Goal: Task Accomplishment & Management: Use online tool/utility

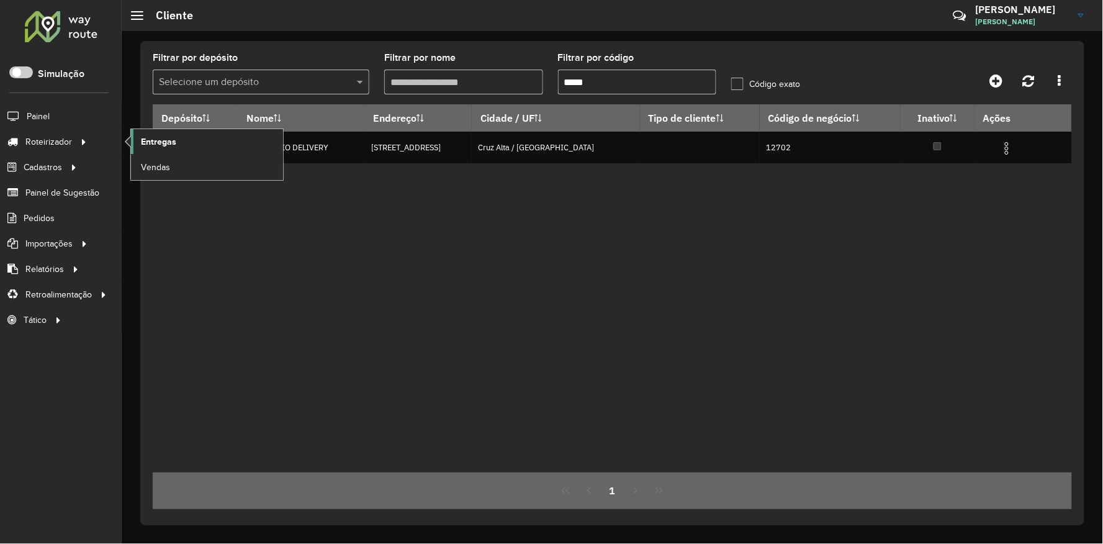
click at [164, 143] on span "Entregas" at bounding box center [158, 141] width 35 height 13
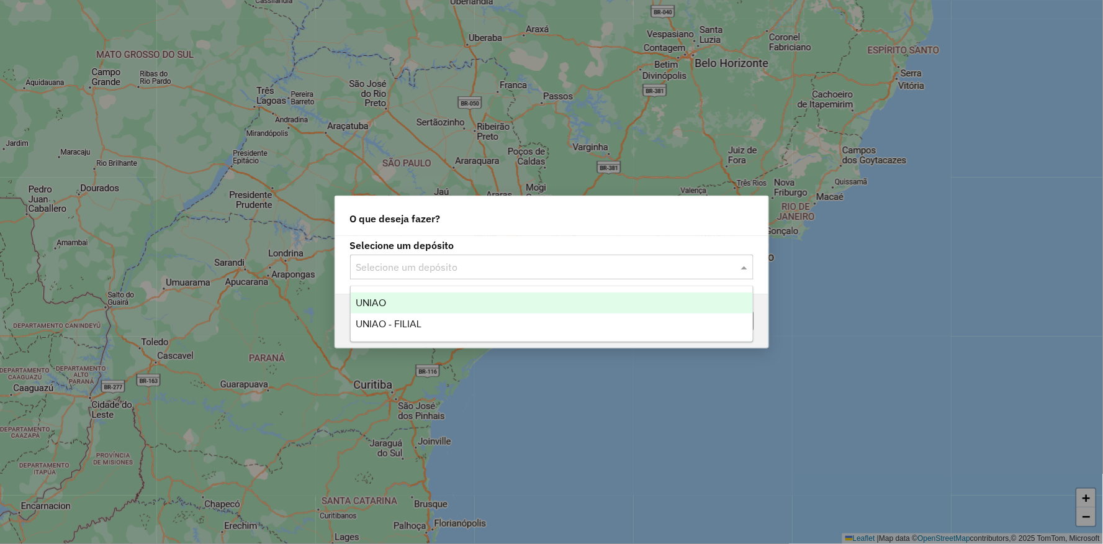
click at [436, 269] on input "text" at bounding box center [539, 267] width 366 height 15
click at [388, 302] on div "UNIAO" at bounding box center [552, 302] width 402 height 21
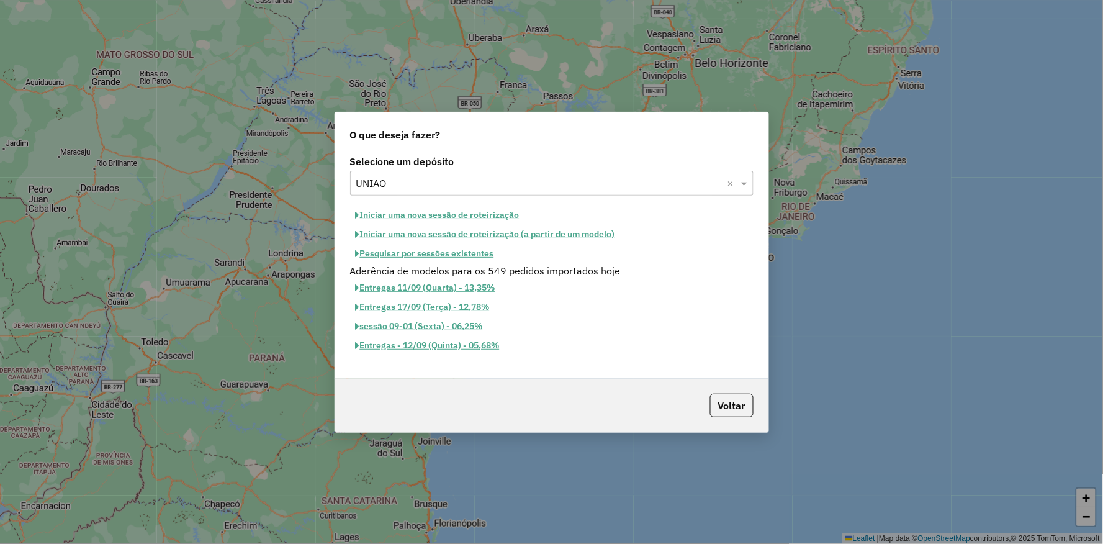
click at [393, 216] on button "Iniciar uma nova sessão de roteirização" at bounding box center [437, 214] width 175 height 19
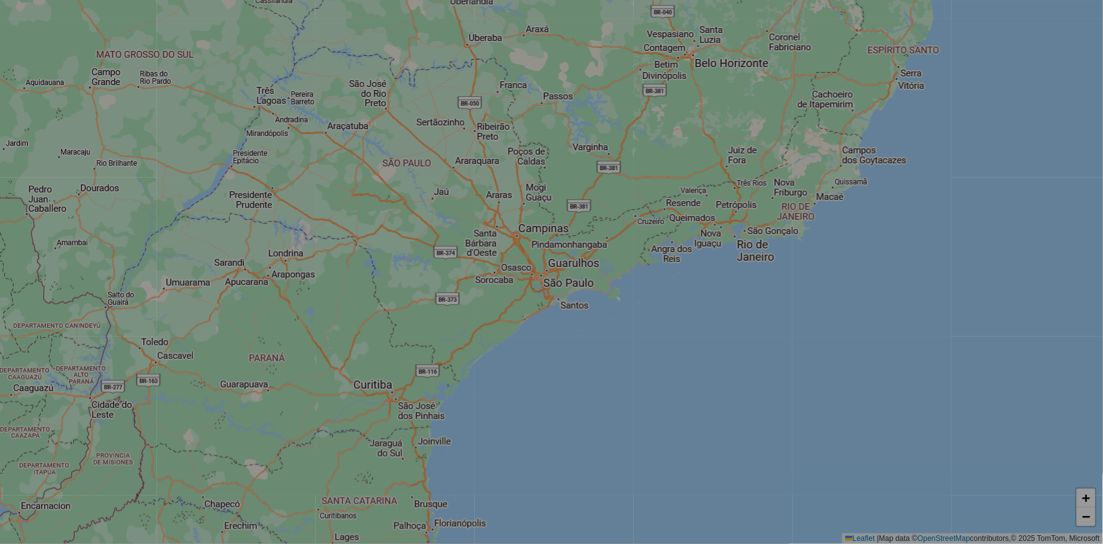
select select "*"
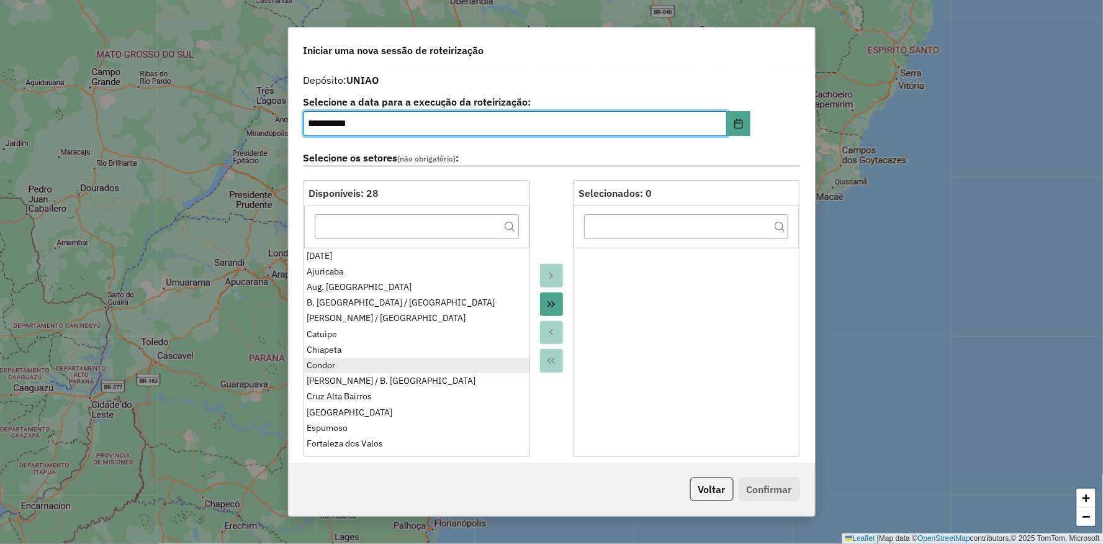
scroll to position [69, 0]
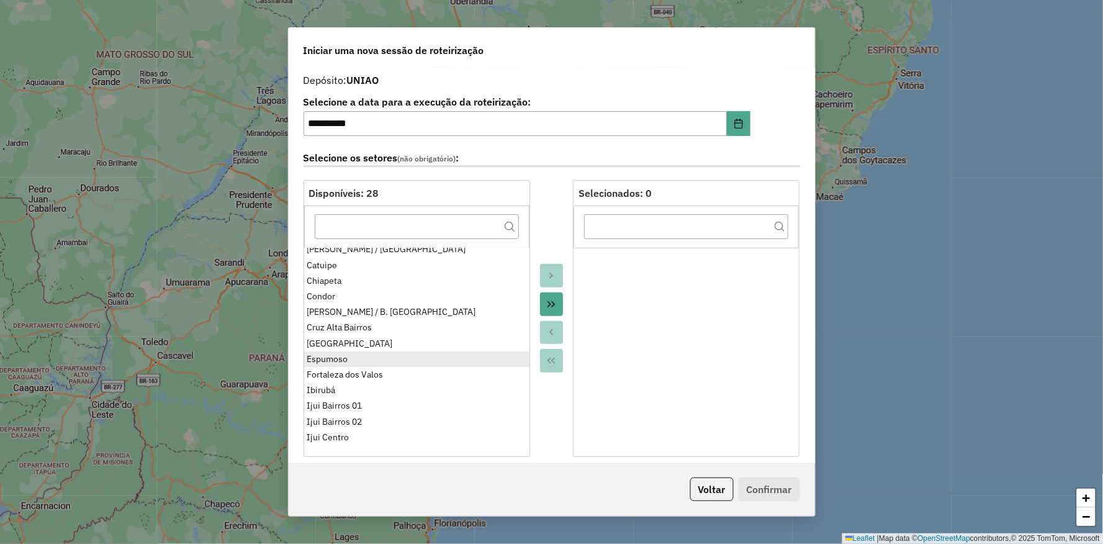
click at [331, 360] on ul "[DATE] [PERSON_NAME] Aug. Pestana B. Vista do Incra / [GEOGRAPHIC_DATA] / [GEOG…" at bounding box center [416, 347] width 225 height 199
click at [333, 358] on div "Espumoso" at bounding box center [416, 358] width 219 height 13
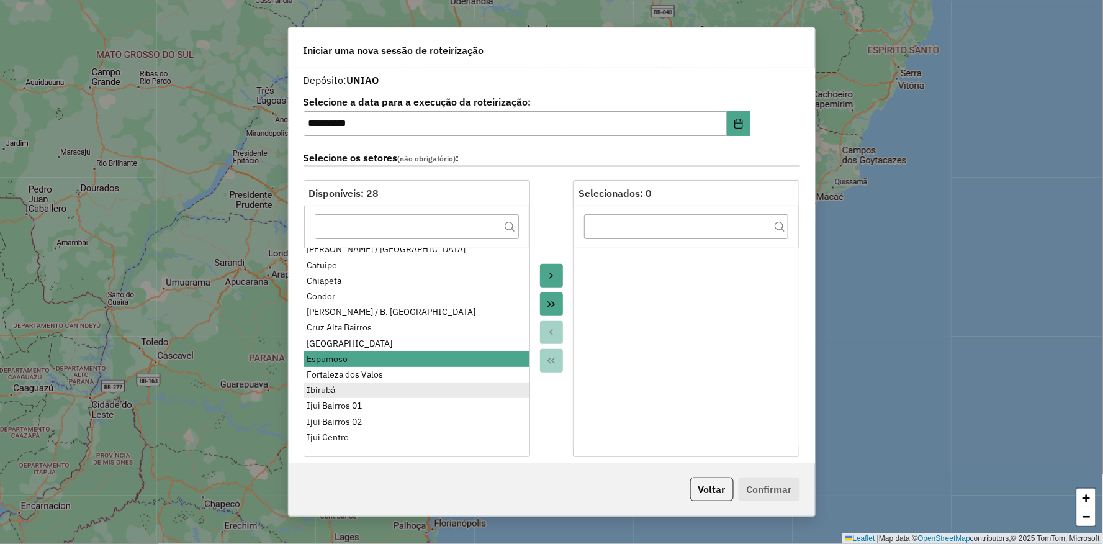
click at [330, 387] on div "Ibirubá" at bounding box center [416, 389] width 219 height 13
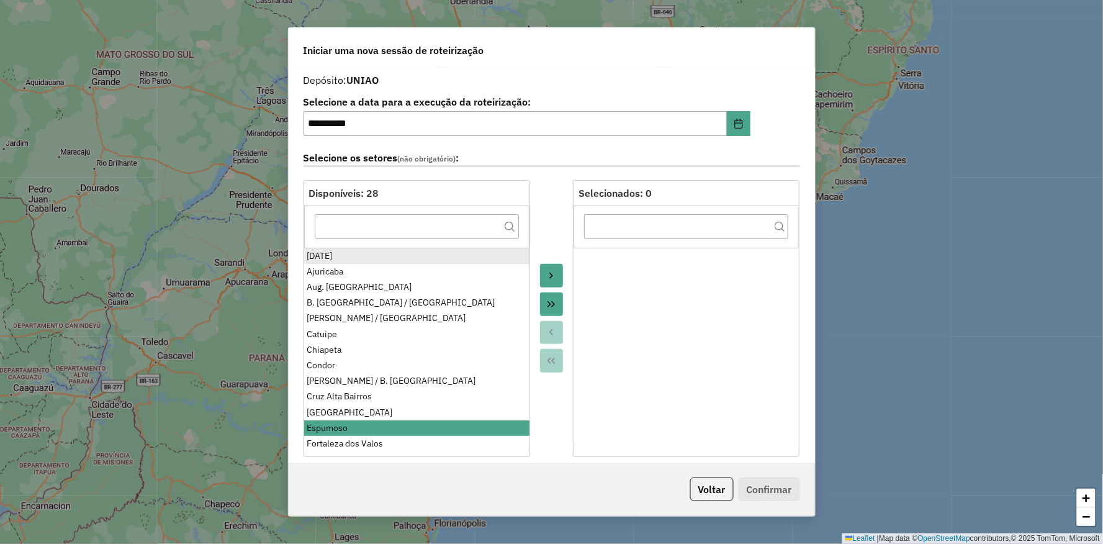
click at [357, 256] on div "[DATE]" at bounding box center [416, 255] width 219 height 13
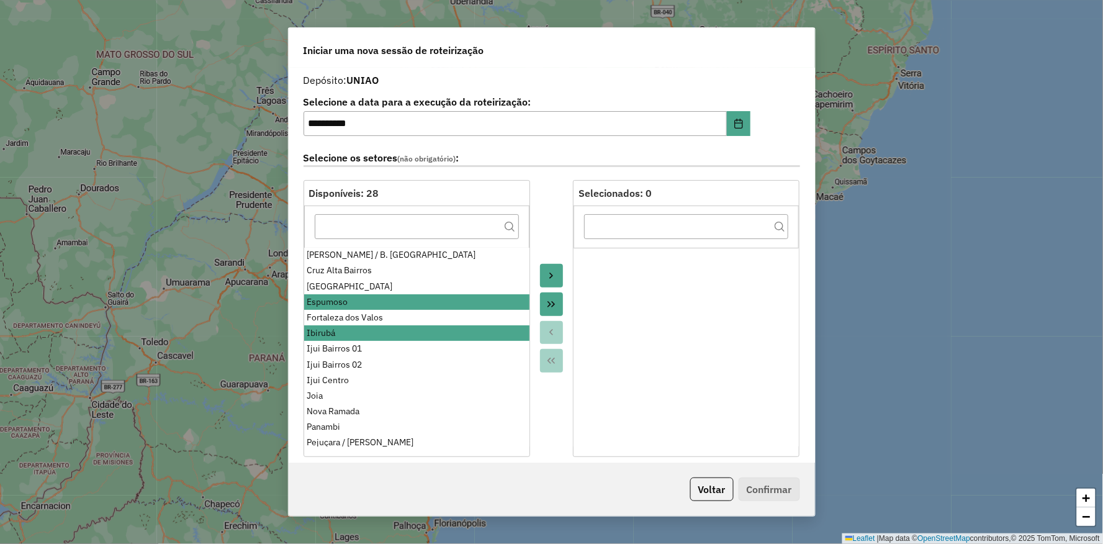
scroll to position [101, 0]
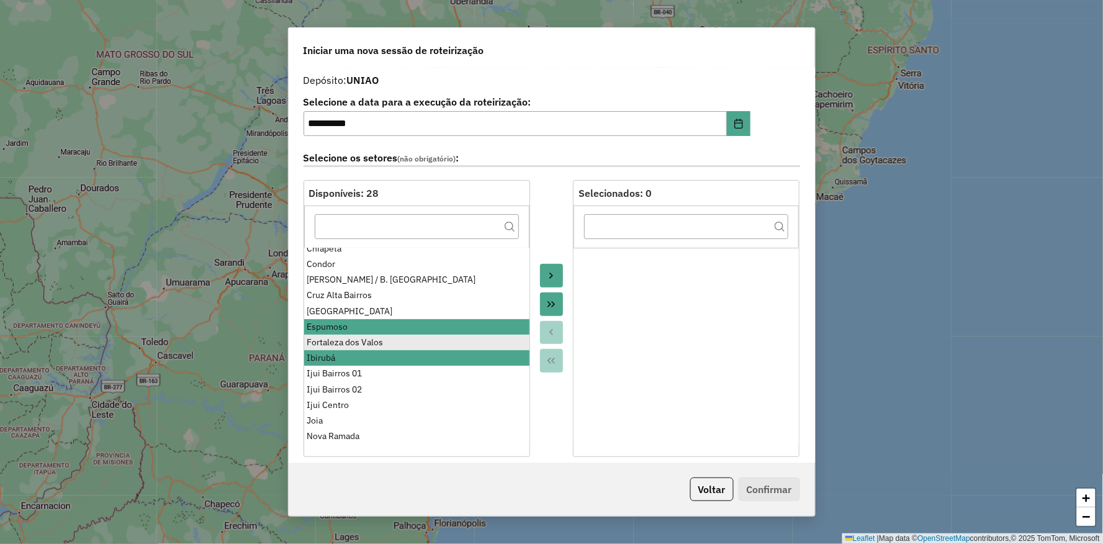
click at [354, 338] on div "Fortaleza dos Valos" at bounding box center [416, 342] width 219 height 13
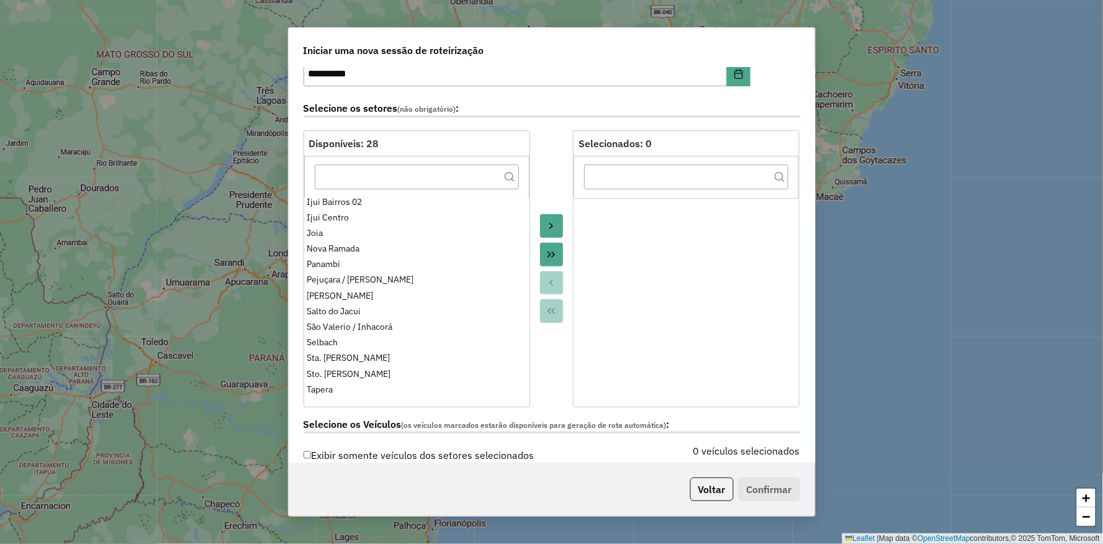
scroll to position [69, 0]
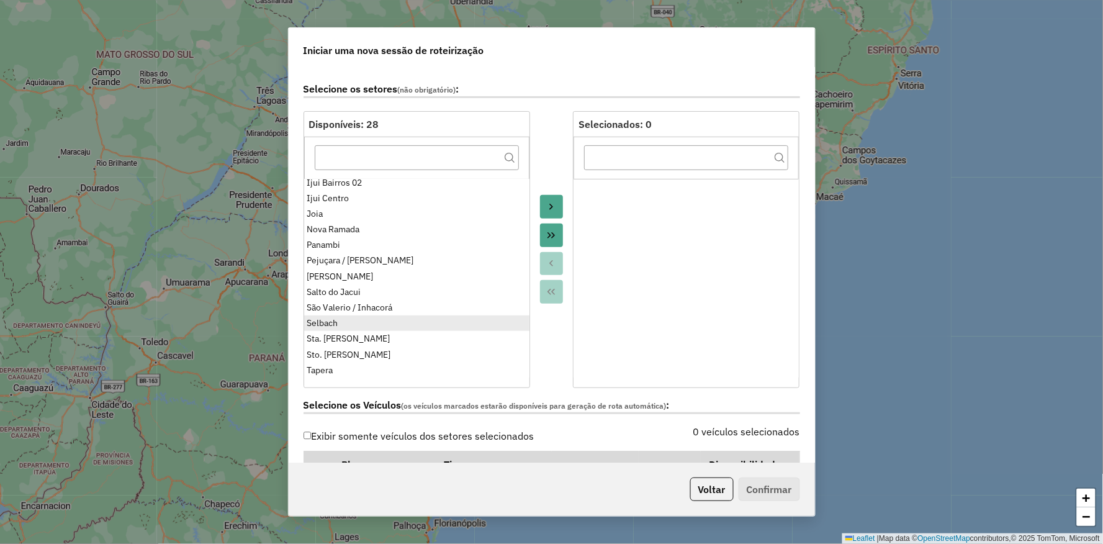
click at [324, 321] on div "Selbach" at bounding box center [416, 322] width 219 height 13
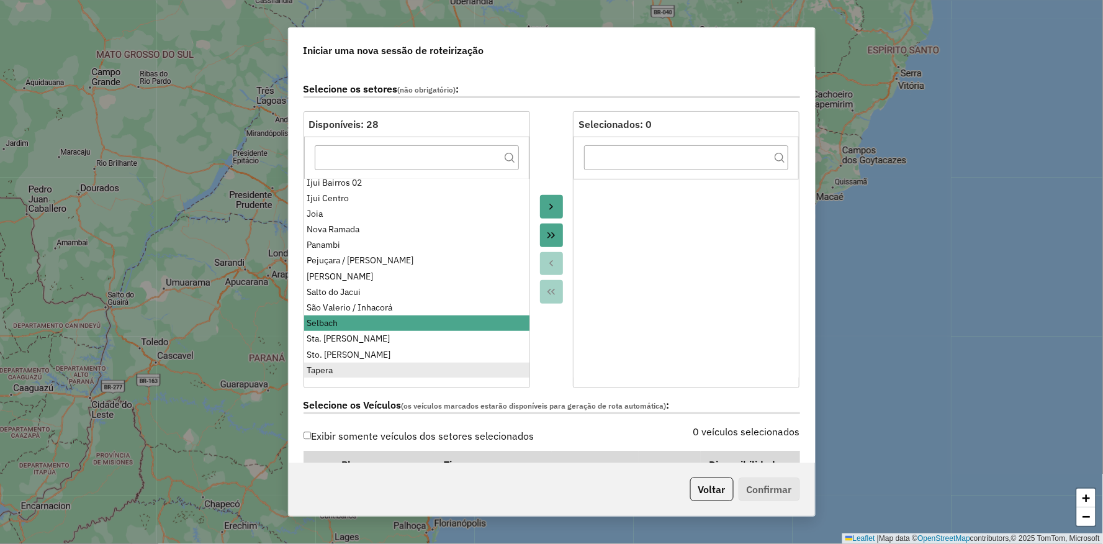
click at [344, 369] on div "Tapera" at bounding box center [416, 370] width 219 height 13
click at [548, 206] on icon "Move to Target" at bounding box center [551, 207] width 10 height 10
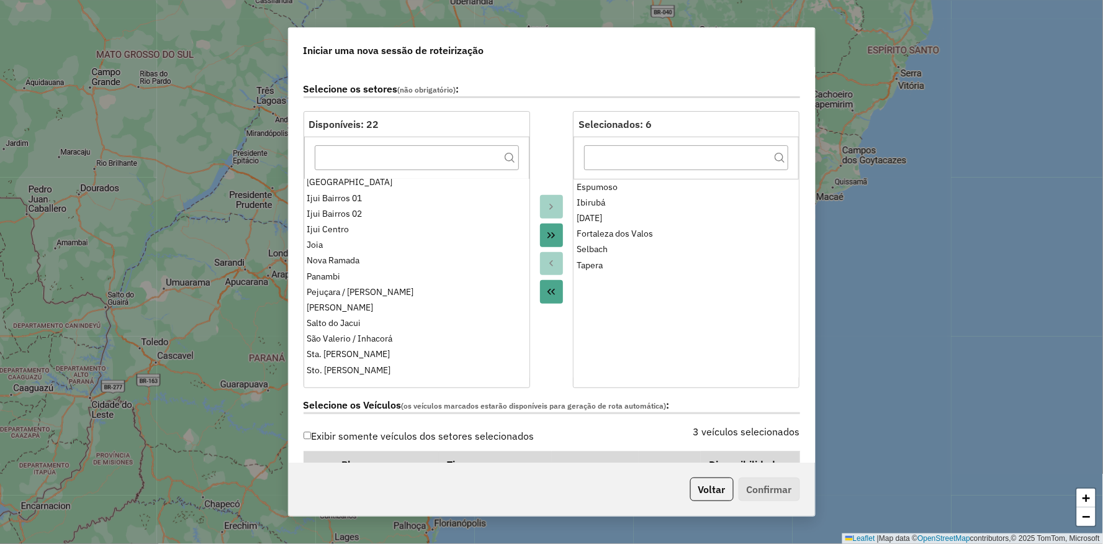
click at [566, 122] on div at bounding box center [551, 249] width 43 height 277
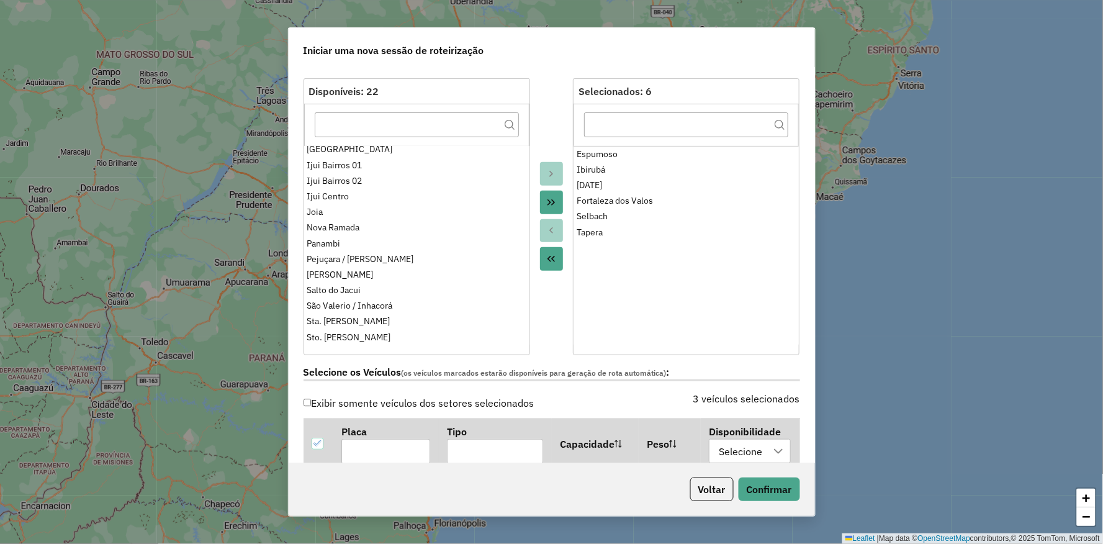
scroll to position [0, 0]
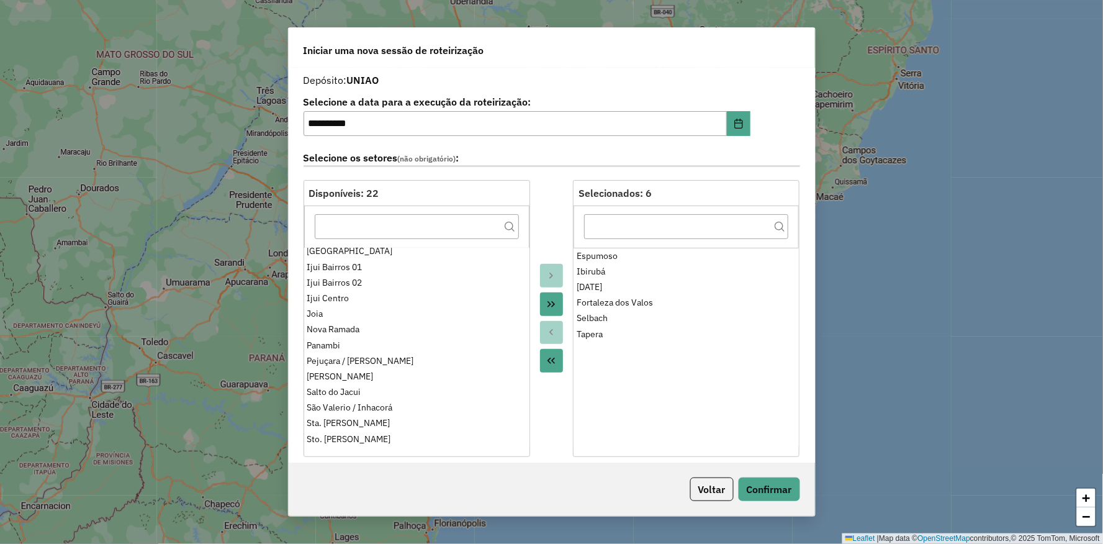
click at [544, 175] on div "Selecione os setores (não obrigatório) :" at bounding box center [551, 160] width 511 height 39
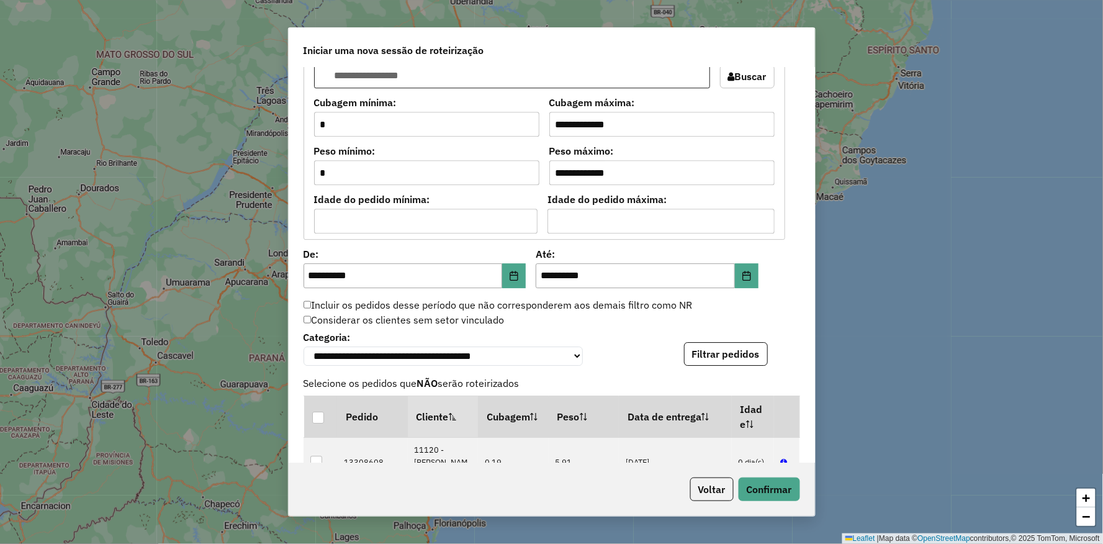
scroll to position [1171, 0]
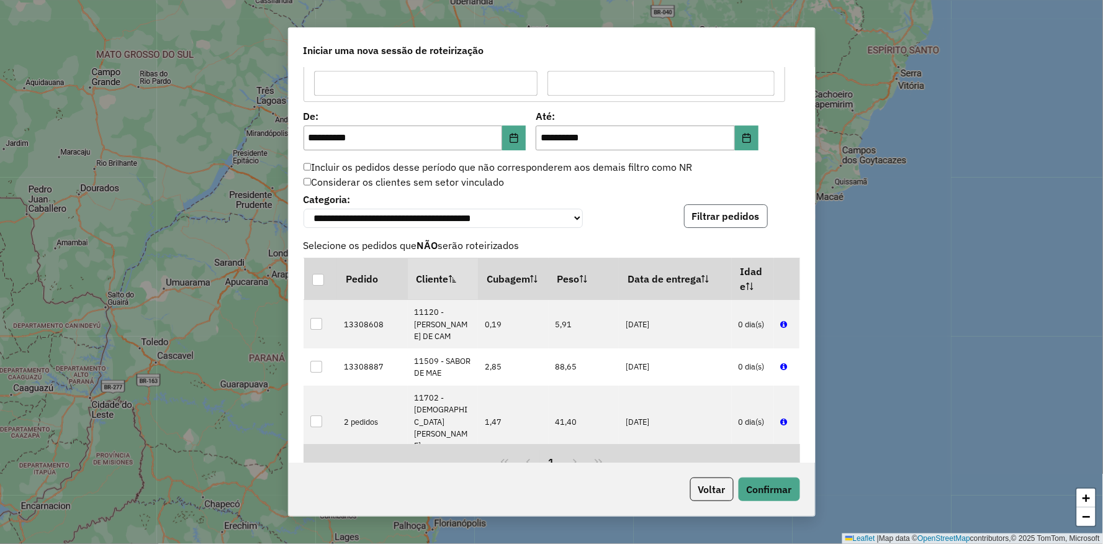
click at [707, 221] on button "Filtrar pedidos" at bounding box center [726, 216] width 84 height 24
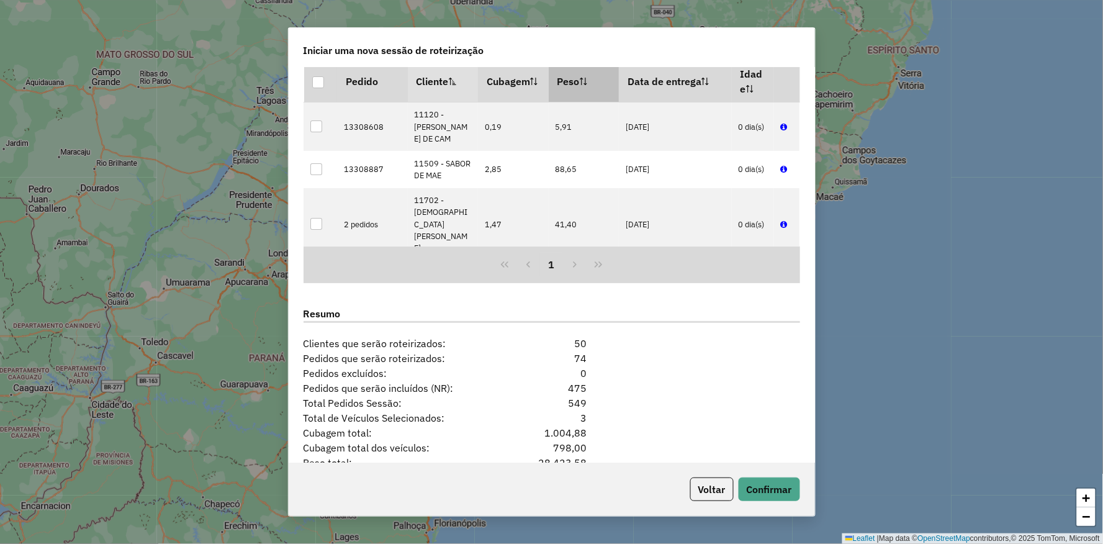
scroll to position [1448, 0]
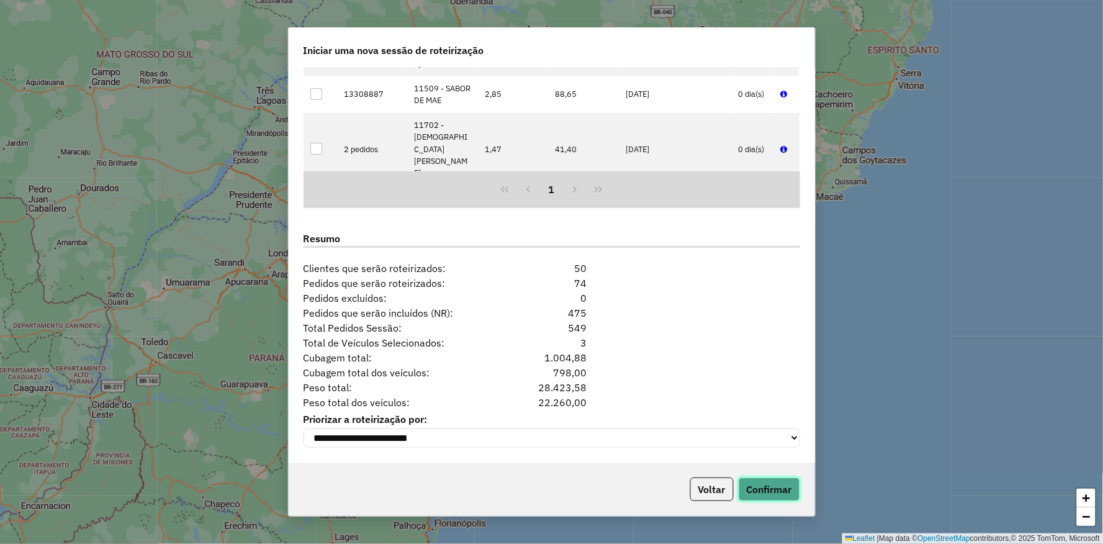
click at [766, 483] on button "Confirmar" at bounding box center [768, 489] width 61 height 24
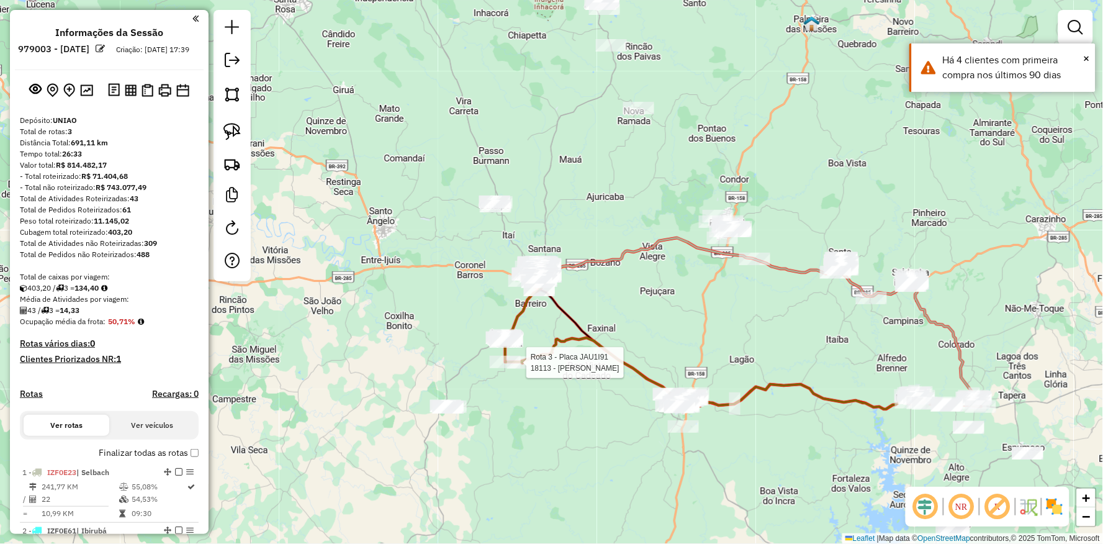
select select "**********"
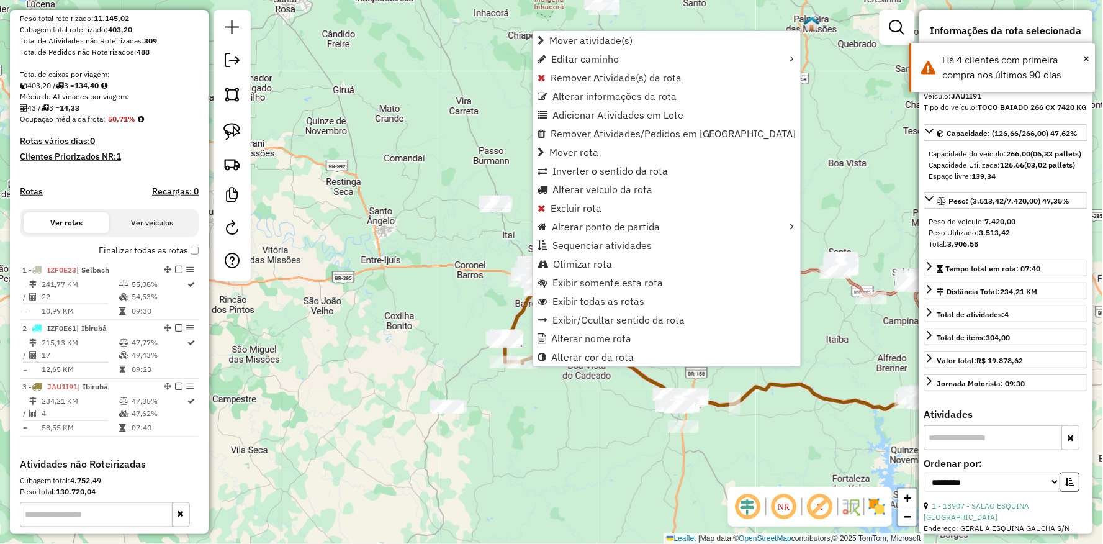
scroll to position [359, 0]
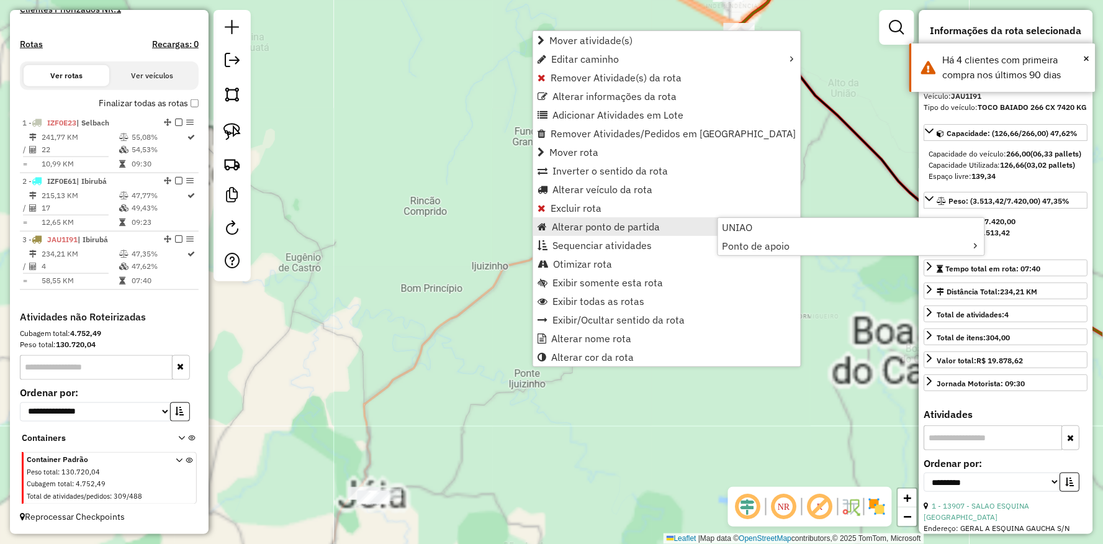
click at [679, 457] on div "Janela de atendimento Grade de atendimento Capacidade Transportadoras Veículos …" at bounding box center [551, 272] width 1103 height 544
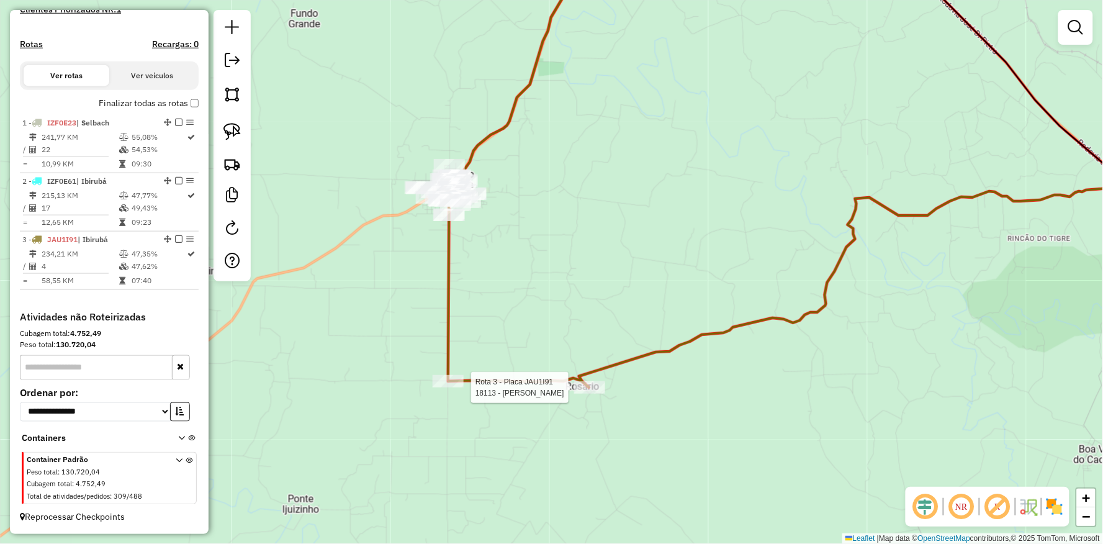
select select "**********"
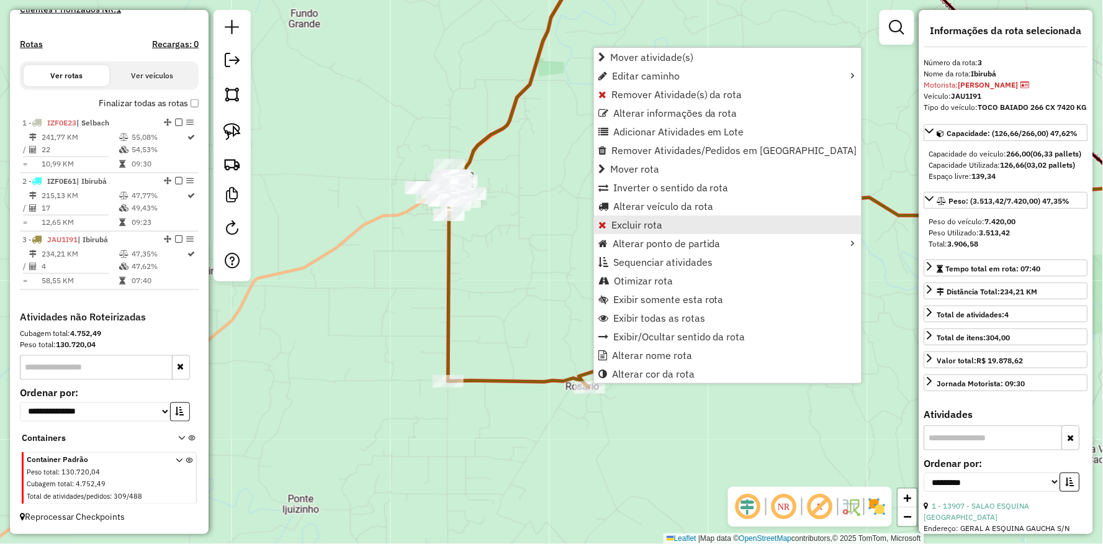
click at [611, 215] on link "Excluir rota" at bounding box center [727, 224] width 267 height 19
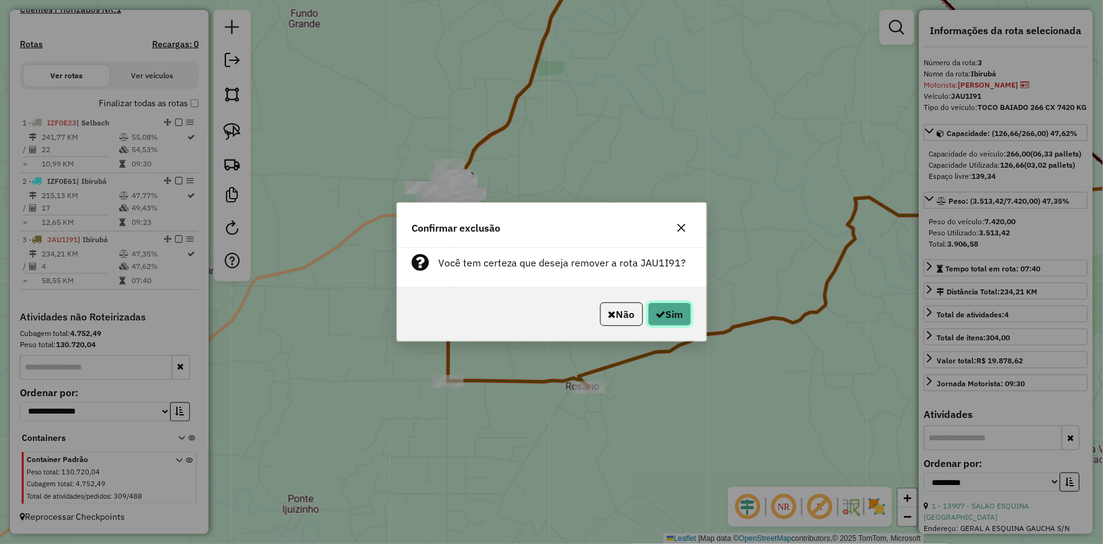
click at [661, 314] on icon "button" at bounding box center [661, 314] width 10 height 10
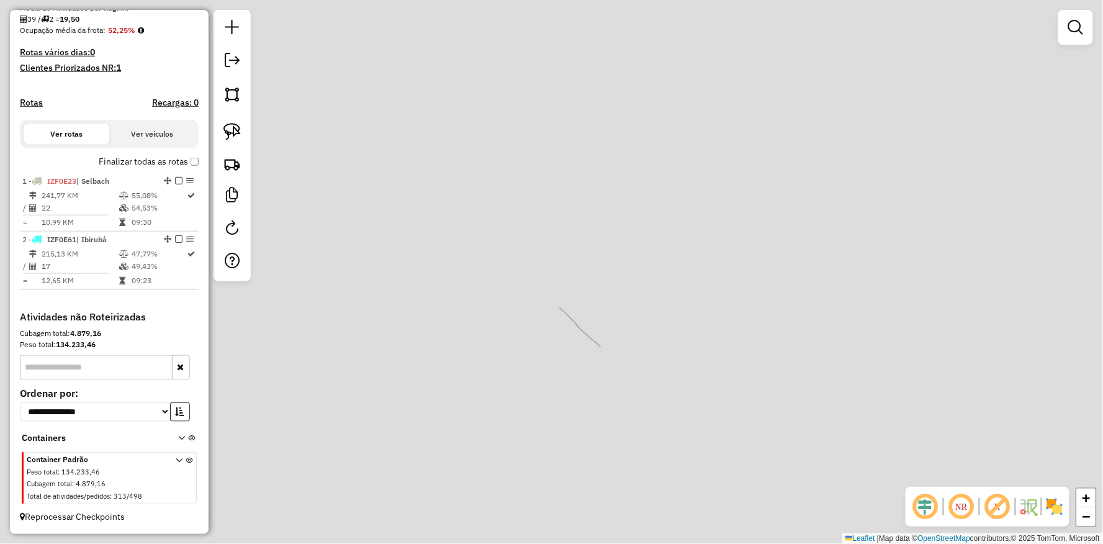
scroll to position [301, 0]
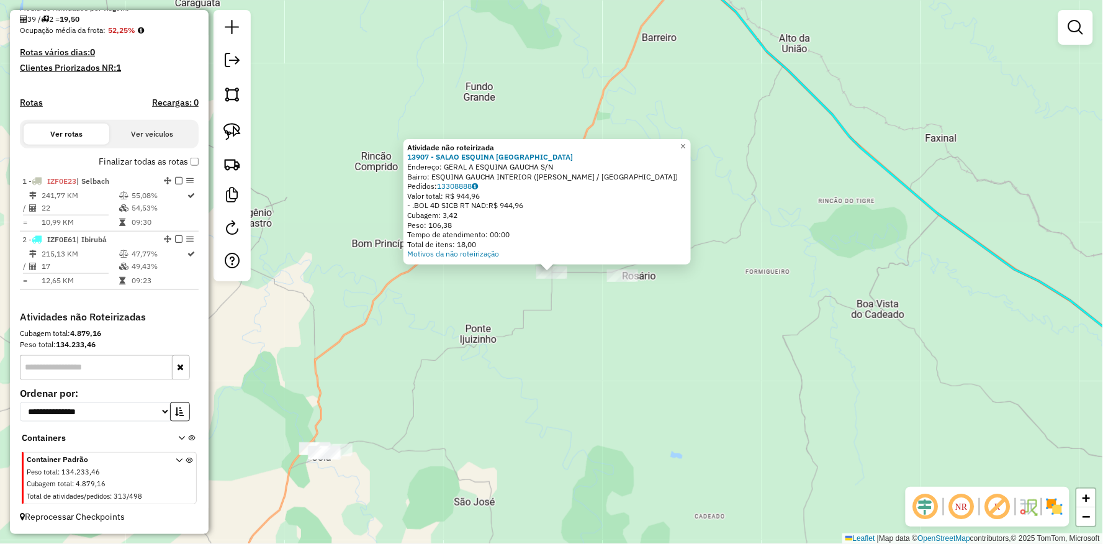
click at [597, 334] on div "Atividade não roteirizada 13907 - SALAO ESQUINA [PERSON_NAME]: GERAL A ESQUINA …" at bounding box center [551, 272] width 1103 height 544
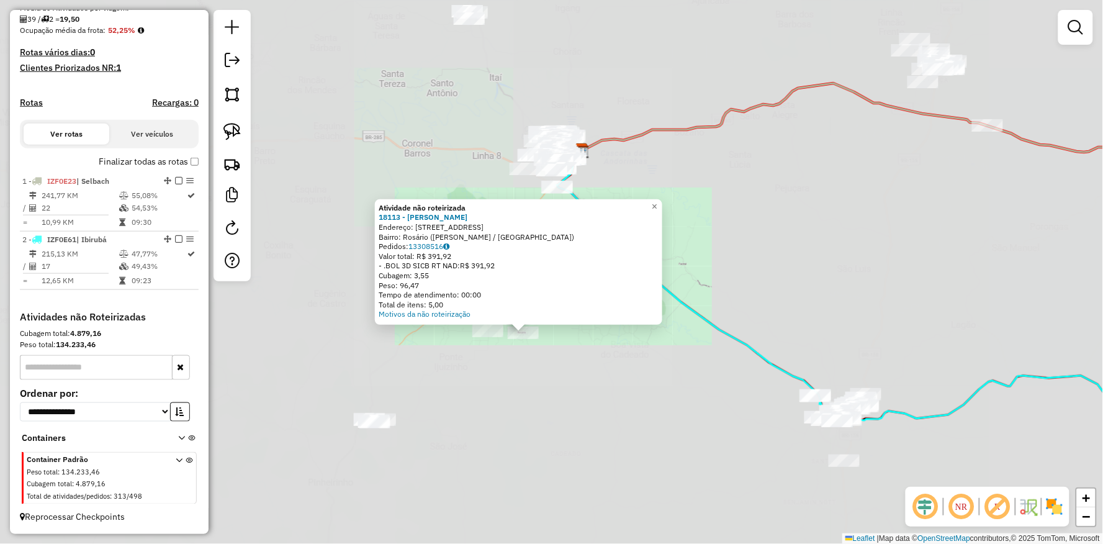
click at [577, 393] on div "Atividade não roteirizada 18113 - [PERSON_NAME]: [STREET_ADDRESS][PERSON_NAME] …" at bounding box center [551, 272] width 1103 height 544
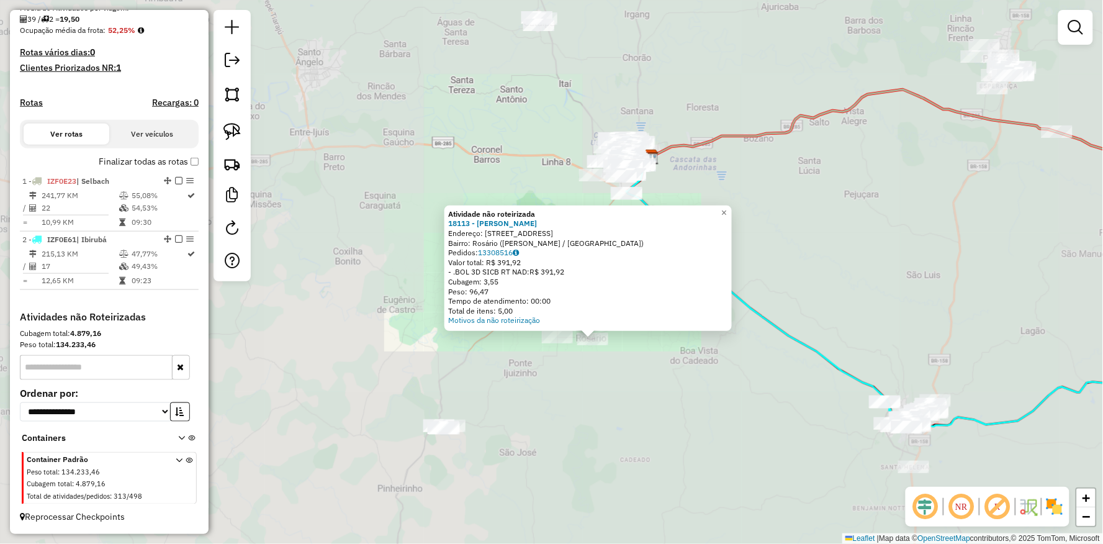
click at [674, 425] on div "Atividade não roteirizada 18113 - [PERSON_NAME]: [STREET_ADDRESS][PERSON_NAME] …" at bounding box center [551, 272] width 1103 height 544
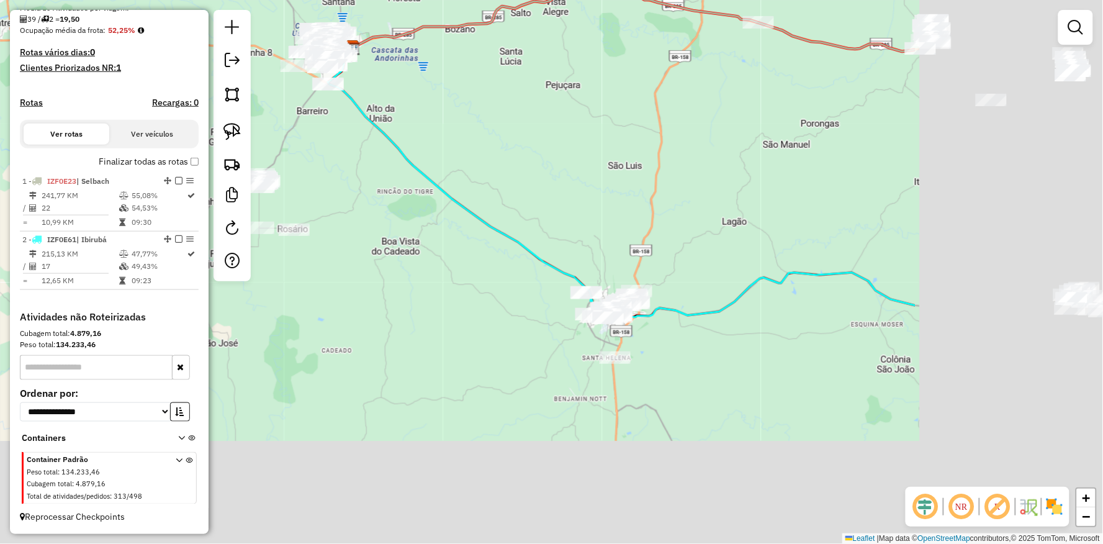
drag, startPoint x: 697, startPoint y: 418, endPoint x: 460, endPoint y: 336, distance: 251.0
click at [460, 336] on div "Janela de atendimento Grade de atendimento Capacidade Transportadoras Veículos …" at bounding box center [551, 272] width 1103 height 544
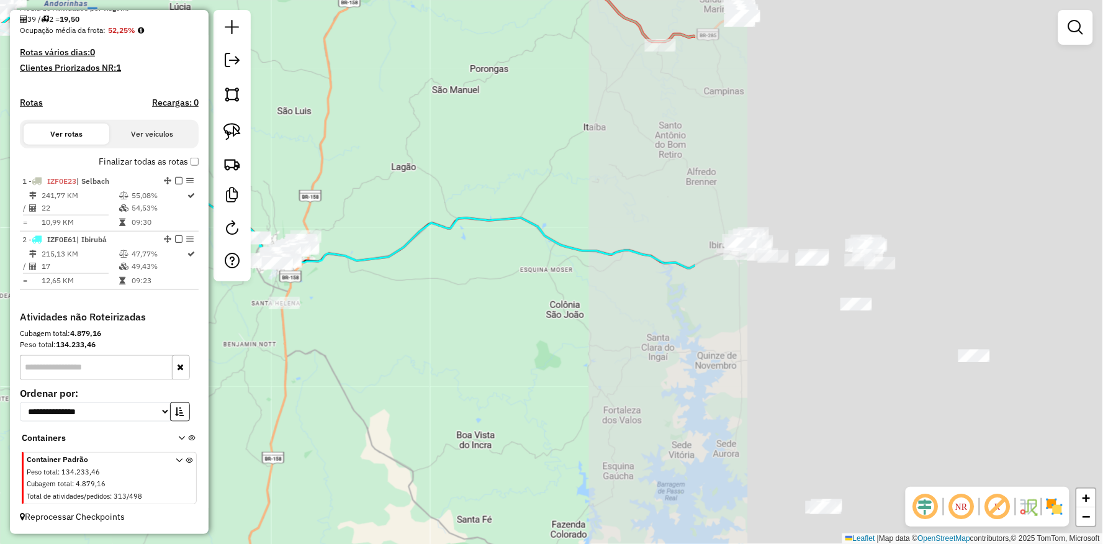
drag, startPoint x: 932, startPoint y: 373, endPoint x: 452, endPoint y: 265, distance: 492.2
click at [398, 256] on div "Janela de atendimento Grade de atendimento Capacidade Transportadoras Veículos …" at bounding box center [551, 272] width 1103 height 544
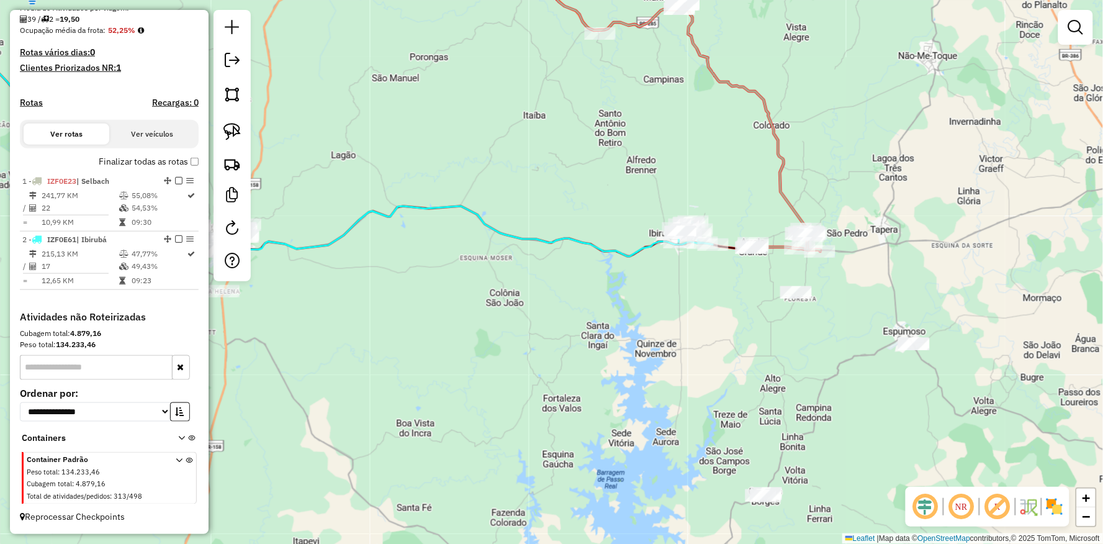
drag, startPoint x: 582, startPoint y: 278, endPoint x: 432, endPoint y: 254, distance: 151.4
click at [433, 255] on div "Janela de atendimento Grade de atendimento Capacidade Transportadoras Veículos …" at bounding box center [551, 272] width 1103 height 544
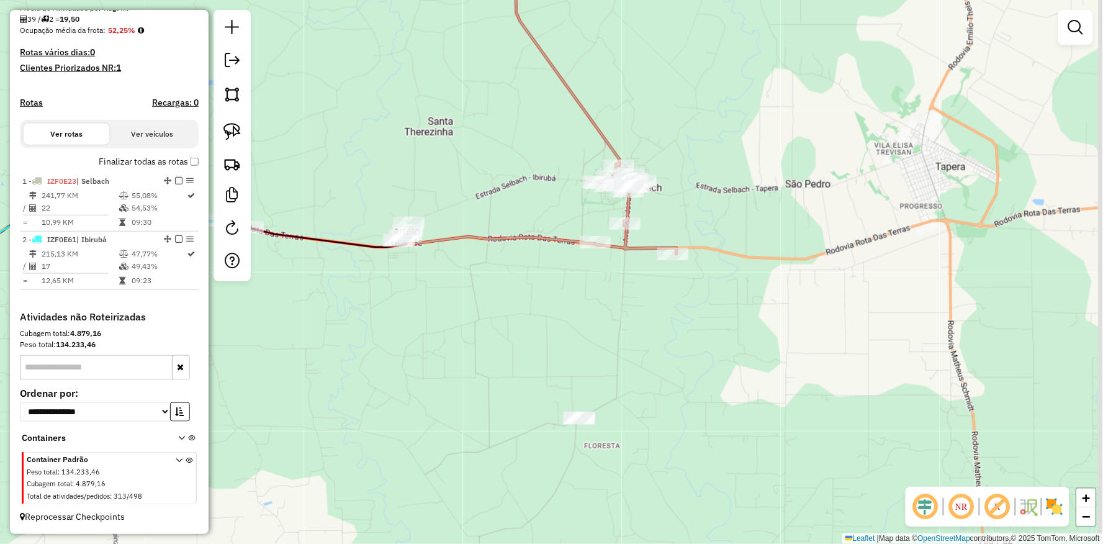
drag, startPoint x: 588, startPoint y: 275, endPoint x: 544, endPoint y: 292, distance: 47.4
click at [550, 290] on div "Janela de atendimento Grade de atendimento Capacidade Transportadoras Veículos …" at bounding box center [551, 272] width 1103 height 544
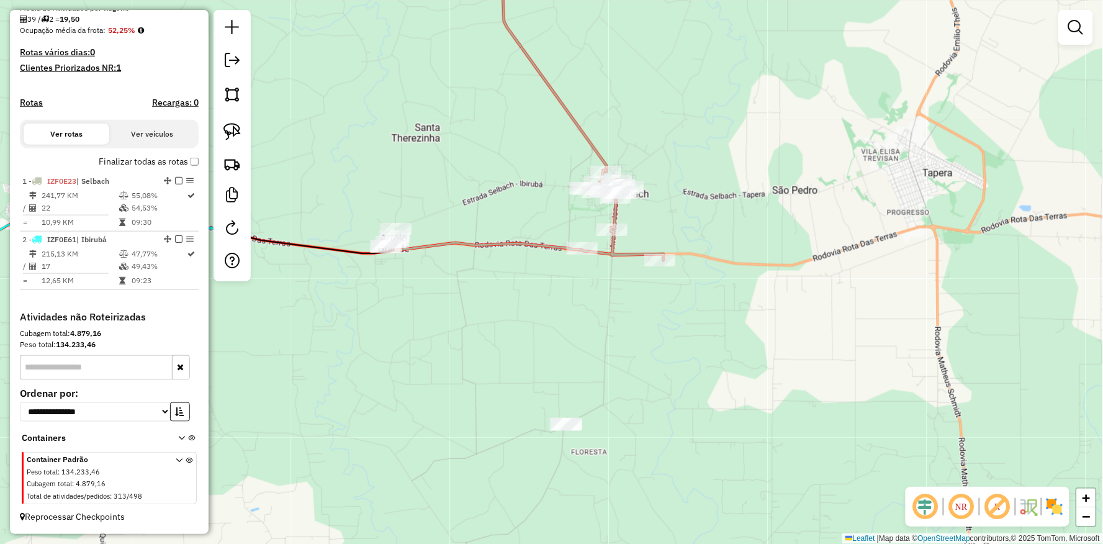
click at [460, 380] on div "Janela de atendimento Grade de atendimento Capacidade Transportadoras Veículos …" at bounding box center [551, 272] width 1103 height 544
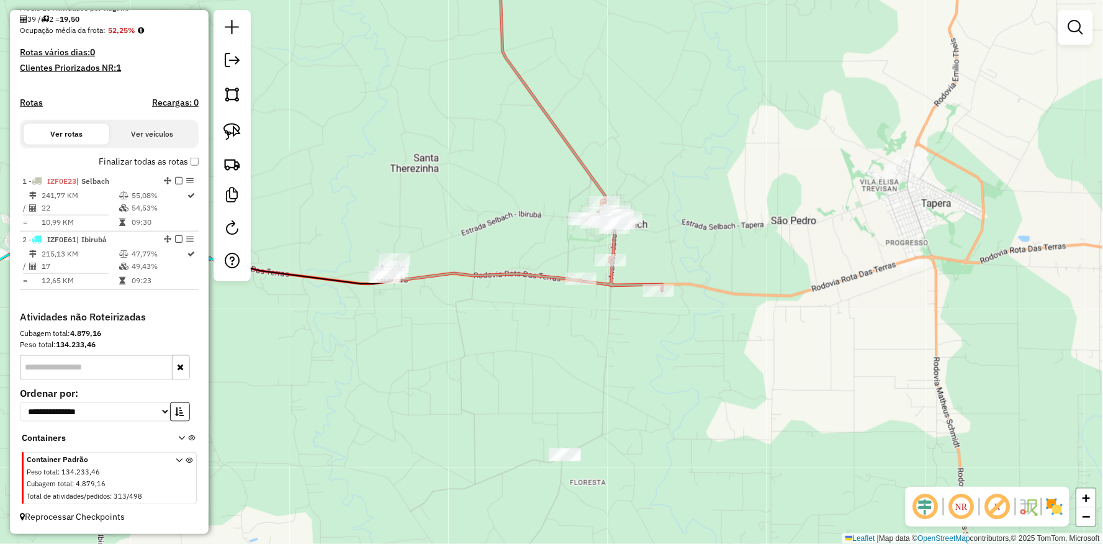
drag, startPoint x: 448, startPoint y: 354, endPoint x: 447, endPoint y: 395, distance: 40.3
click at [447, 395] on div "Janela de atendimento Grade de atendimento Capacidade Transportadoras Veículos …" at bounding box center [551, 272] width 1103 height 544
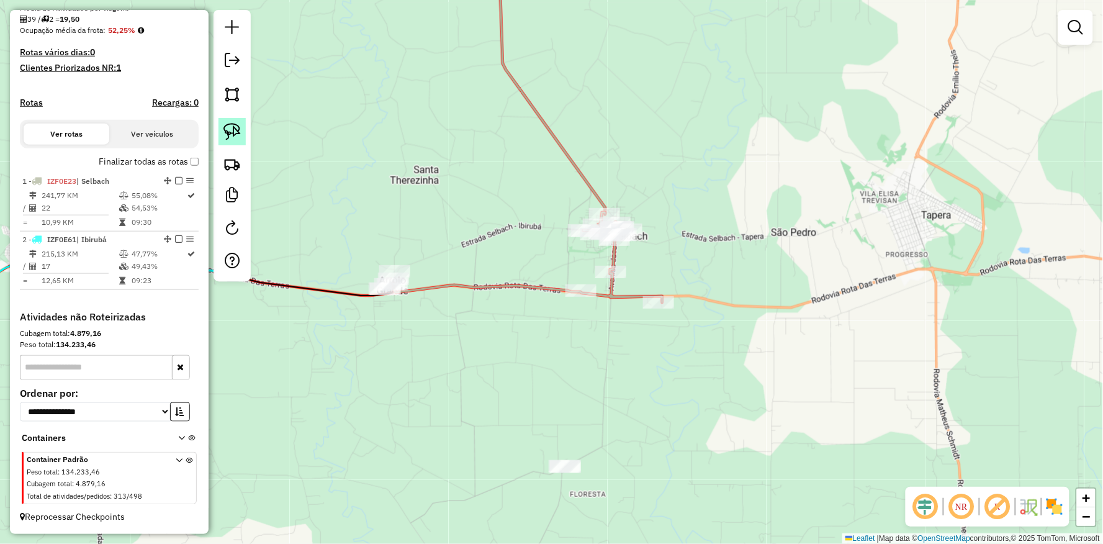
click at [239, 132] on img at bounding box center [231, 131] width 17 height 17
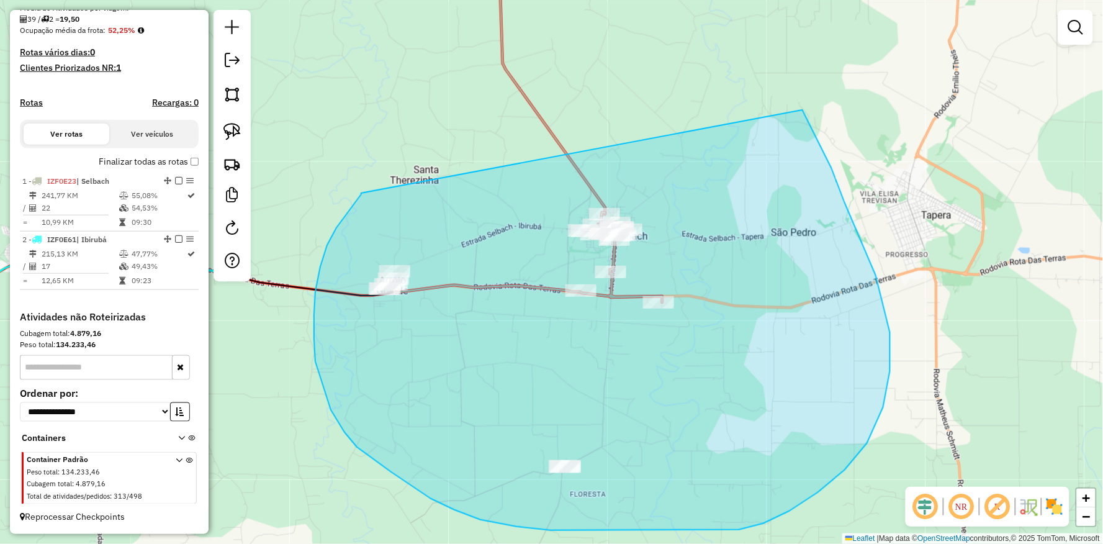
drag, startPoint x: 361, startPoint y: 194, endPoint x: 617, endPoint y: 40, distance: 299.2
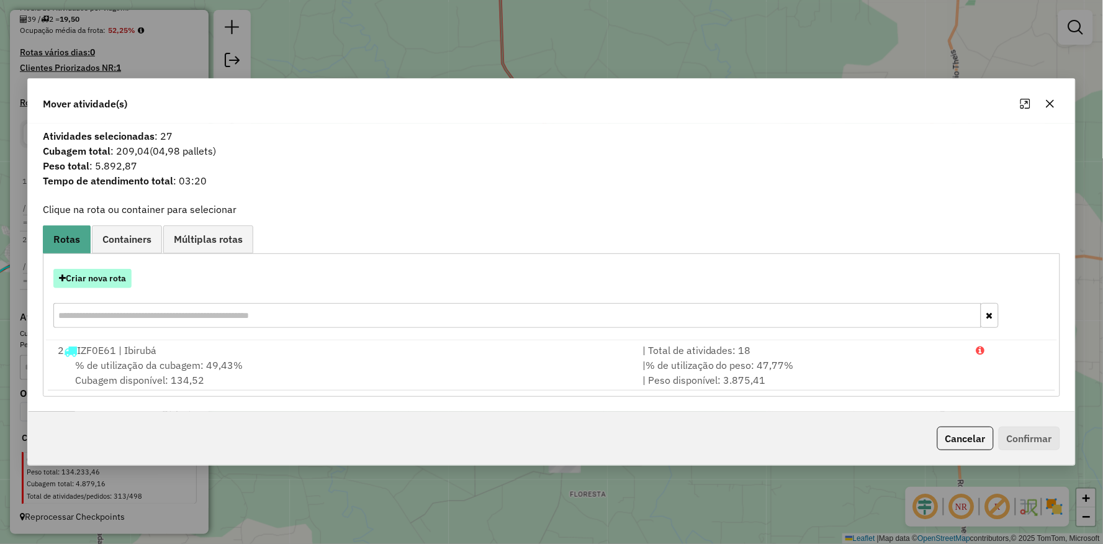
click at [119, 273] on button "Criar nova rota" at bounding box center [92, 278] width 78 height 19
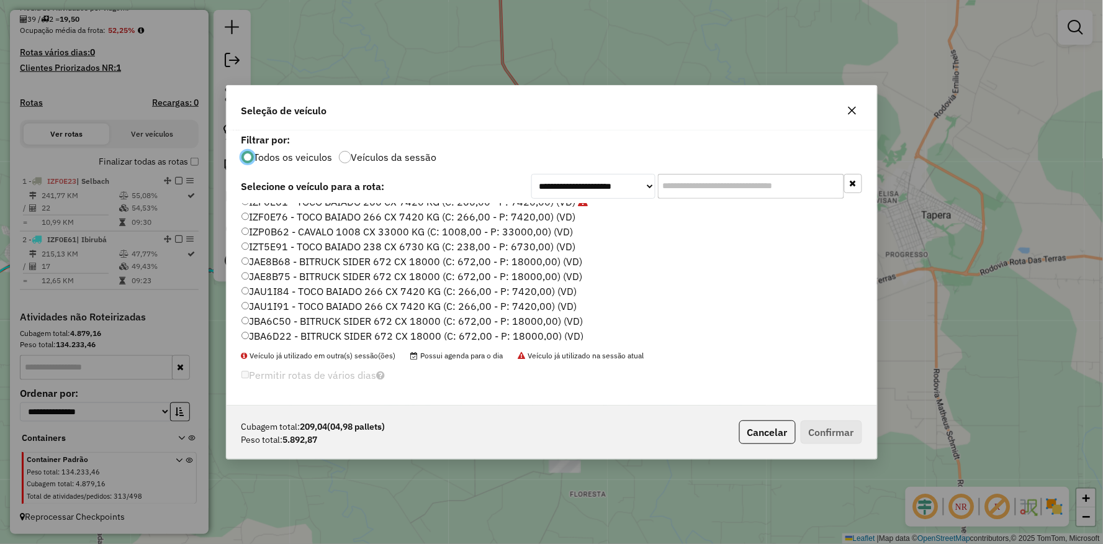
scroll to position [163, 0]
click at [257, 238] on label "IZF0E23 - TOCO BAIADO 266 CX 7420 KG (C: 266,00 - P: 7420,00) (VD)" at bounding box center [414, 240] width 347 height 15
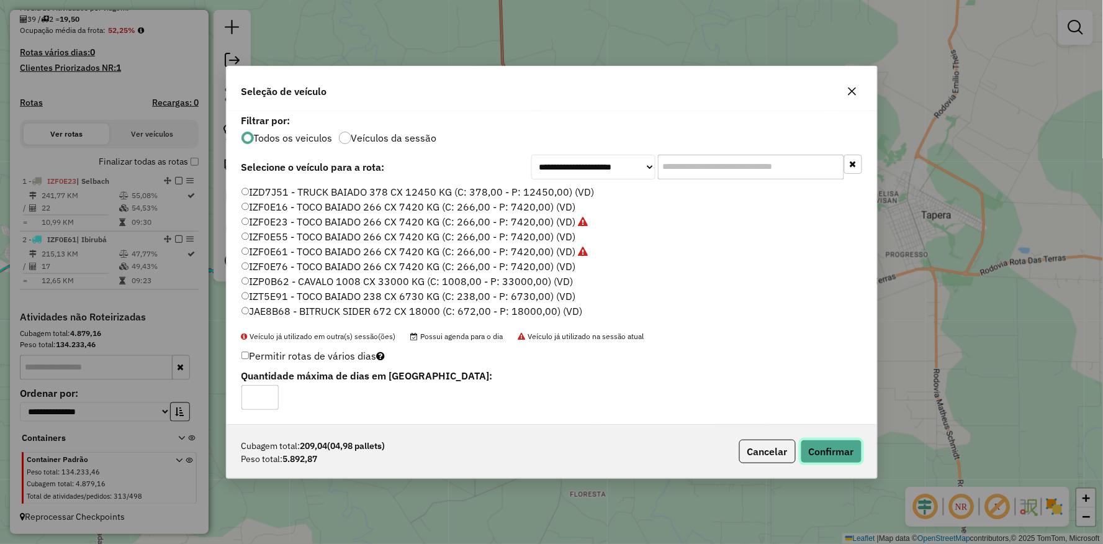
click at [836, 450] on button "Confirmar" at bounding box center [830, 451] width 61 height 24
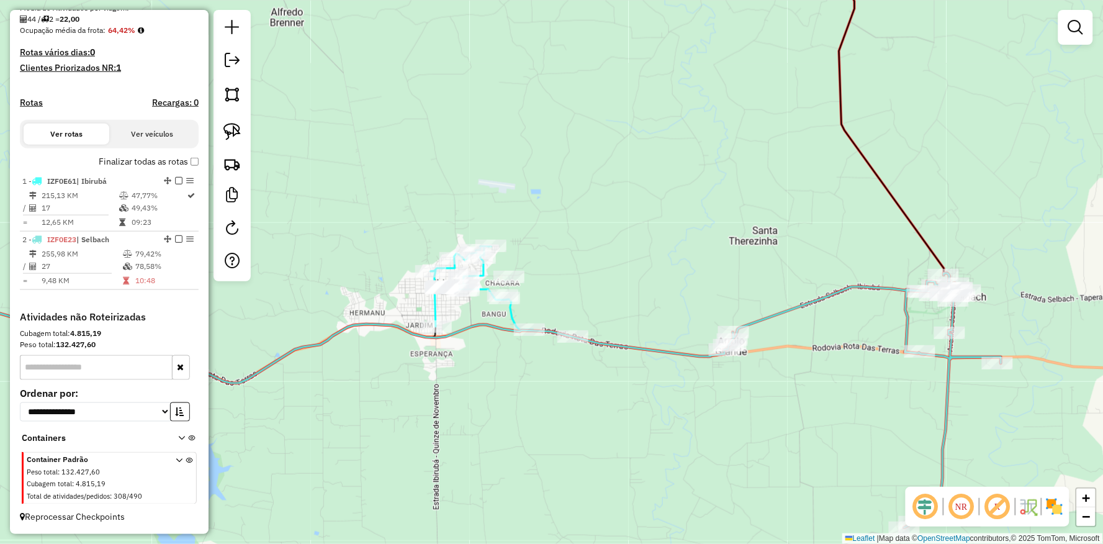
click at [499, 397] on div "Janela de atendimento Grade de atendimento Capacidade Transportadoras Veículos …" at bounding box center [551, 272] width 1103 height 544
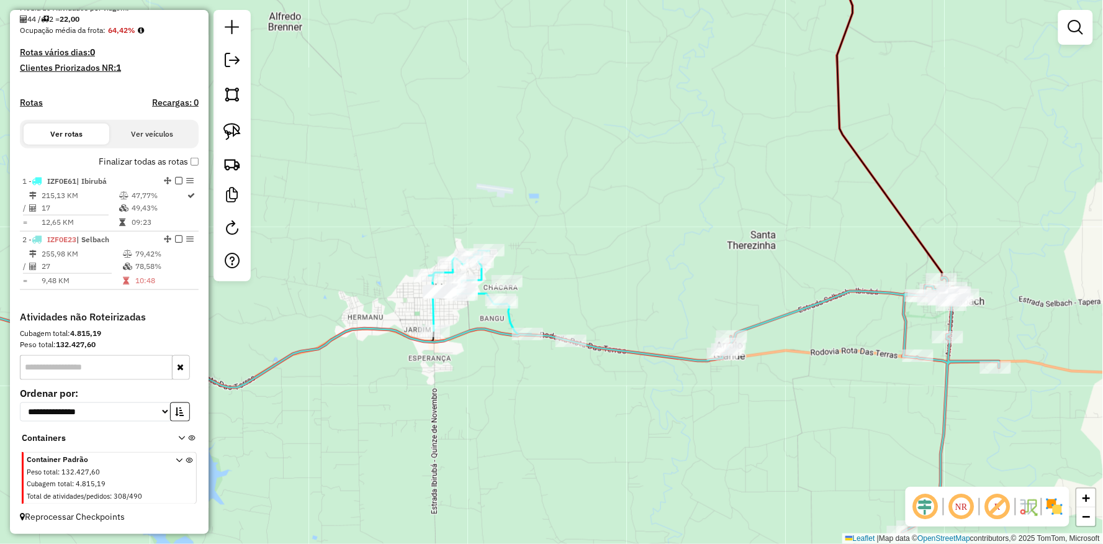
drag, startPoint x: 557, startPoint y: 457, endPoint x: 543, endPoint y: 460, distance: 14.1
click at [544, 460] on div "Janela de atendimento Grade de atendimento Capacidade Transportadoras Veículos …" at bounding box center [551, 272] width 1103 height 544
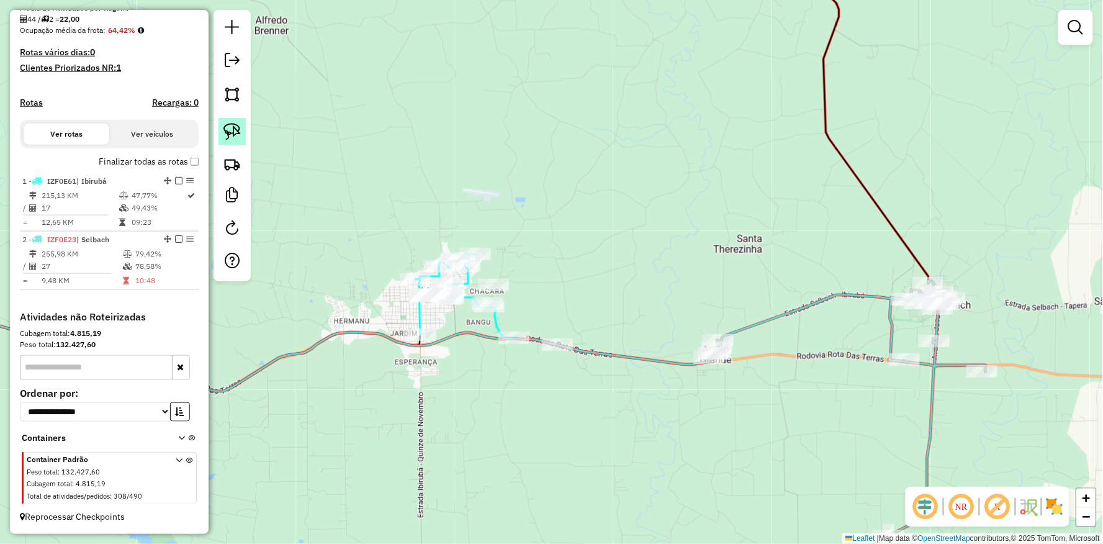
click at [225, 133] on img at bounding box center [231, 131] width 17 height 17
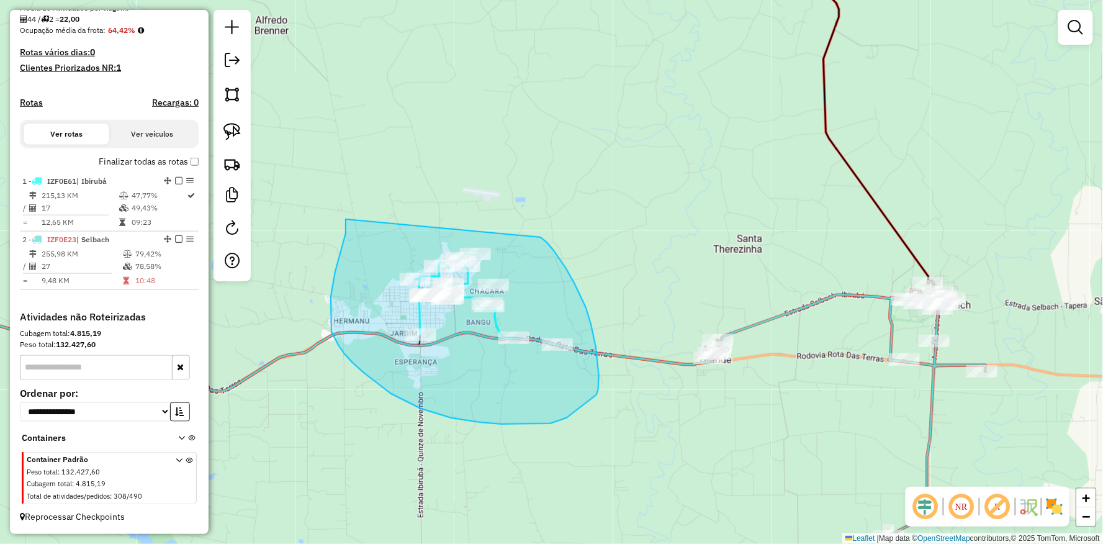
drag, startPoint x: 346, startPoint y: 222, endPoint x: 516, endPoint y: 241, distance: 171.1
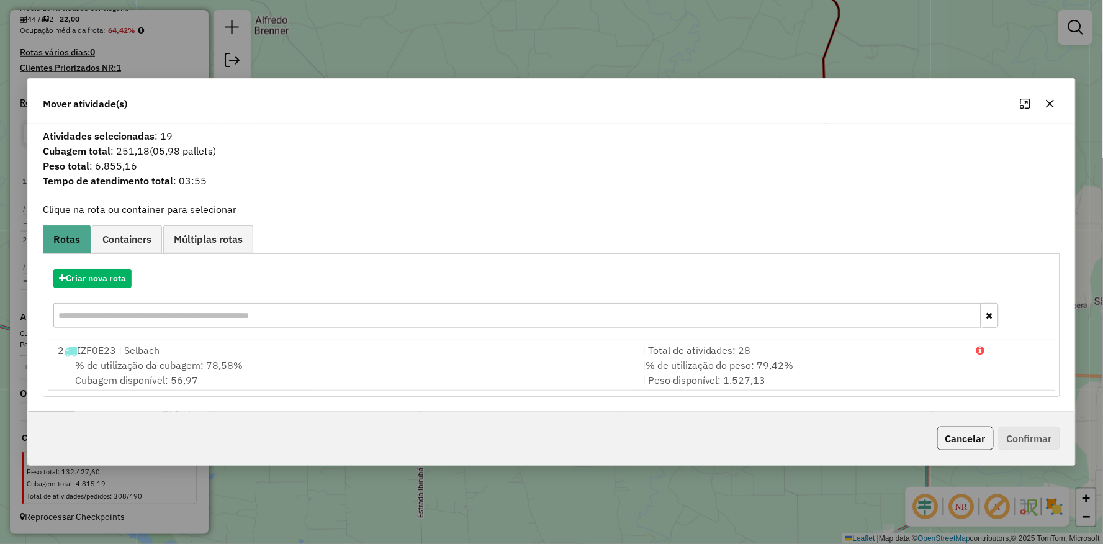
click at [104, 282] on hb-app "Aguarde... Pop-up bloqueado! Seu navegador bloqueou automáticamente a abertura …" at bounding box center [551, 272] width 1103 height 544
click at [104, 282] on button "Criar nova rota" at bounding box center [92, 278] width 78 height 19
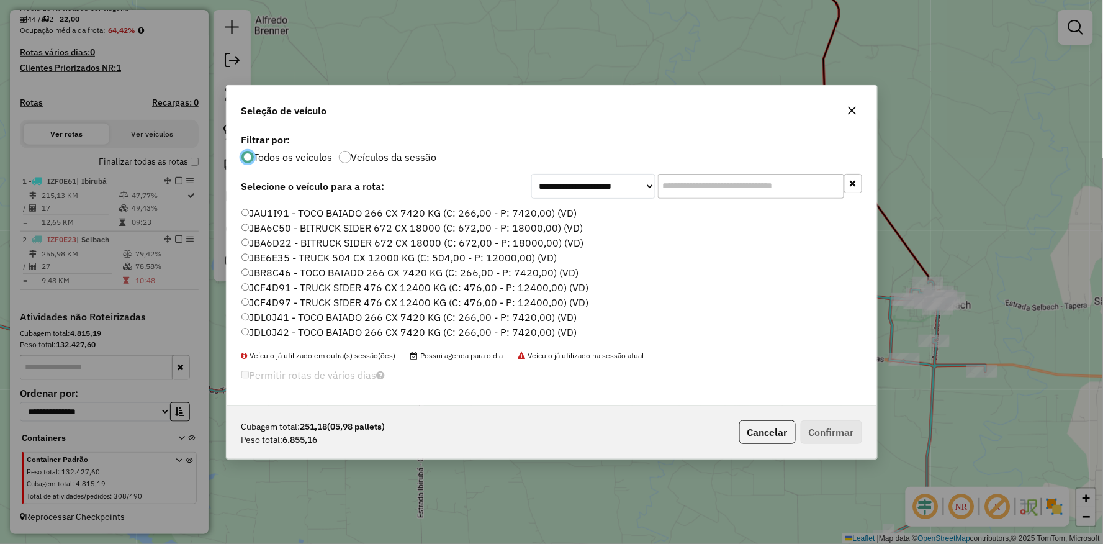
scroll to position [301, 0]
click at [249, 235] on label "JAU1I91 - TOCO BAIADO 266 CX 7420 KG (C: 266,00 - P: 7420,00) (VD)" at bounding box center [409, 237] width 336 height 15
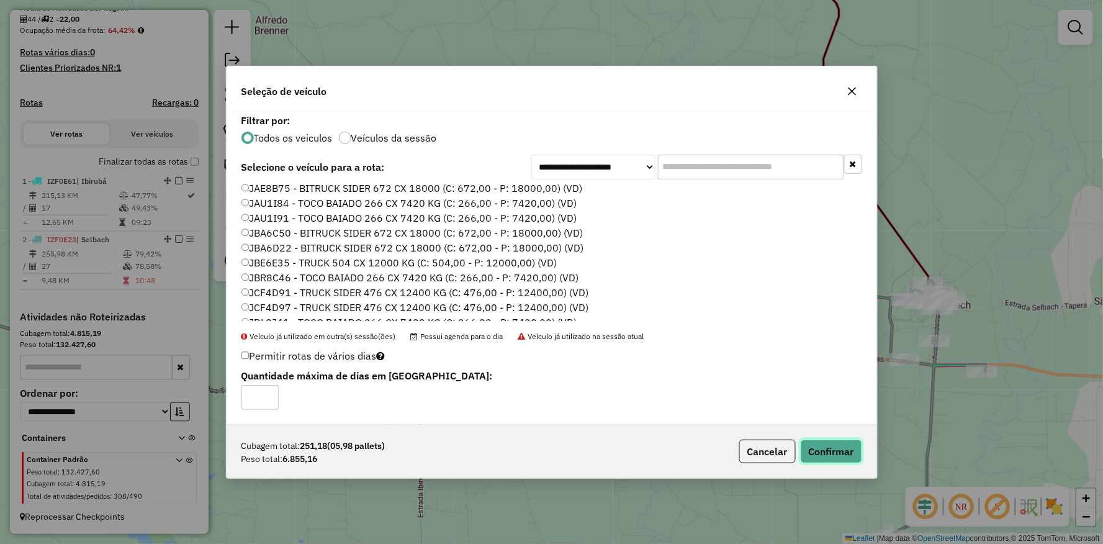
click at [817, 441] on button "Confirmar" at bounding box center [830, 451] width 61 height 24
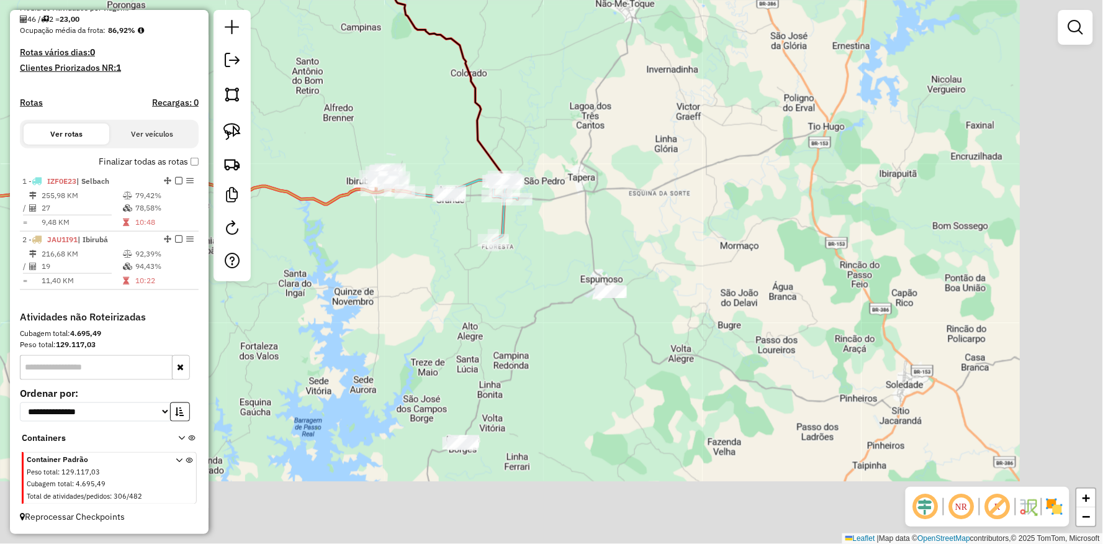
drag, startPoint x: 588, startPoint y: 388, endPoint x: 539, endPoint y: 300, distance: 101.7
click at [411, 255] on div "Janela de atendimento Grade de atendimento Capacidade Transportadoras Veículos …" at bounding box center [551, 272] width 1103 height 544
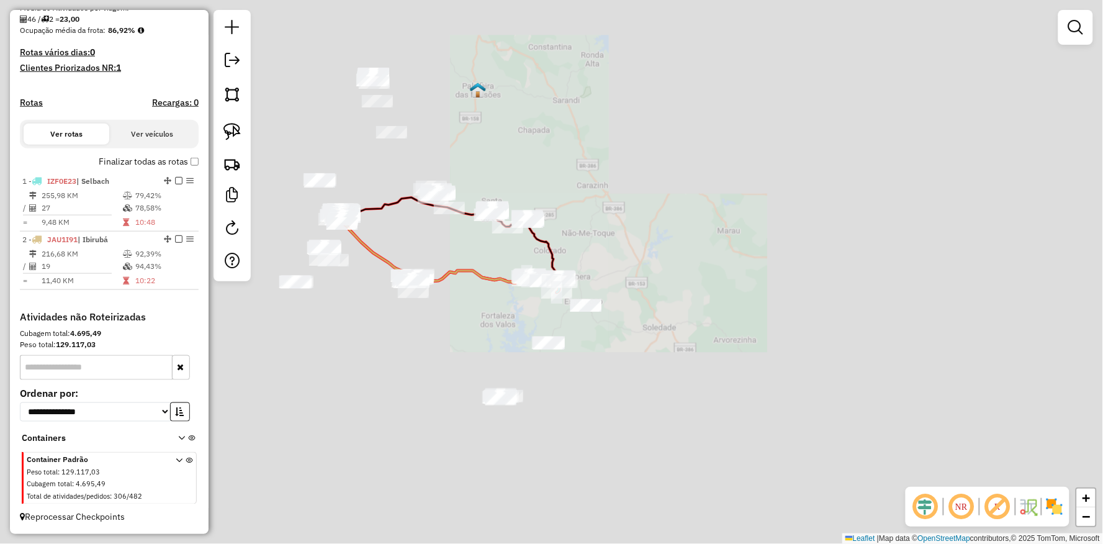
drag, startPoint x: 548, startPoint y: 412, endPoint x: 574, endPoint y: 342, distance: 74.8
click at [576, 357] on div "Janela de atendimento Grade de atendimento Capacidade Transportadoras Veículos …" at bounding box center [551, 272] width 1103 height 544
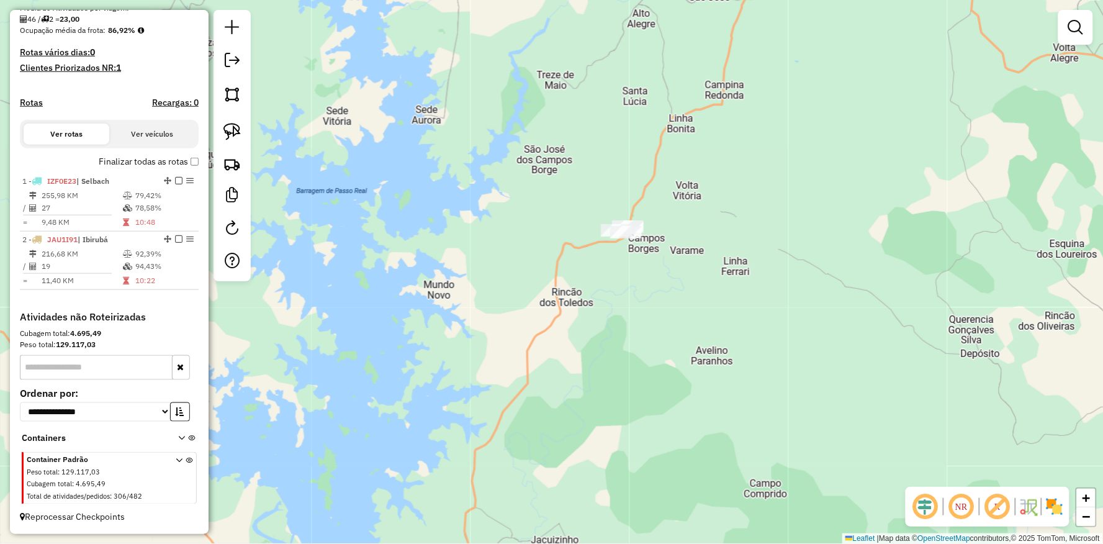
drag, startPoint x: 627, startPoint y: 272, endPoint x: 485, endPoint y: 302, distance: 145.3
click at [499, 308] on div "Janela de atendimento Grade de atendimento Capacidade Transportadoras Veículos …" at bounding box center [551, 272] width 1103 height 544
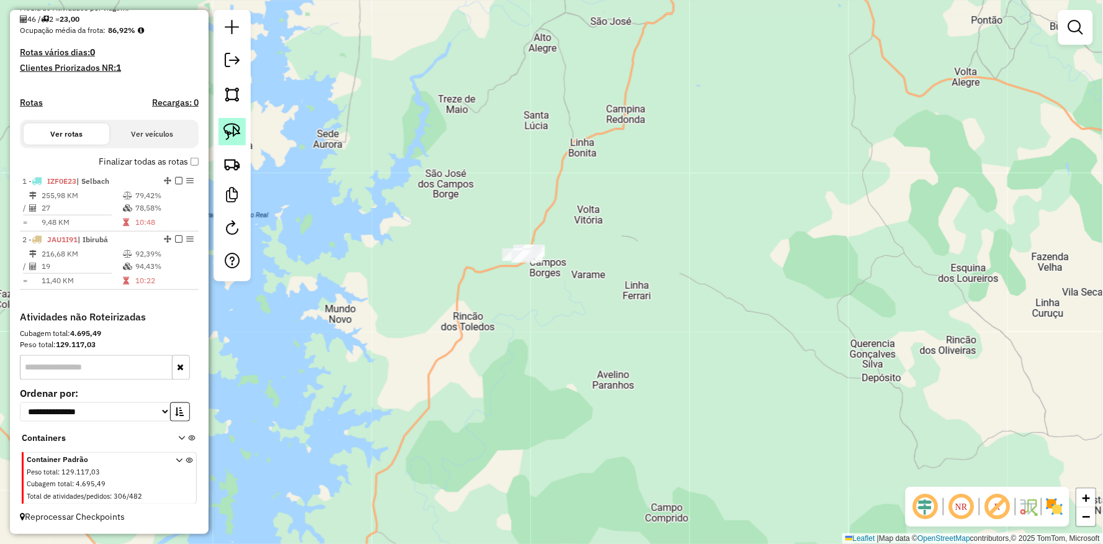
click at [243, 135] on link at bounding box center [231, 131] width 27 height 27
drag, startPoint x: 503, startPoint y: 184, endPoint x: 720, endPoint y: 316, distance: 254.2
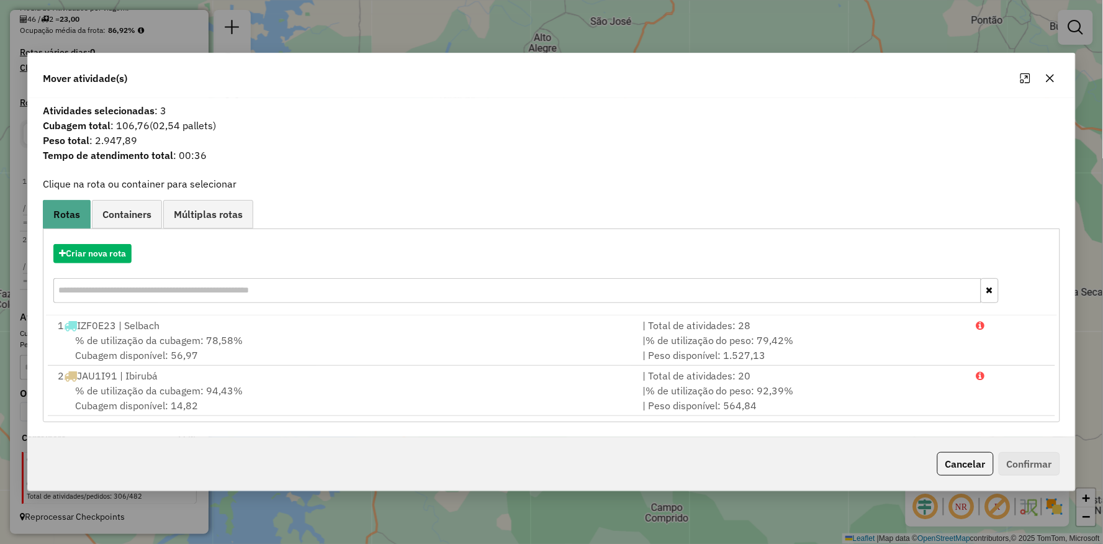
click at [113, 256] on hb-app "Aguarde... Pop-up bloqueado! Seu navegador bloqueou automáticamente a abertura …" at bounding box center [551, 272] width 1103 height 544
click at [113, 256] on button "Criar nova rota" at bounding box center [92, 253] width 78 height 19
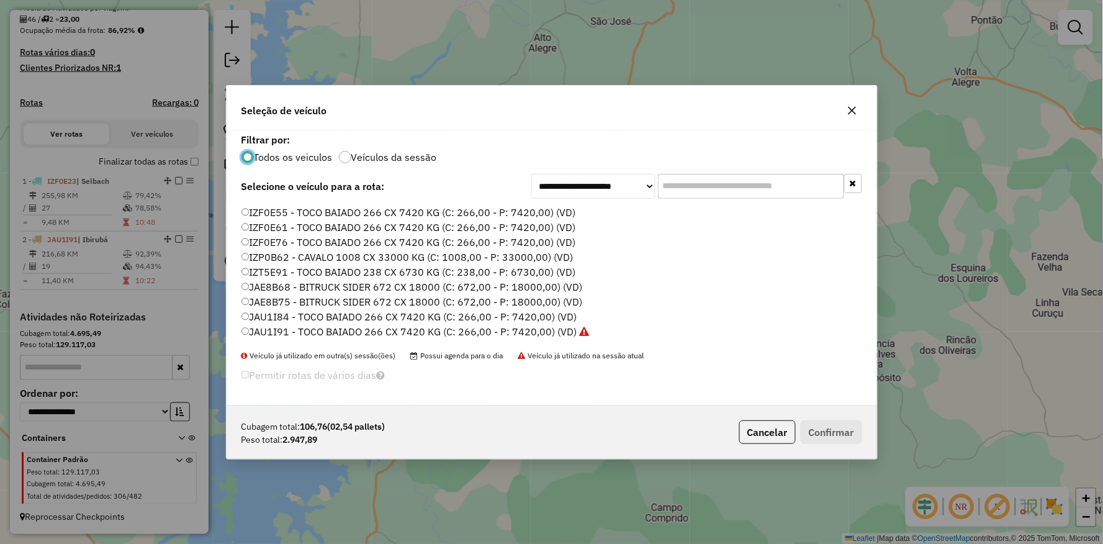
scroll to position [138, 0]
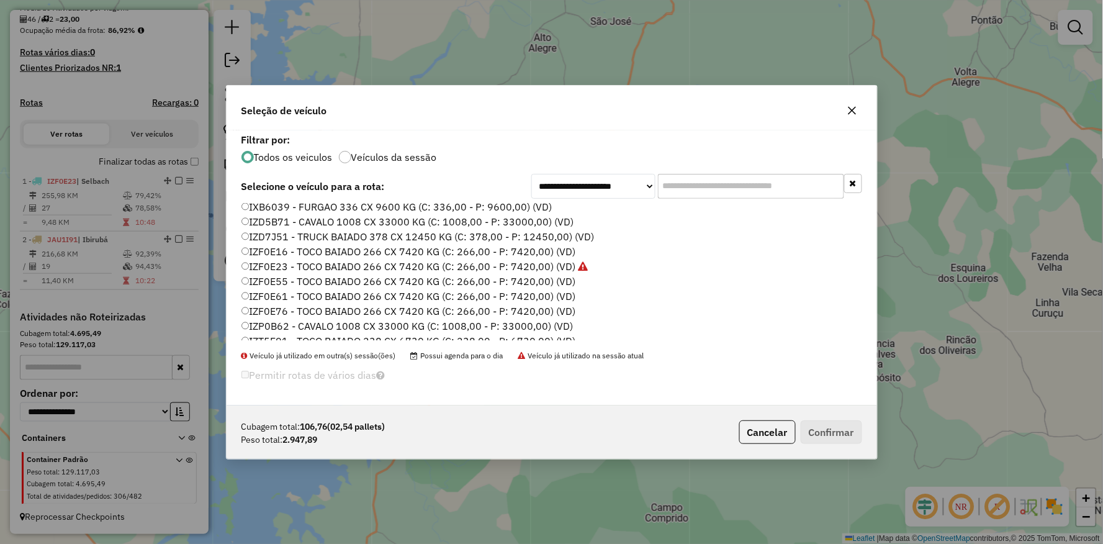
click at [286, 253] on label "IZF0E16 - TOCO BAIADO 266 CX 7420 KG (C: 266,00 - P: 7420,00) (VD)" at bounding box center [408, 251] width 334 height 15
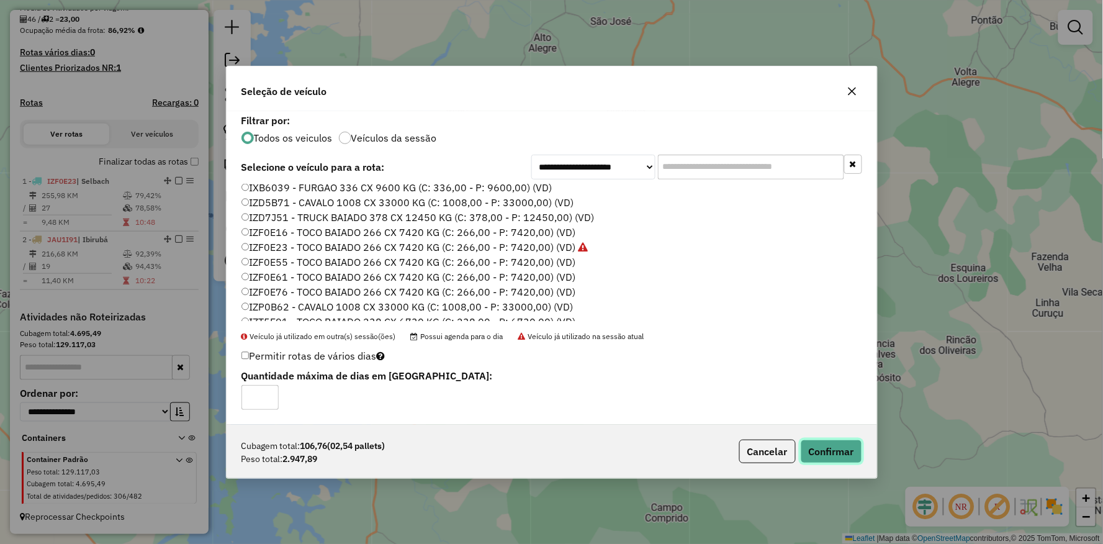
click at [832, 447] on button "Confirmar" at bounding box center [830, 451] width 61 height 24
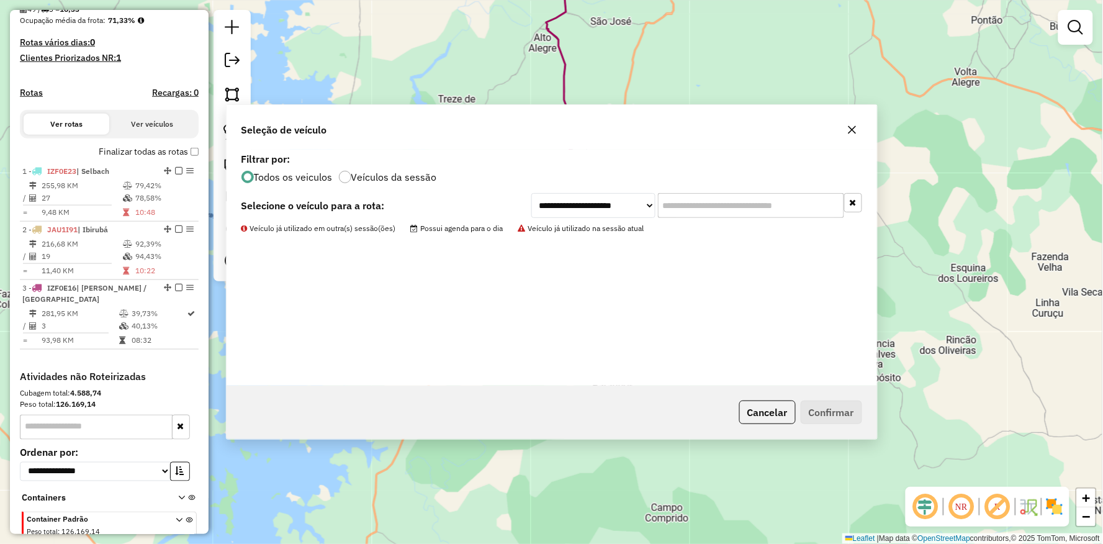
scroll to position [359, 0]
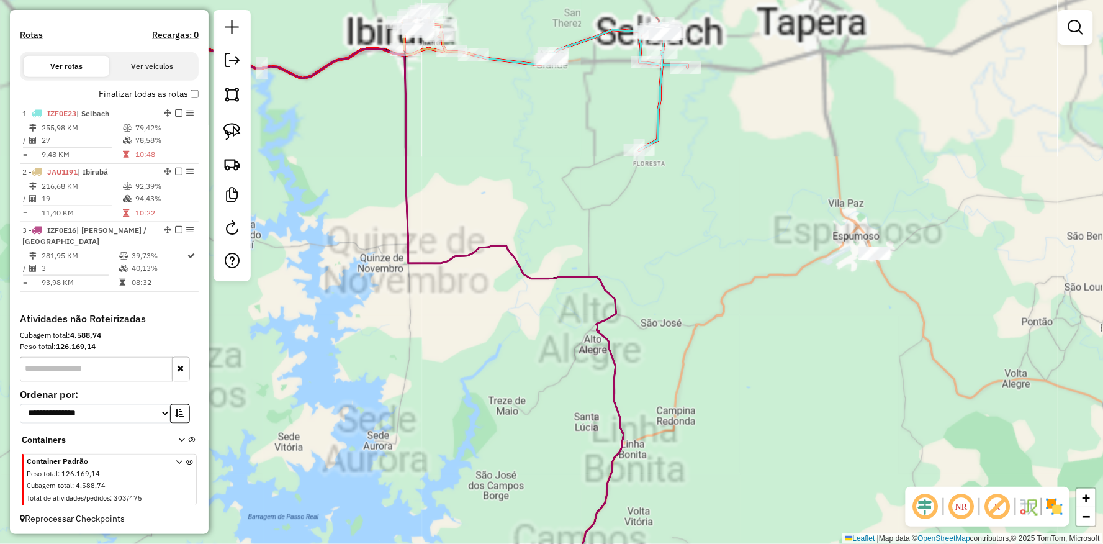
drag, startPoint x: 478, startPoint y: 207, endPoint x: 490, endPoint y: 278, distance: 71.8
click at [451, 317] on div "Janela de atendimento Grade de atendimento Capacidade Transportadoras Veículos …" at bounding box center [551, 272] width 1103 height 544
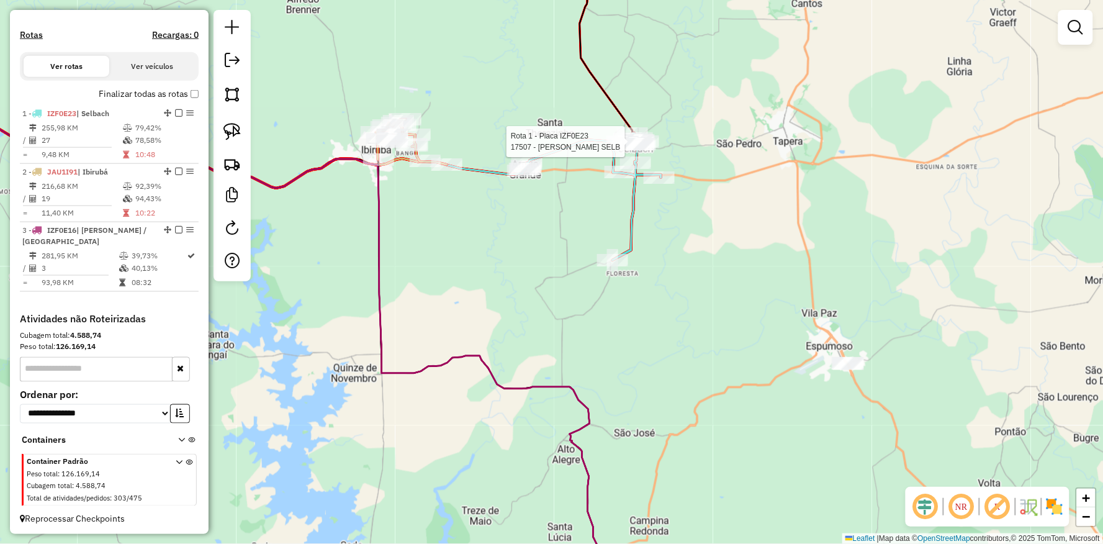
select select "**********"
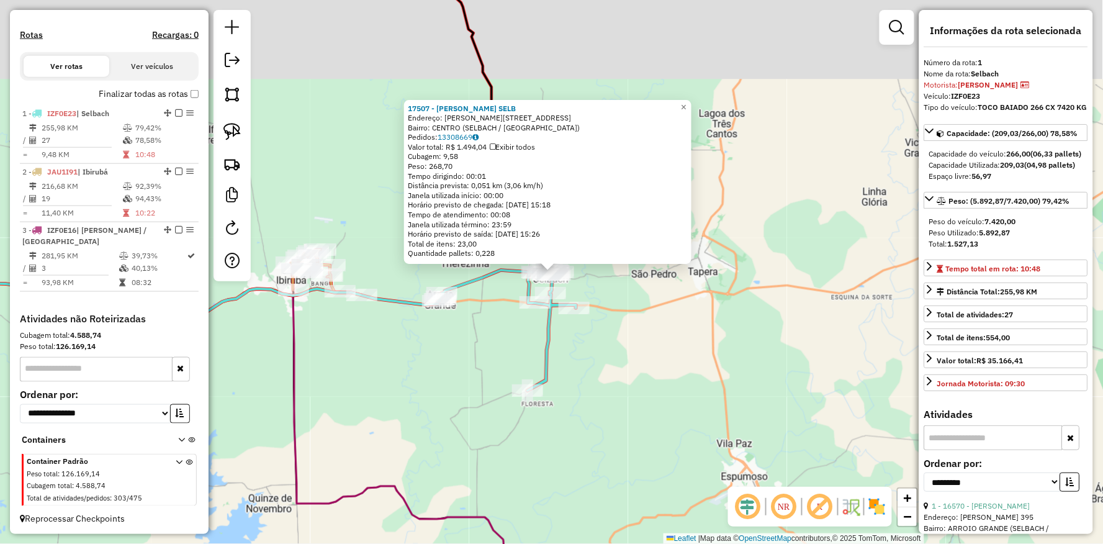
scroll to position [370, 0]
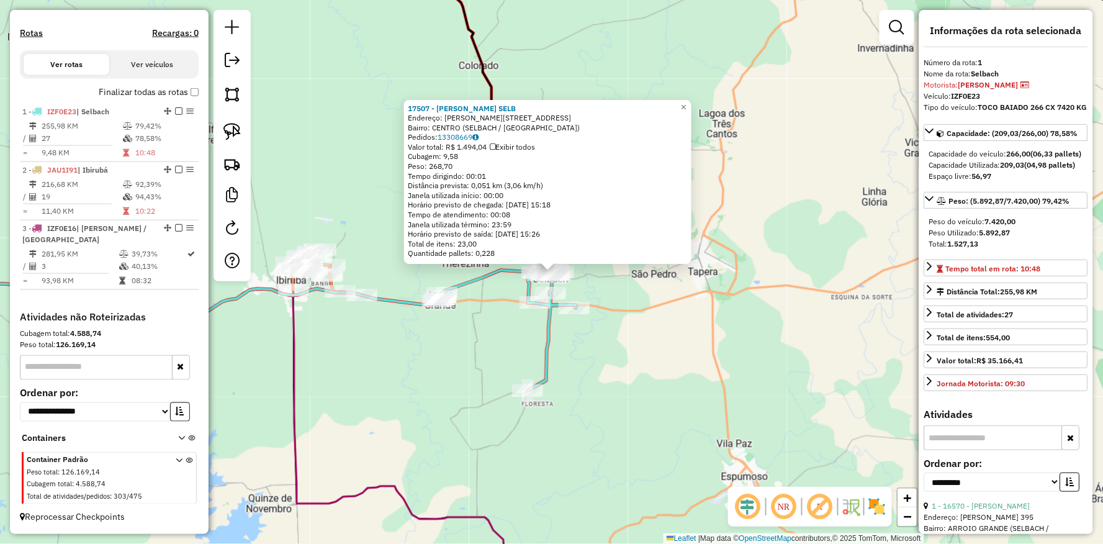
click at [357, 367] on div "17507 - BOLAO PAROQUIAL SELB Endereço: JOAO XXIII 118 Bairro: CENTRO ([GEOGRAPH…" at bounding box center [551, 272] width 1103 height 544
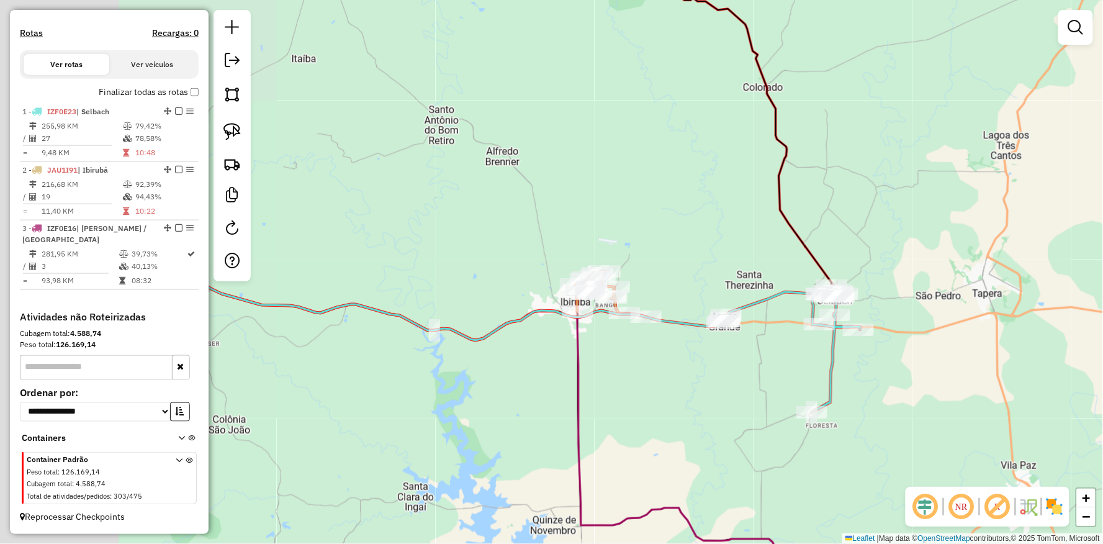
drag, startPoint x: 326, startPoint y: 349, endPoint x: 558, endPoint y: 269, distance: 245.7
click at [611, 370] on div "Janela de atendimento Grade de atendimento Capacidade Transportadoras Veículos …" at bounding box center [551, 272] width 1103 height 544
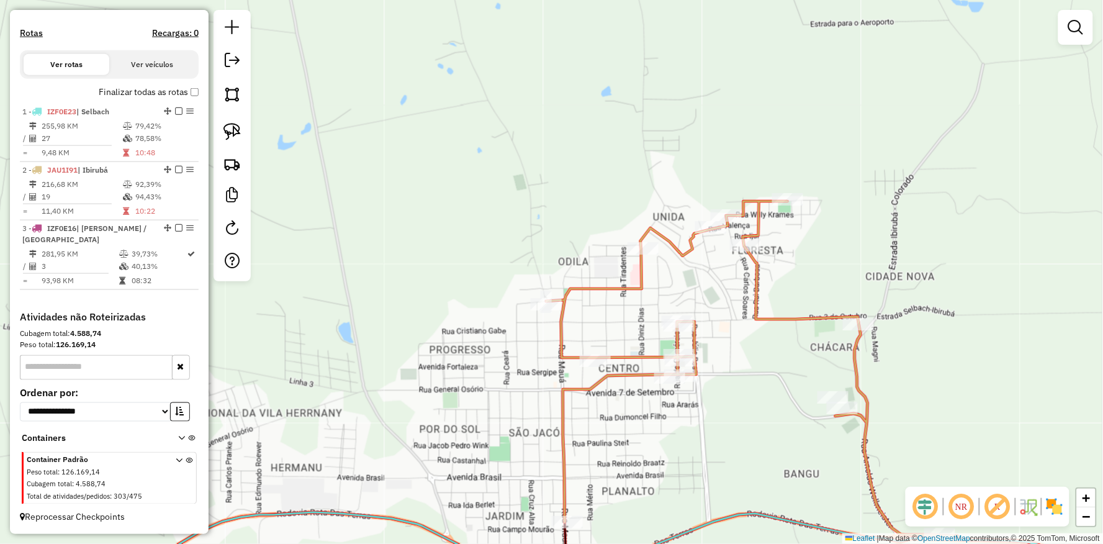
click at [525, 304] on div "Rota 2 - Placa JAU1I91 6911 - [PERSON_NAME] de atendimento Grade de atendimento…" at bounding box center [551, 272] width 1103 height 544
click at [557, 310] on div at bounding box center [545, 304] width 31 height 12
select select "**********"
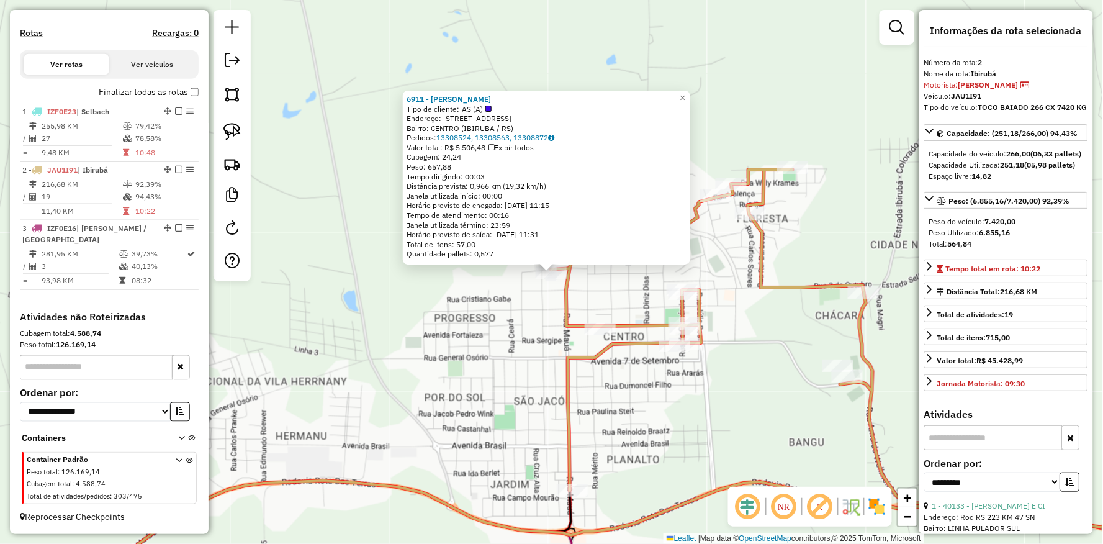
click at [702, 345] on icon at bounding box center [834, 349] width 567 height 360
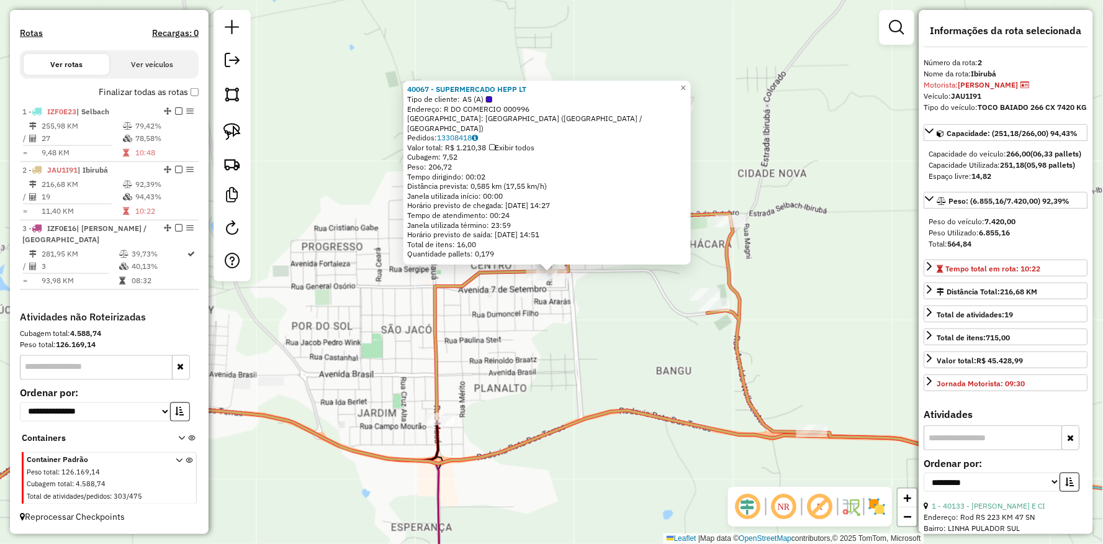
click at [565, 336] on div "40067 - SUPERMERCADO HEPP LT Tipo de cliente: AS (A) Endereço: R DO COMERCIO 00…" at bounding box center [551, 272] width 1103 height 544
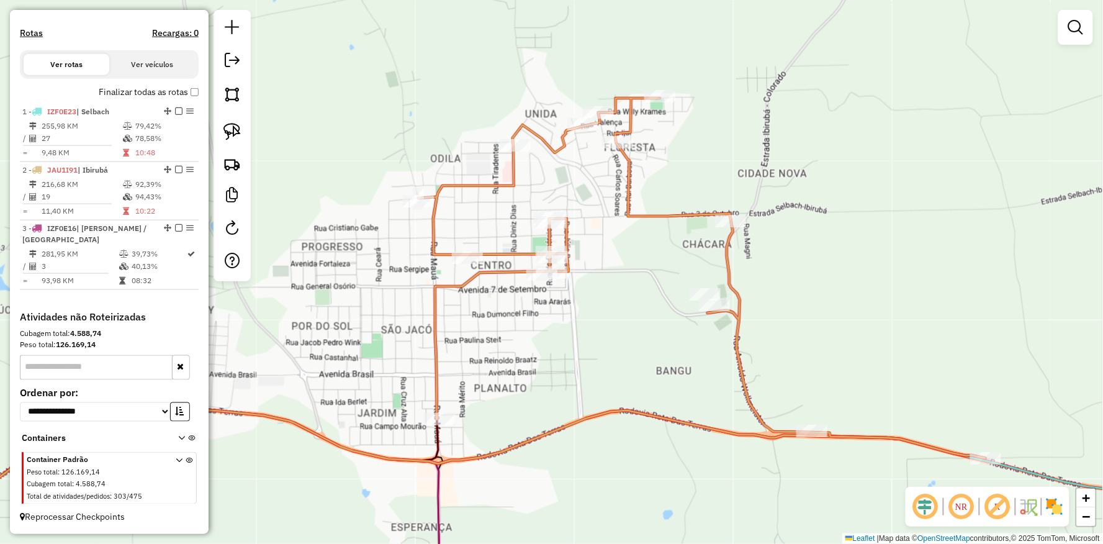
click at [445, 254] on icon at bounding box center [701, 278] width 567 height 360
select select "**********"
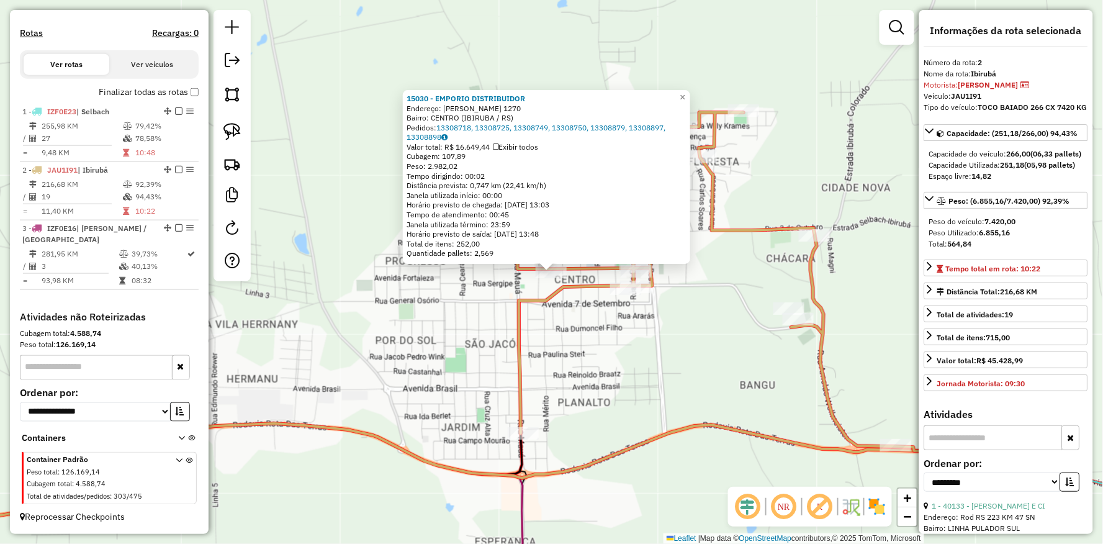
click at [503, 344] on div "15030 - EMPORIO DISTRIBUIDOR Endereço: R [PERSON_NAME] 1270 Bairro: [GEOGRAPHIC…" at bounding box center [551, 272] width 1103 height 544
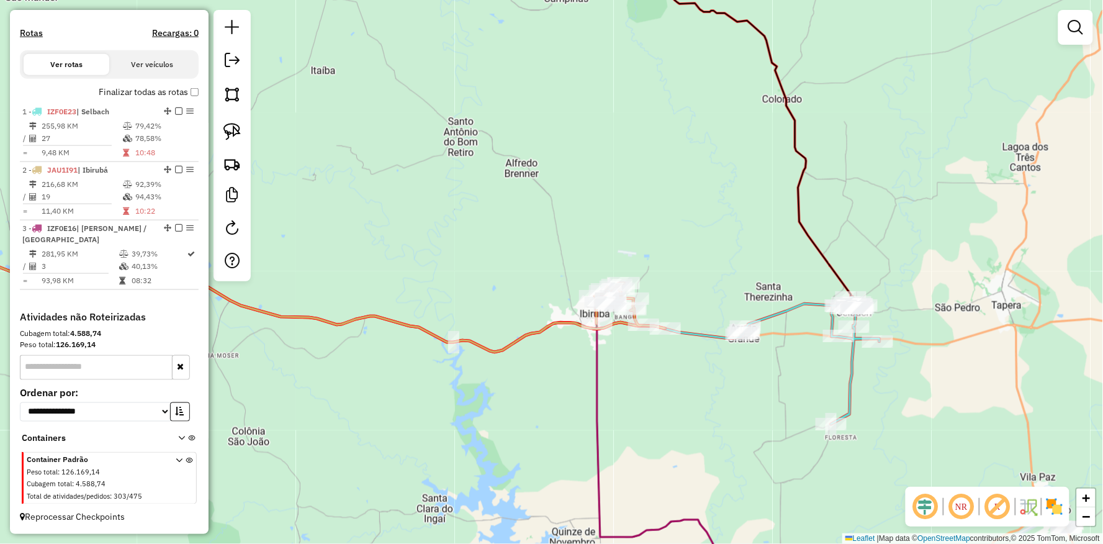
drag, startPoint x: 689, startPoint y: 393, endPoint x: 470, endPoint y: 274, distance: 249.6
click at [526, 301] on div "Janela de atendimento Grade de atendimento Capacidade Transportadoras Veículos …" at bounding box center [551, 272] width 1103 height 544
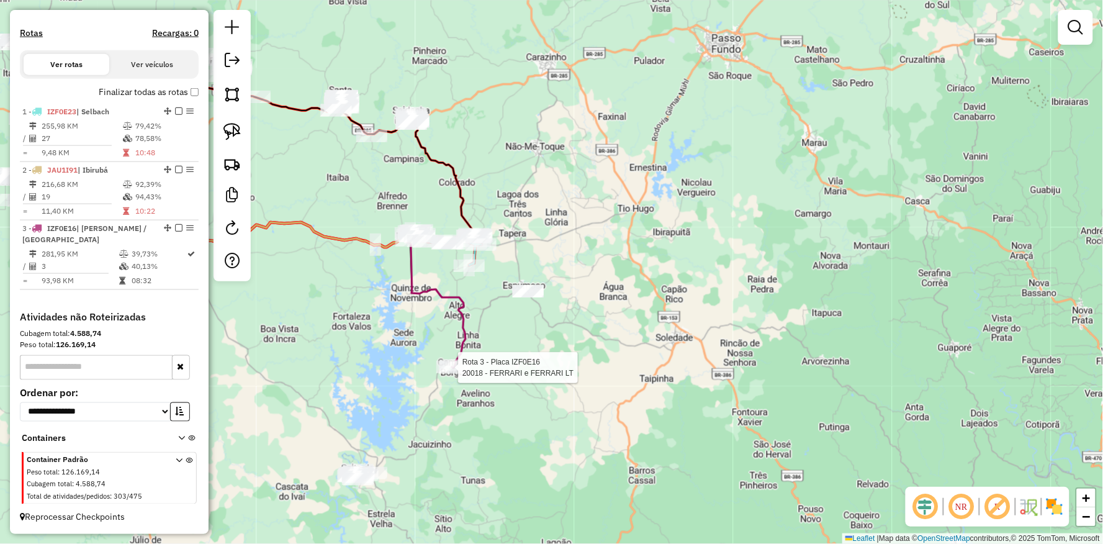
click at [434, 363] on div "Rota 3 - Placa IZF0E16 20018 - FERRARI e FERRARI LT [PERSON_NAME] de atendiment…" at bounding box center [551, 272] width 1103 height 544
click at [462, 374] on div at bounding box center [454, 367] width 31 height 12
select select "**********"
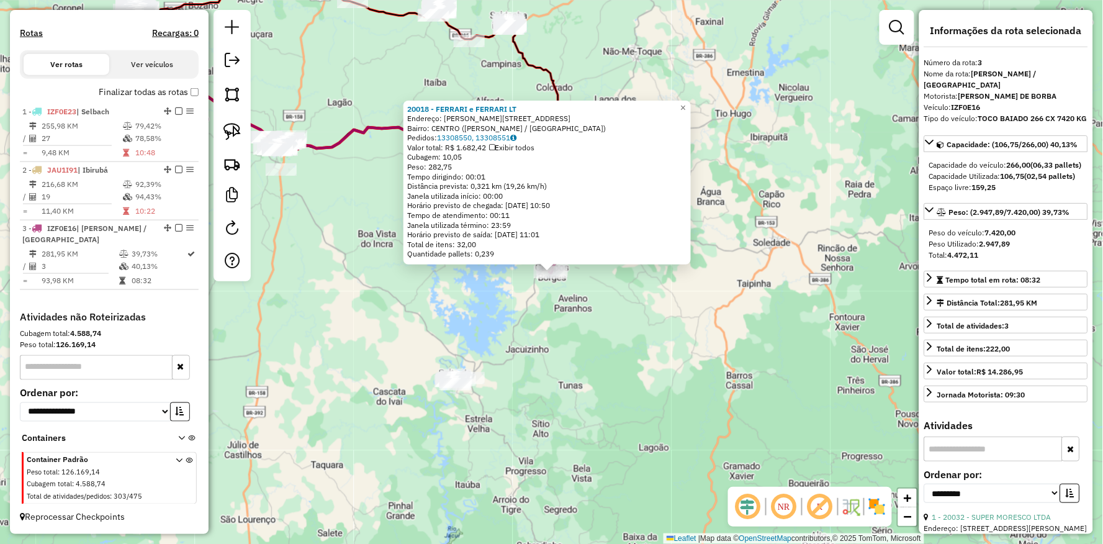
click at [460, 365] on div "20018 - FERRARI e FERRARI LT Endereço: [STREET_ADDRESS][PERSON_NAME][PERSON_NAM…" at bounding box center [551, 272] width 1103 height 544
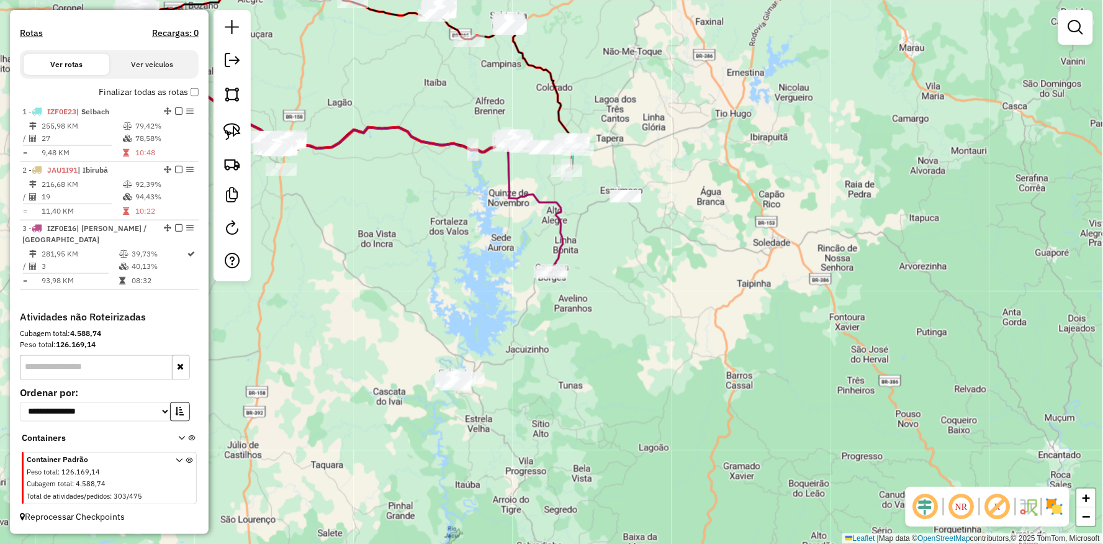
drag, startPoint x: 480, startPoint y: 331, endPoint x: 472, endPoint y: 385, distance: 53.9
click at [462, 394] on div "20018 - FERRARI e FERRARI LT Endereço: [STREET_ADDRESS][PERSON_NAME][PERSON_NAM…" at bounding box center [551, 272] width 1103 height 544
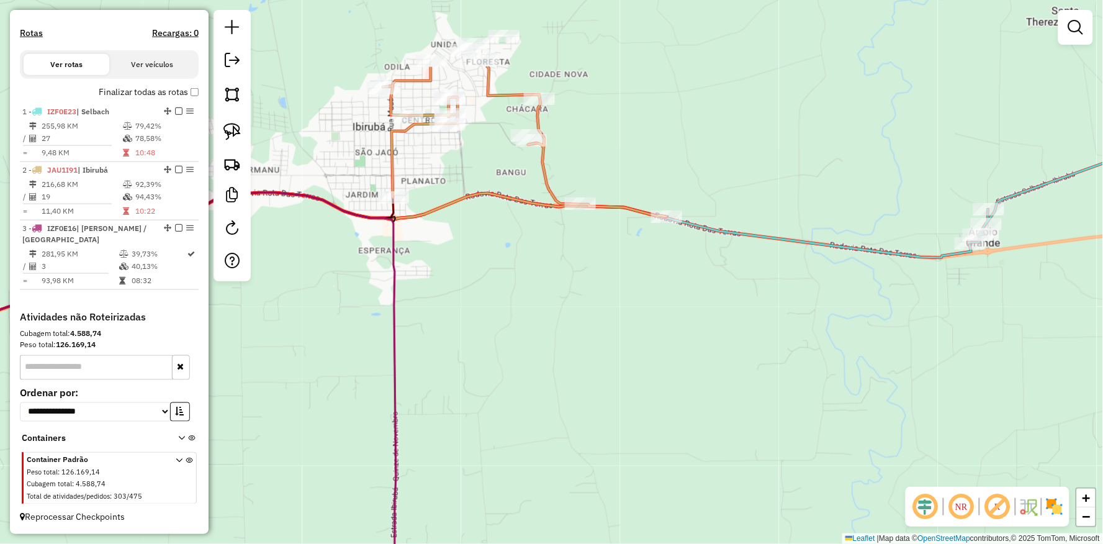
drag, startPoint x: 439, startPoint y: 194, endPoint x: 444, endPoint y: 184, distance: 11.1
click at [443, 203] on icon at bounding box center [293, 251] width 748 height 118
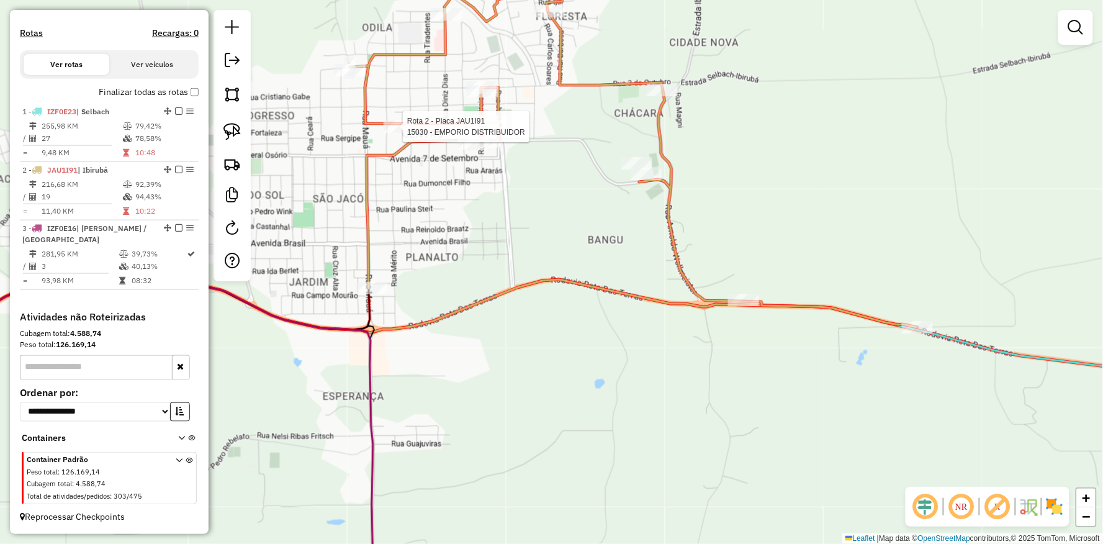
select select "**********"
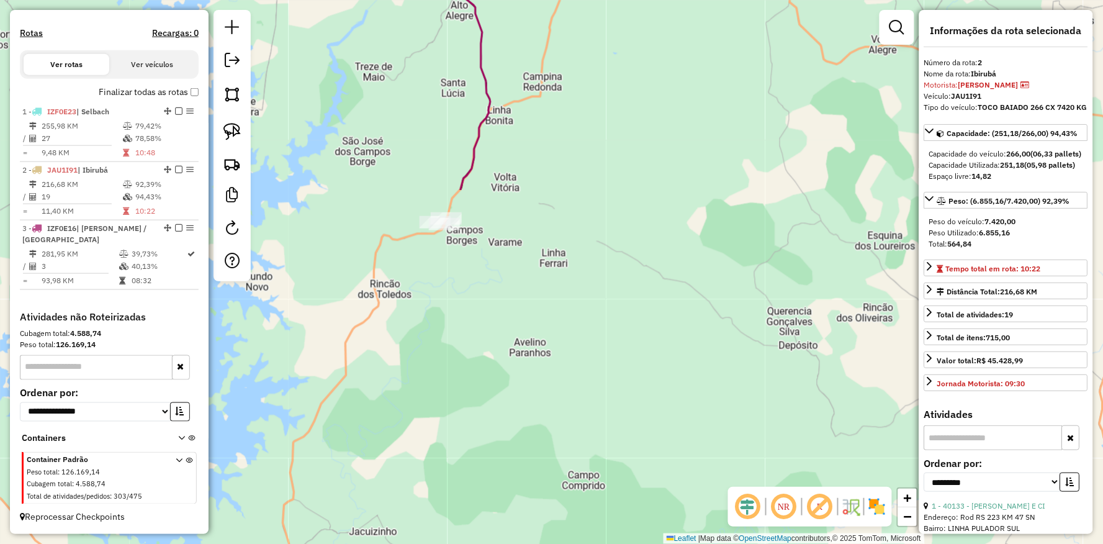
drag, startPoint x: 485, startPoint y: 93, endPoint x: 466, endPoint y: 120, distance: 32.9
click at [468, 42] on div "15030 - EMPORIO DISTRIBUIDOR Endereço: R [PERSON_NAME] 1270 Bairro: [GEOGRAPHIC…" at bounding box center [551, 272] width 1103 height 544
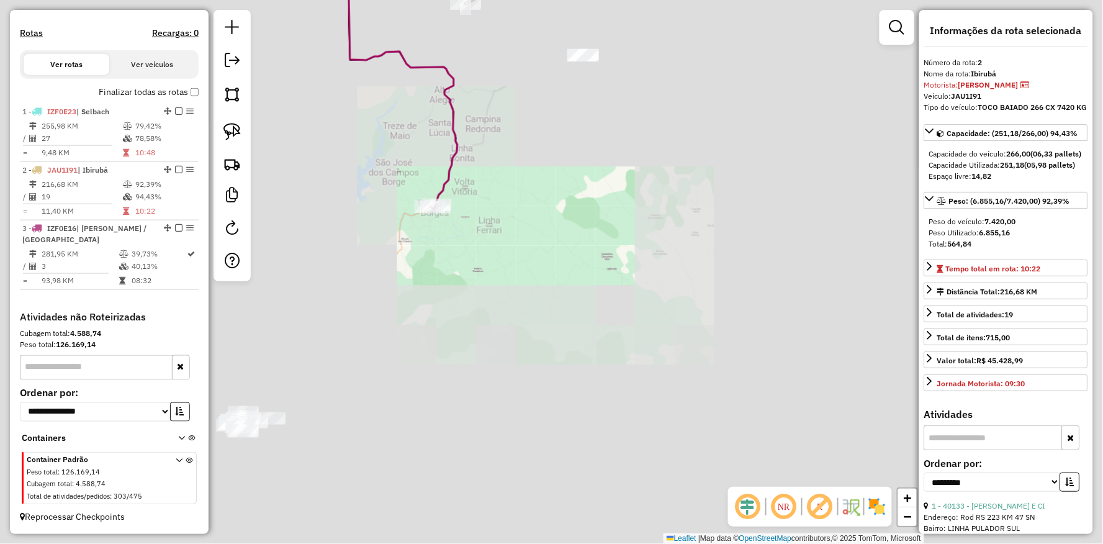
click at [432, 171] on div "15030 - EMPORIO DISTRIBUIDOR Endereço: R [PERSON_NAME] 1270 Bairro: [GEOGRAPHIC…" at bounding box center [551, 272] width 1103 height 544
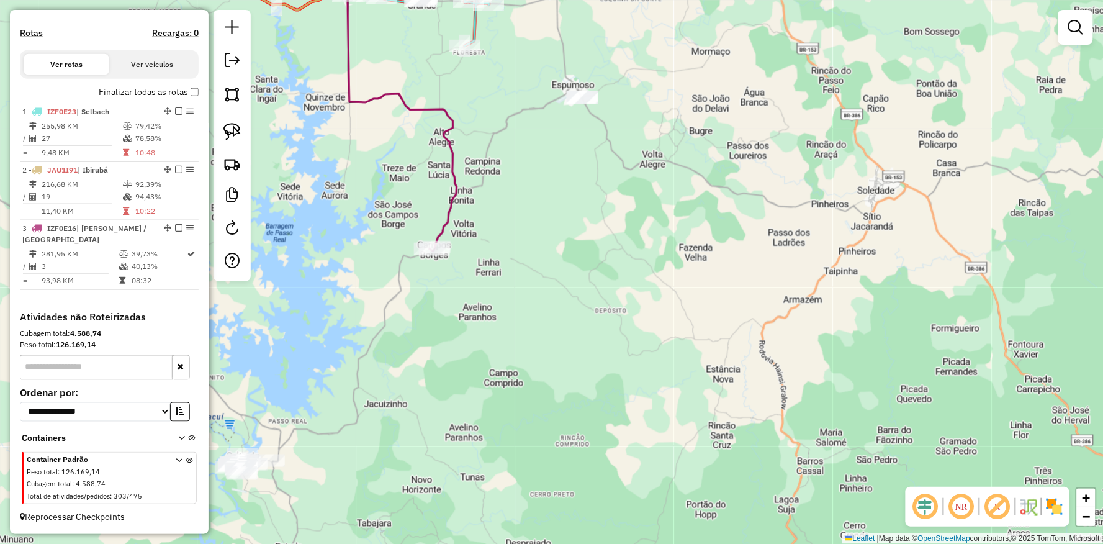
drag, startPoint x: 429, startPoint y: 147, endPoint x: 450, endPoint y: 267, distance: 121.6
click at [450, 267] on div "Janela de atendimento Grade de atendimento Capacidade Transportadoras Veículos …" at bounding box center [551, 272] width 1103 height 544
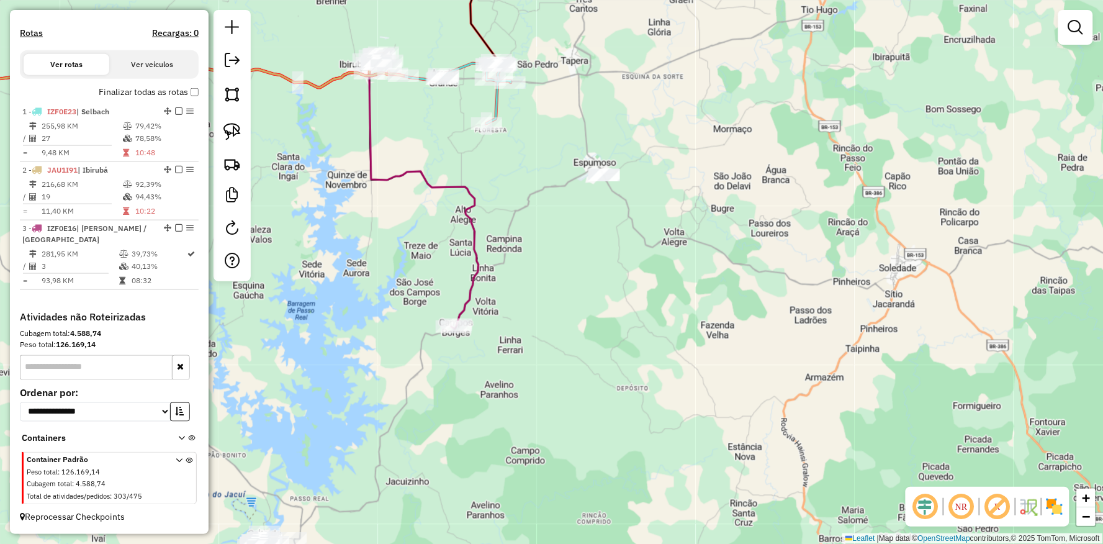
drag, startPoint x: 522, startPoint y: 154, endPoint x: 552, endPoint y: 239, distance: 90.7
click at [552, 239] on div "Janela de atendimento Grade de atendimento Capacidade Transportadoras Veículos …" at bounding box center [551, 272] width 1103 height 544
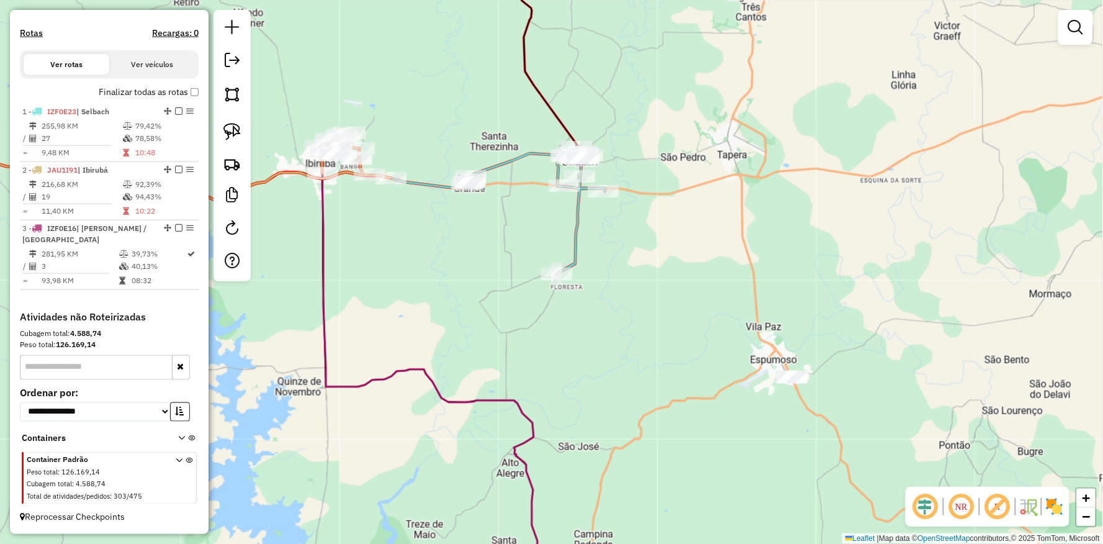
drag, startPoint x: 463, startPoint y: 204, endPoint x: 517, endPoint y: 205, distance: 54.6
click at [517, 206] on div "Rota 1 - Placa IZF0E23 16570 - [PERSON_NAME] Janela de atendimento Grade de ate…" at bounding box center [551, 272] width 1103 height 544
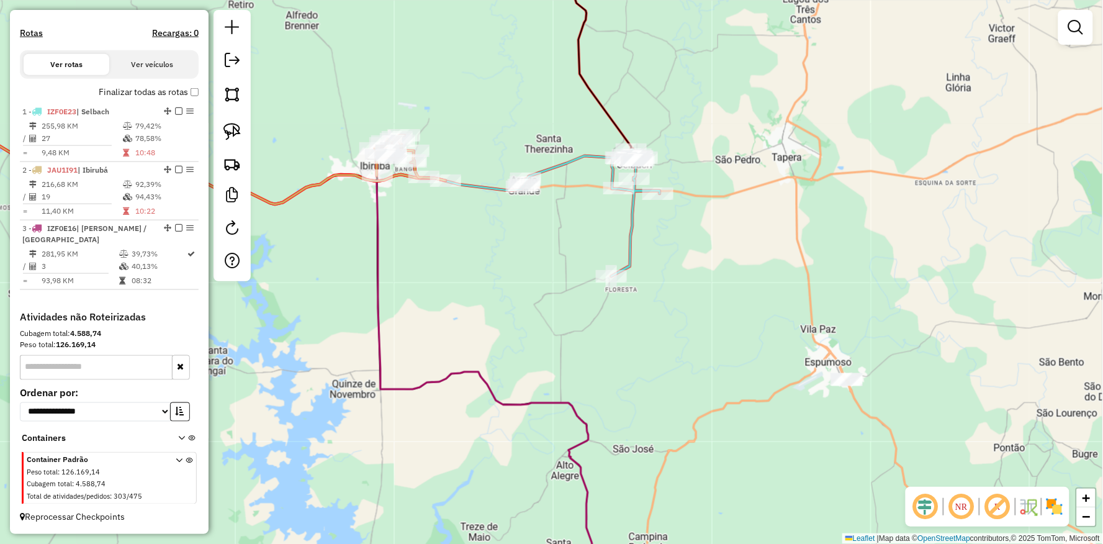
drag, startPoint x: 546, startPoint y: 278, endPoint x: 537, endPoint y: 52, distance: 226.0
click at [537, 54] on div "Janela de atendimento Grade de atendimento Capacidade Transportadoras Veículos …" at bounding box center [551, 272] width 1103 height 544
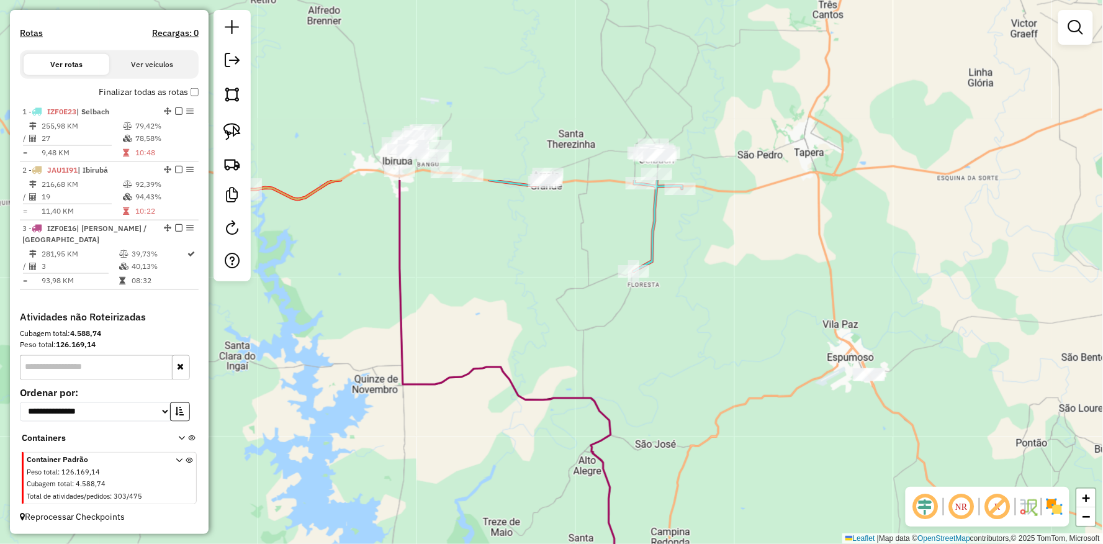
drag, startPoint x: 495, startPoint y: 232, endPoint x: 526, endPoint y: 388, distance: 159.4
click at [526, 388] on div "Janela de atendimento Grade de atendimento Capacidade Transportadoras Veículos …" at bounding box center [551, 272] width 1103 height 544
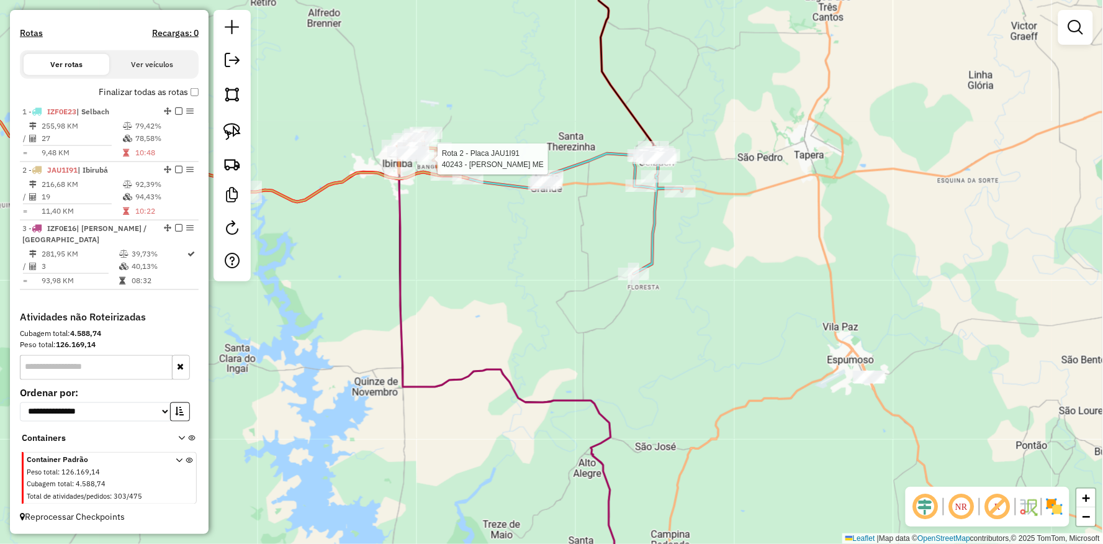
select select "**********"
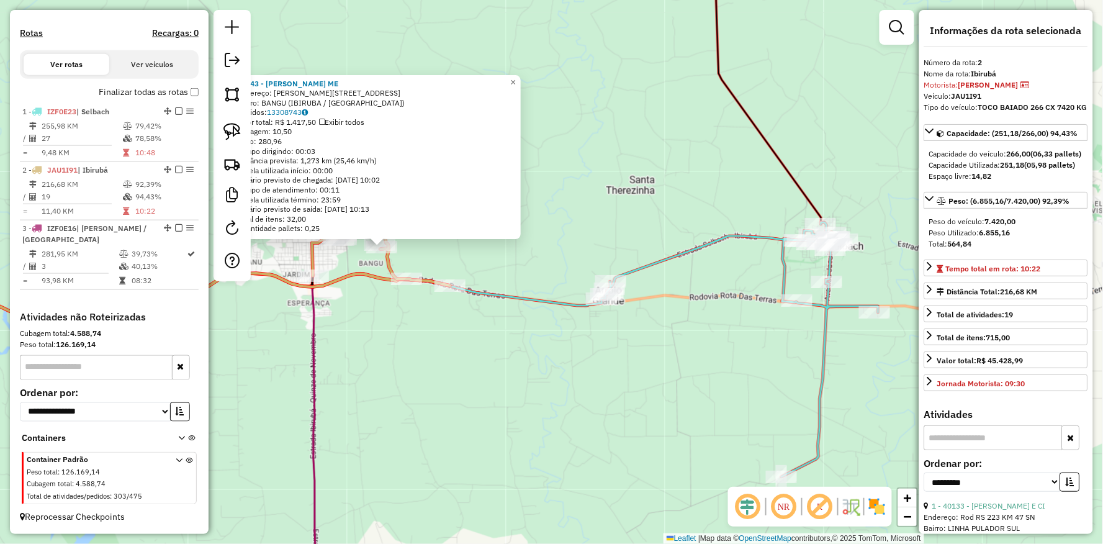
click at [671, 351] on div "40243 - [PERSON_NAME] ME Endereço: R [PERSON_NAME] 580 Bairro: BANGU (IBIRUBA /…" at bounding box center [551, 272] width 1103 height 544
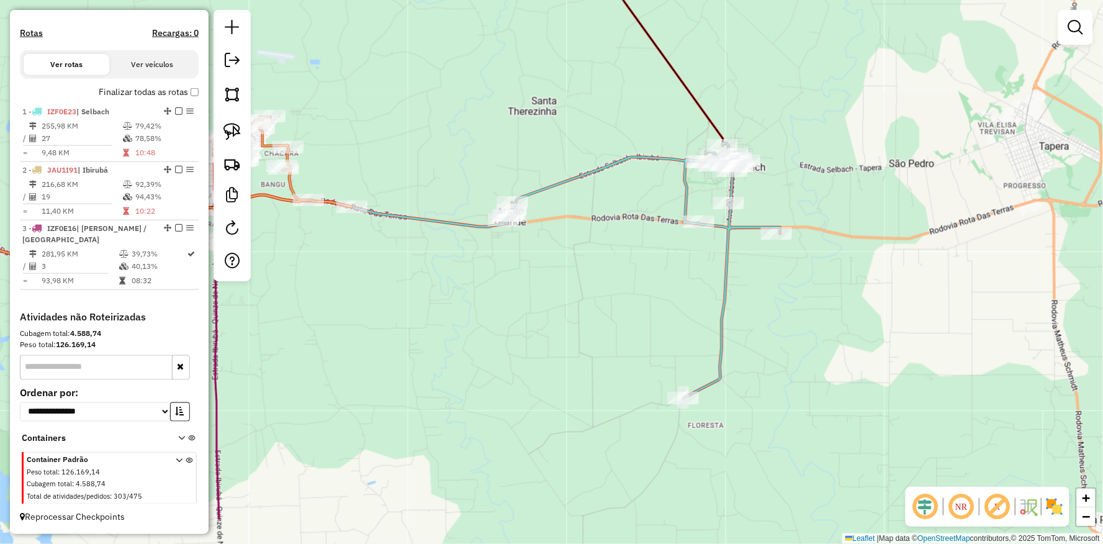
drag, startPoint x: 722, startPoint y: 349, endPoint x: 624, endPoint y: 271, distance: 125.8
click at [624, 271] on div "Janela de atendimento Grade de atendimento Capacidade Transportadoras Veículos …" at bounding box center [551, 272] width 1103 height 544
select select "**********"
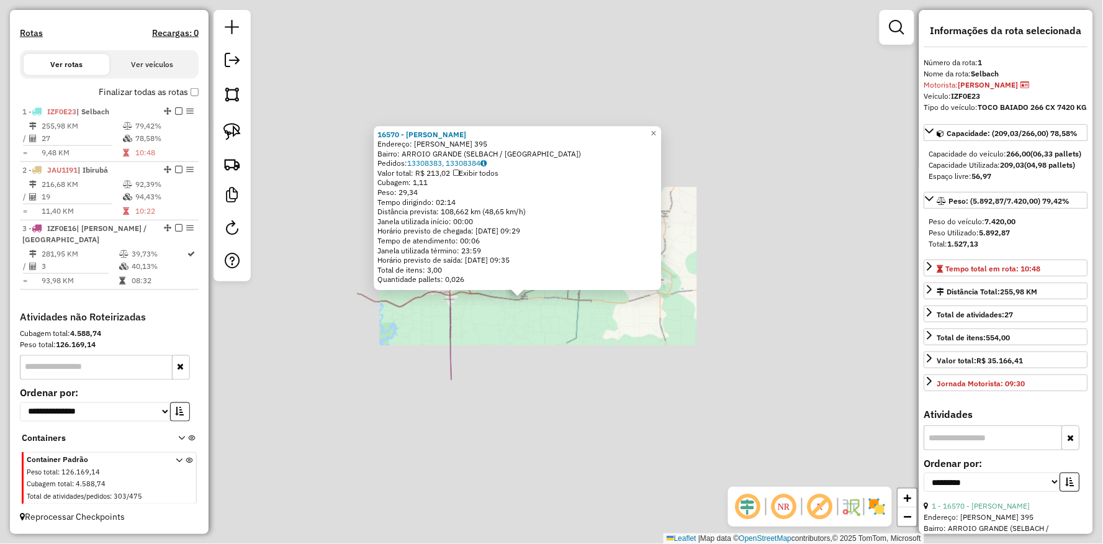
click at [501, 351] on div "16570 - [PERSON_NAME] Endereço: [PERSON_NAME] 395 Bairro: ARROIO GRANDE ([GEOGR…" at bounding box center [551, 272] width 1103 height 544
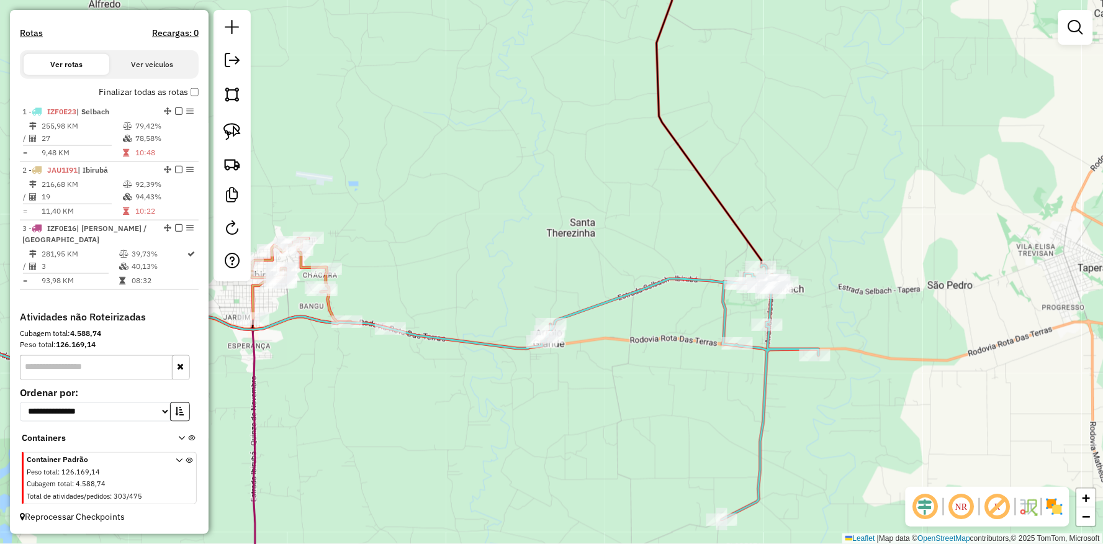
click at [802, 449] on div "Janela de atendimento Grade de atendimento Capacidade Transportadoras Veículos …" at bounding box center [551, 272] width 1103 height 544
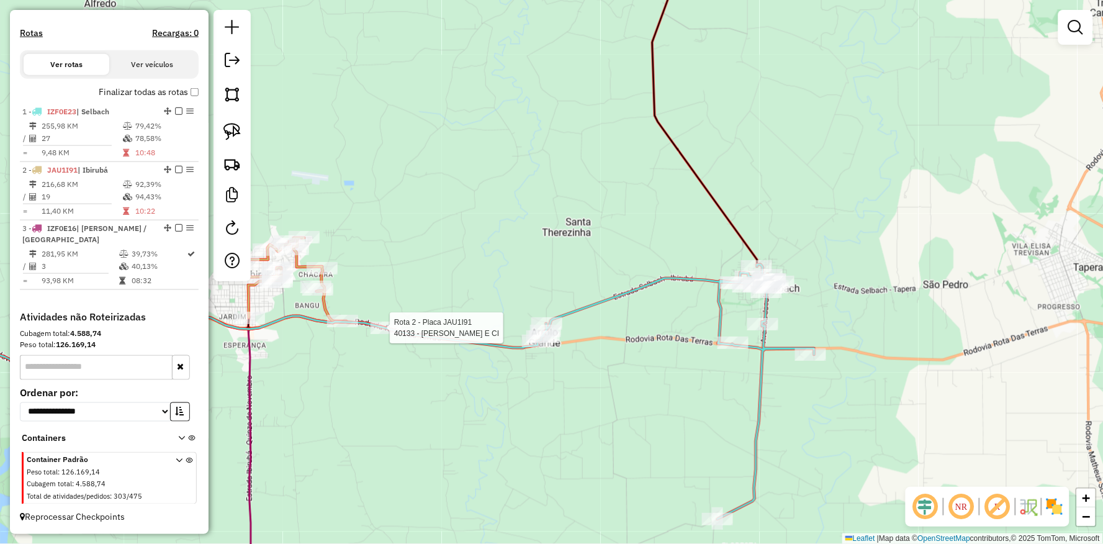
select select "**********"
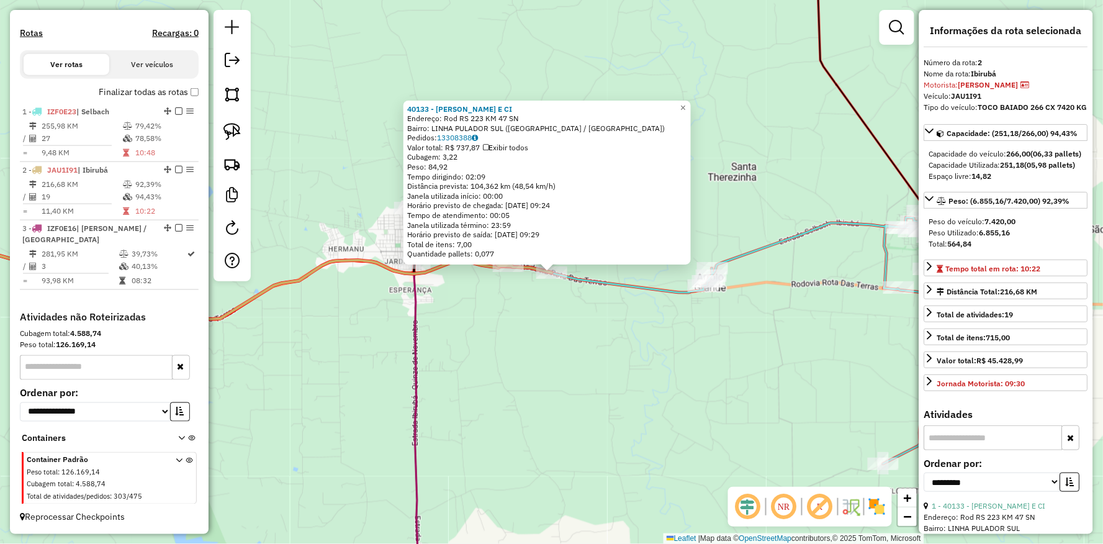
click at [784, 369] on div "40133 - [PERSON_NAME] E CI Endereço: Rod RS 223 KM 47 SN Bairro: LINHA [GEOGRAP…" at bounding box center [551, 272] width 1103 height 544
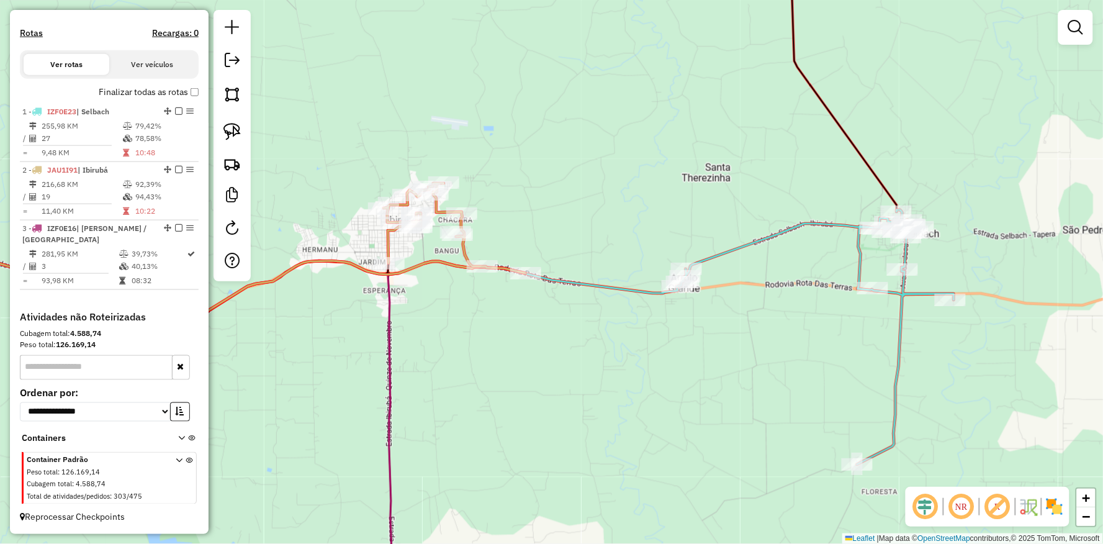
drag, startPoint x: 753, startPoint y: 349, endPoint x: 668, endPoint y: 372, distance: 88.2
click at [668, 372] on div "Janela de atendimento Grade de atendimento Capacidade Transportadoras Veículos …" at bounding box center [551, 272] width 1103 height 544
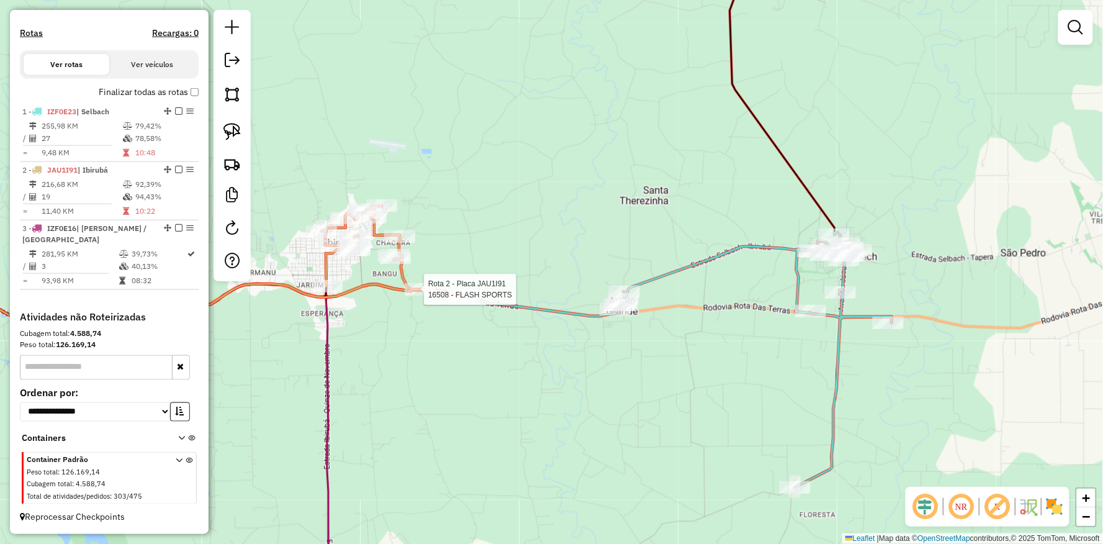
select select "**********"
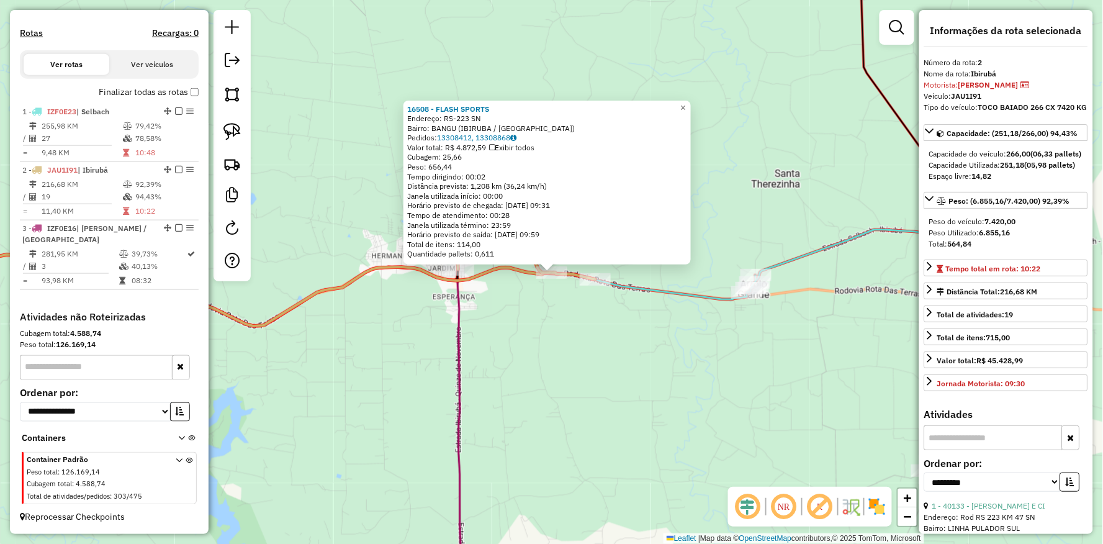
click at [596, 350] on div "16508 - FLASH SPORTS Endereço: RS-223 SN Bairro: BANGU (IBIRUBA / [GEOGRAPHIC_D…" at bounding box center [551, 272] width 1103 height 544
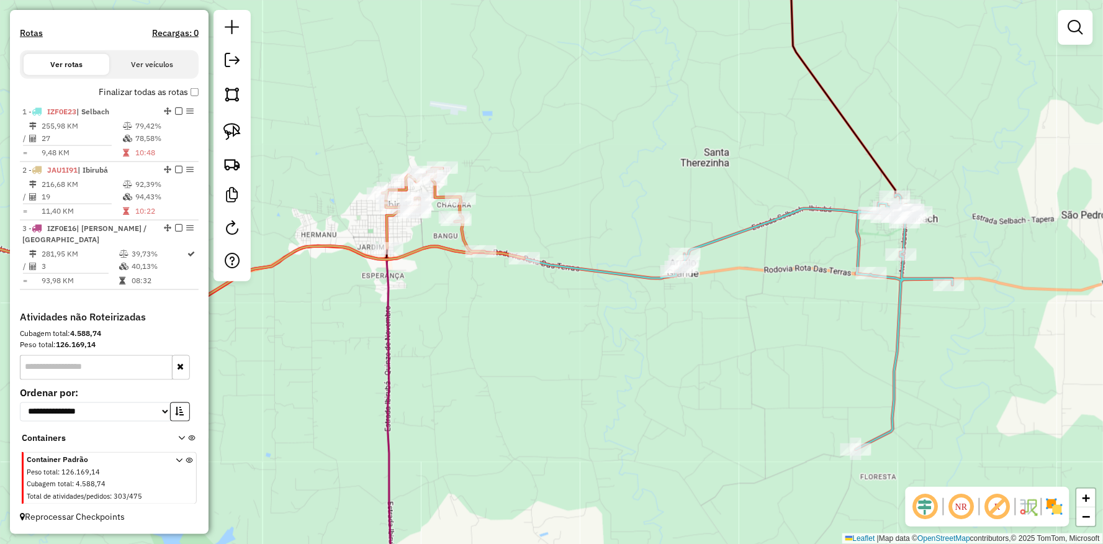
drag, startPoint x: 779, startPoint y: 401, endPoint x: 660, endPoint y: 363, distance: 125.0
click at [660, 363] on div "Janela de atendimento Grade de atendimento Capacidade Transportadoras Veículos …" at bounding box center [551, 272] width 1103 height 544
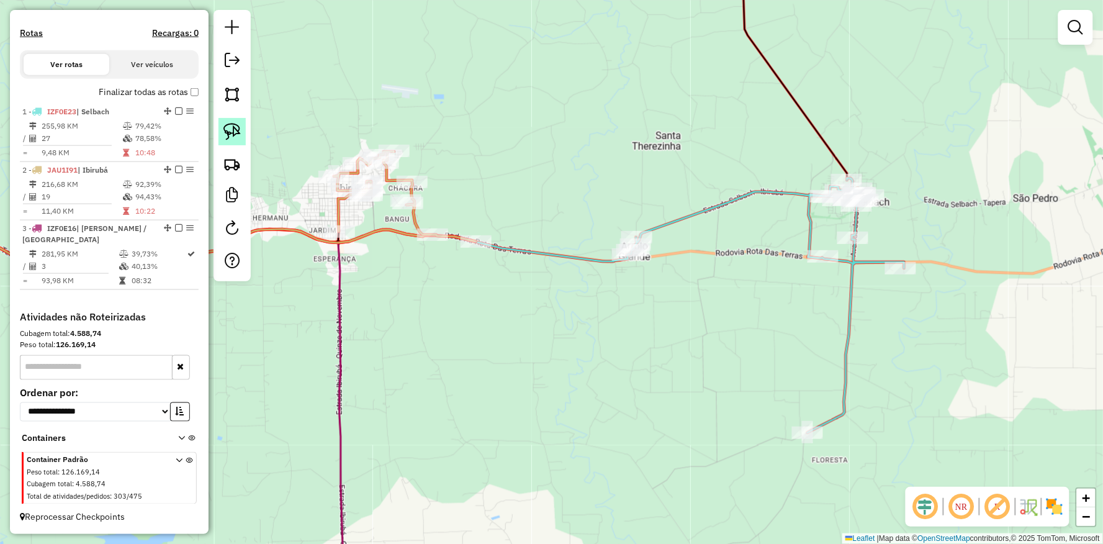
click at [230, 122] on link at bounding box center [231, 131] width 27 height 27
drag, startPoint x: 438, startPoint y: 209, endPoint x: 553, endPoint y: 254, distance: 124.0
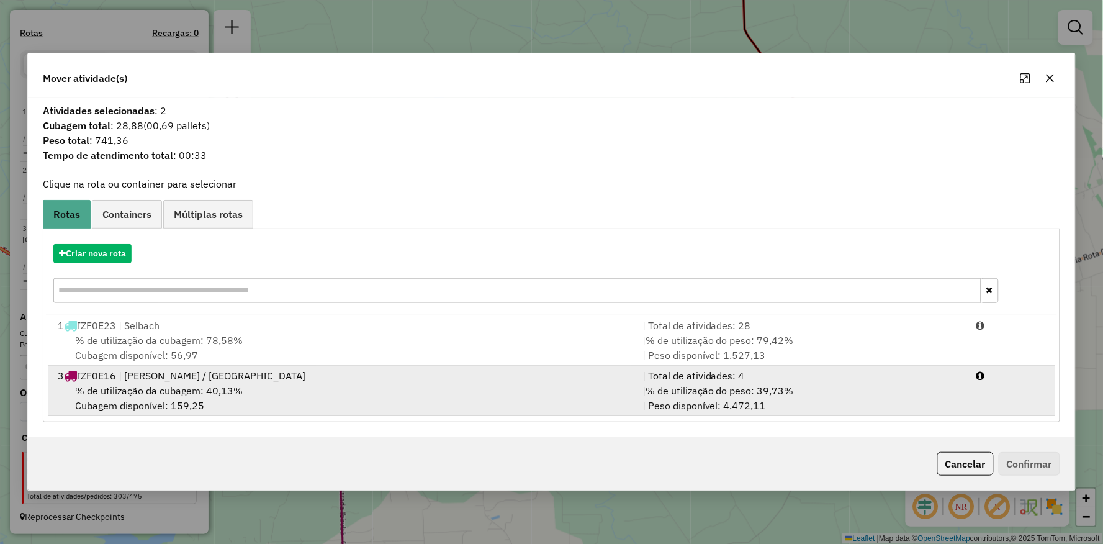
click at [151, 380] on div "3 IZF0E16 | Campos Borges / [GEOGRAPHIC_DATA]" at bounding box center [342, 375] width 584 height 15
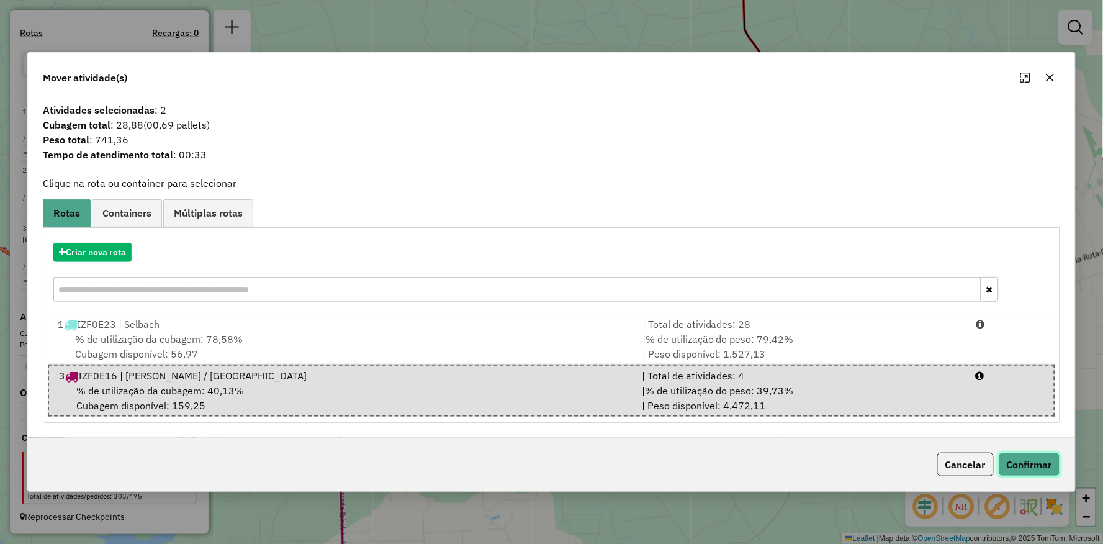
click at [1033, 467] on button "Confirmar" at bounding box center [1028, 464] width 61 height 24
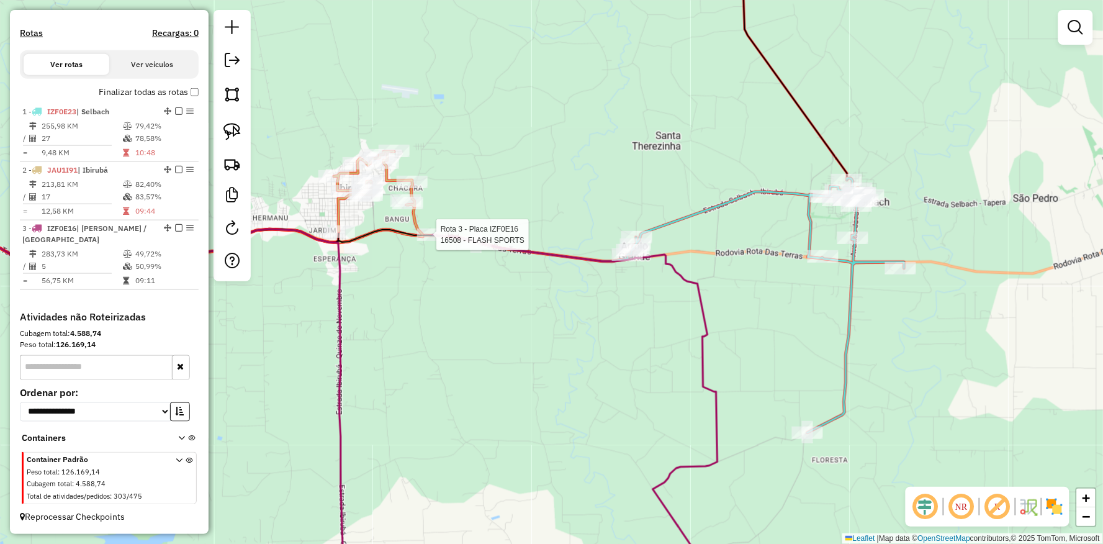
select select "**********"
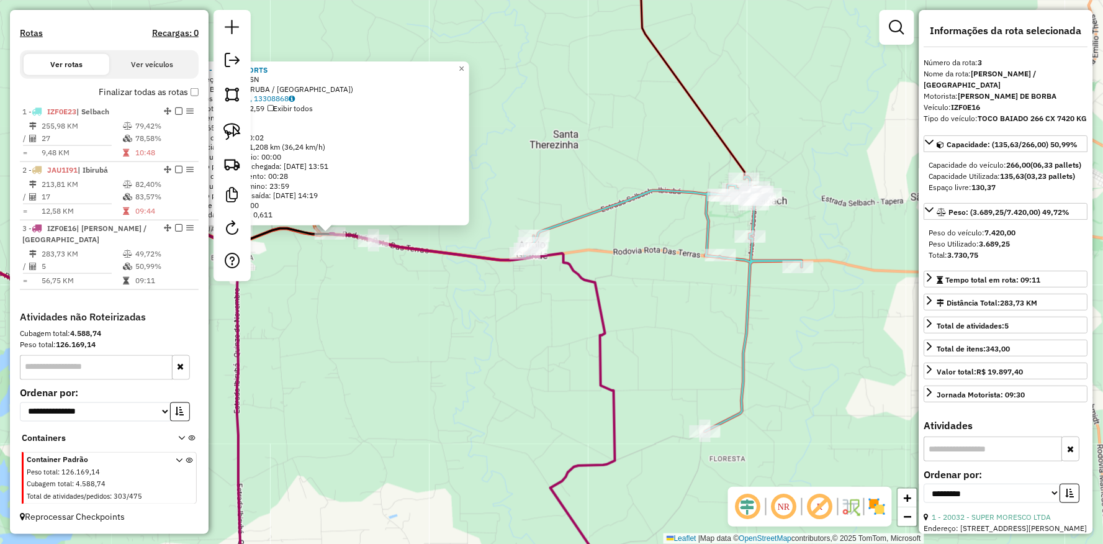
drag, startPoint x: 647, startPoint y: 414, endPoint x: 413, endPoint y: 369, distance: 238.1
click at [408, 371] on div "16508 - FLASH SPORTS Endereço: RS-223 SN Bairro: BANGU (IBIRUBA / [GEOGRAPHIC_D…" at bounding box center [551, 272] width 1103 height 544
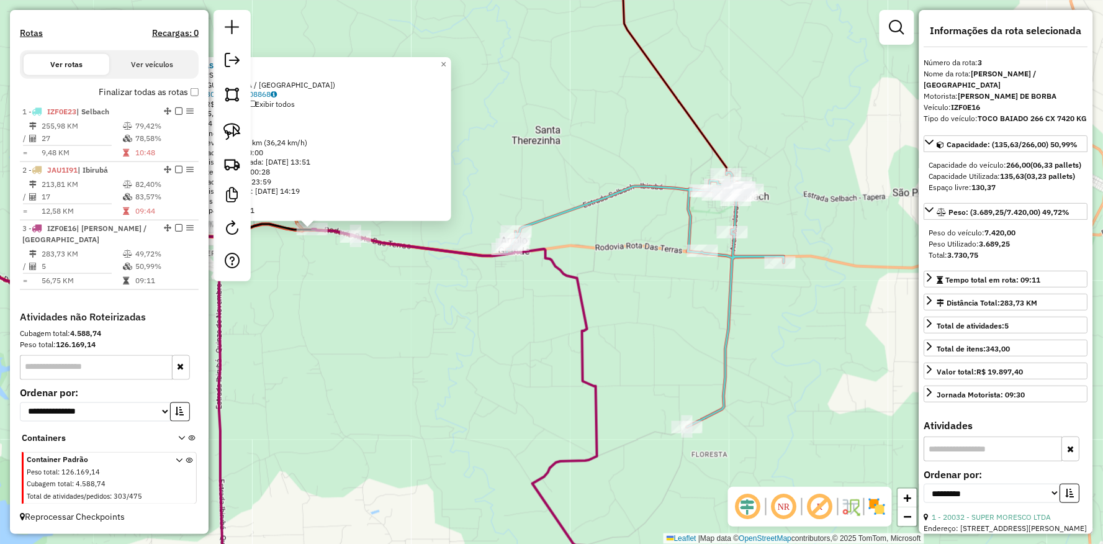
drag, startPoint x: 525, startPoint y: 315, endPoint x: 518, endPoint y: 293, distance: 23.4
click at [525, 315] on div "16508 - FLASH SPORTS Endereço: RS-223 SN Bairro: BANGU (IBIRUBA / [GEOGRAPHIC_D…" at bounding box center [551, 272] width 1103 height 544
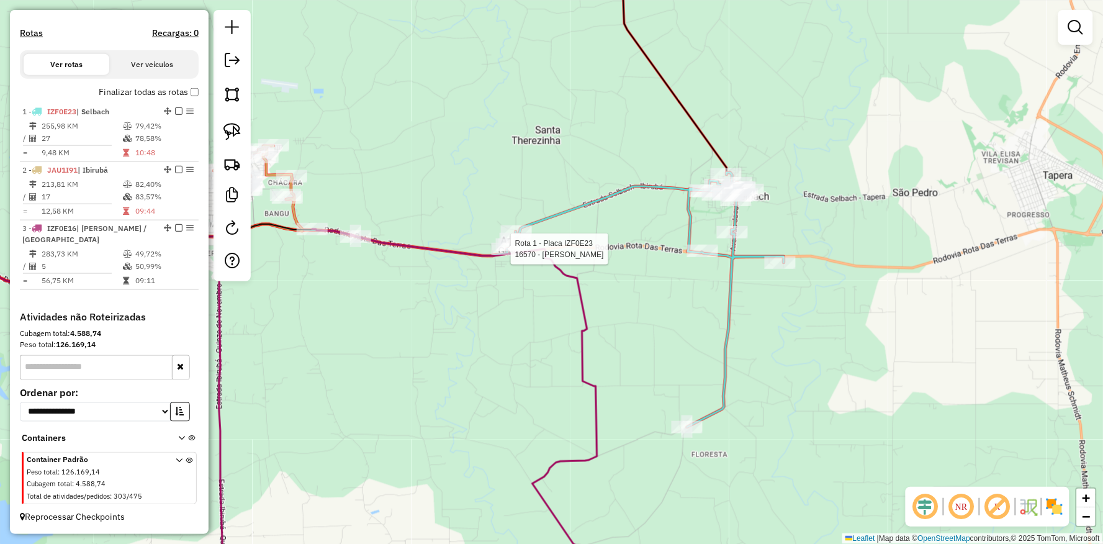
select select "**********"
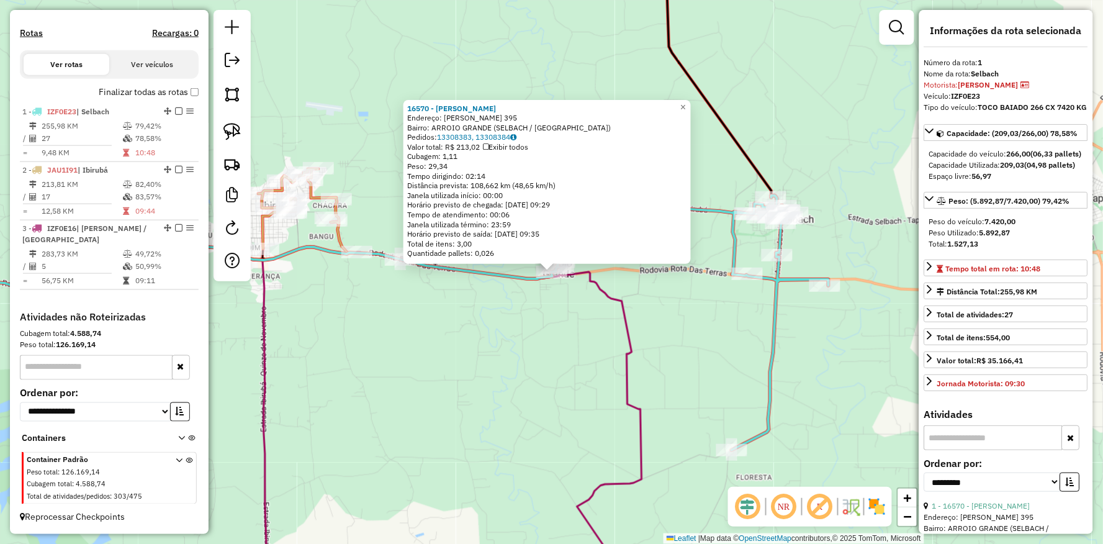
drag, startPoint x: 751, startPoint y: 374, endPoint x: 710, endPoint y: 335, distance: 56.6
click at [727, 346] on div "16570 - [PERSON_NAME] Endereço: [PERSON_NAME] 395 Bairro: ARROIO GRANDE ([GEOGR…" at bounding box center [551, 272] width 1103 height 544
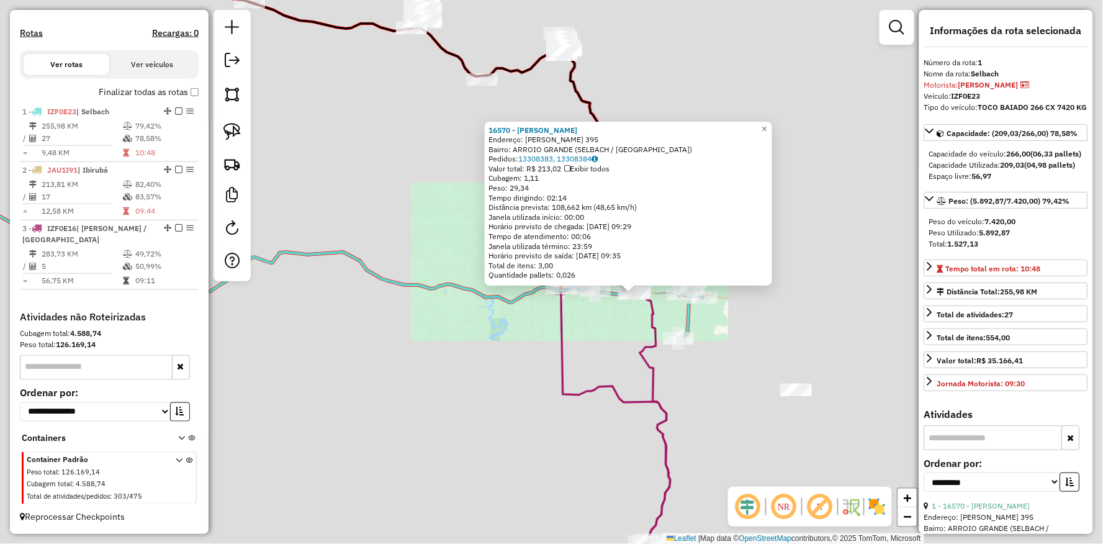
click at [604, 350] on div "16570 - [PERSON_NAME] Endereço: [PERSON_NAME] 395 Bairro: ARROIO GRANDE ([GEOGR…" at bounding box center [551, 272] width 1103 height 544
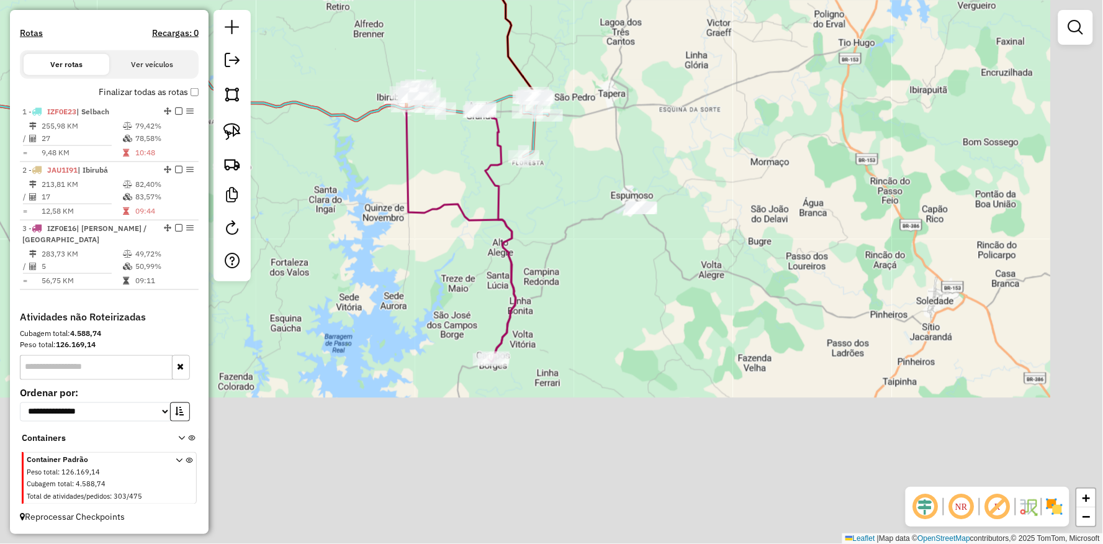
drag, startPoint x: 692, startPoint y: 445, endPoint x: 538, endPoint y: 263, distance: 238.6
click at [538, 263] on div "Janela de atendimento Grade de atendimento Capacidade Transportadoras Veículos …" at bounding box center [551, 272] width 1103 height 544
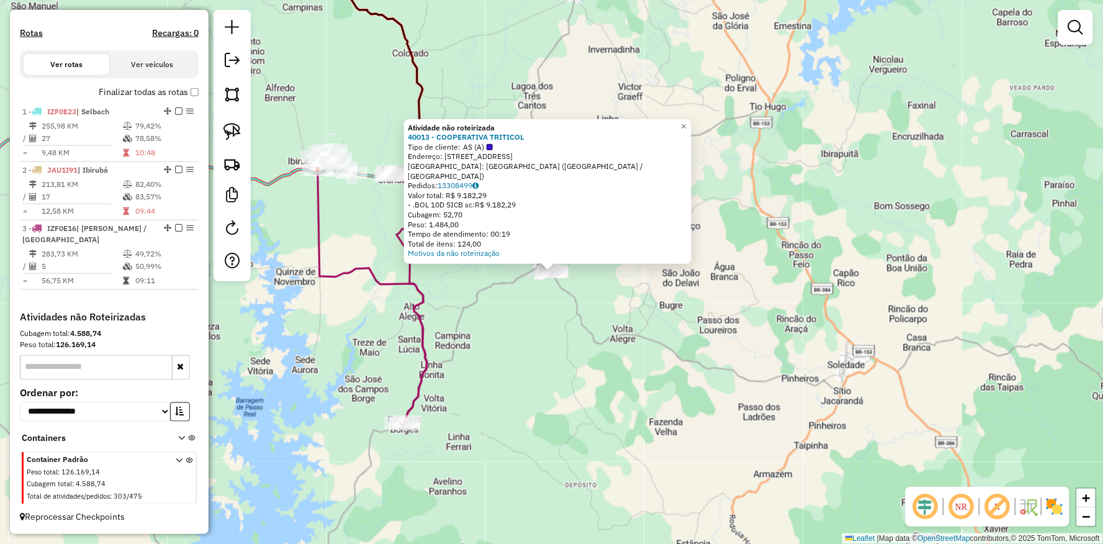
click at [529, 306] on div "Atividade não roteirizada 40013 - COOPERATIVA TRITICOL Tipo de cliente: AS (A) …" at bounding box center [551, 272] width 1103 height 544
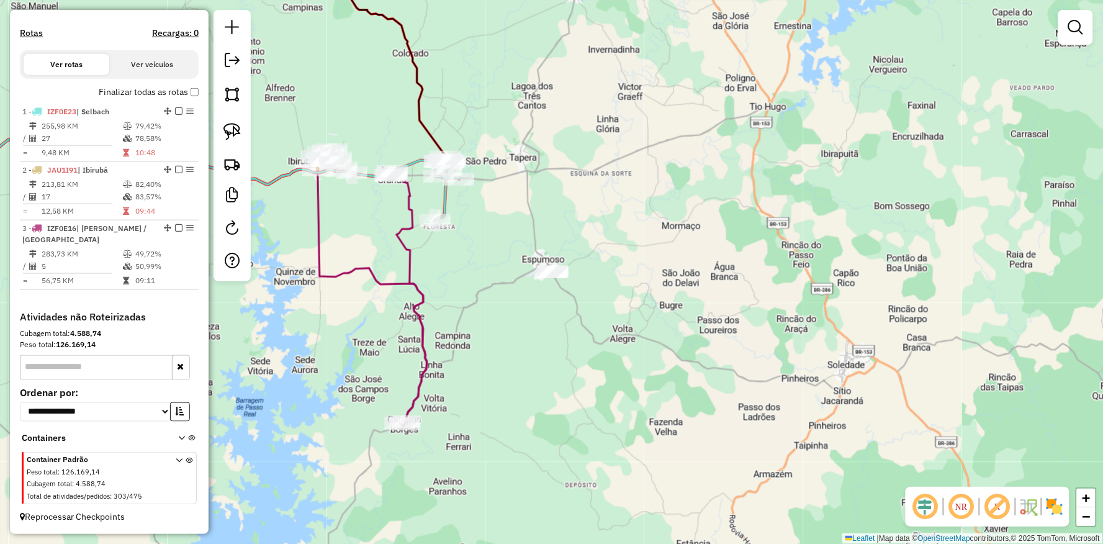
drag, startPoint x: 532, startPoint y: 299, endPoint x: 557, endPoint y: 320, distance: 32.1
click at [556, 323] on div "Janela de atendimento Grade de atendimento Capacidade Transportadoras Veículos …" at bounding box center [551, 272] width 1103 height 544
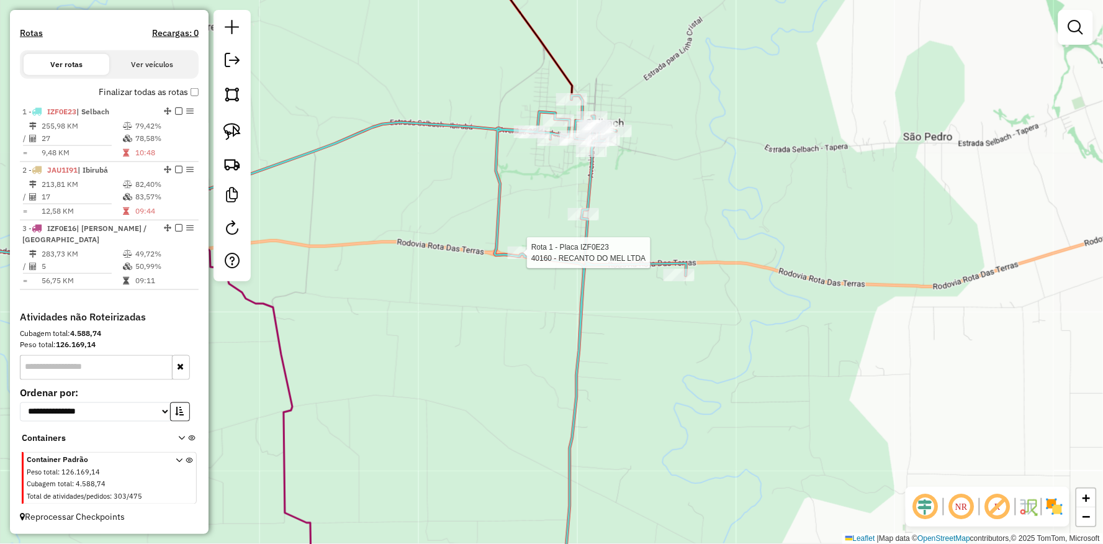
select select "**********"
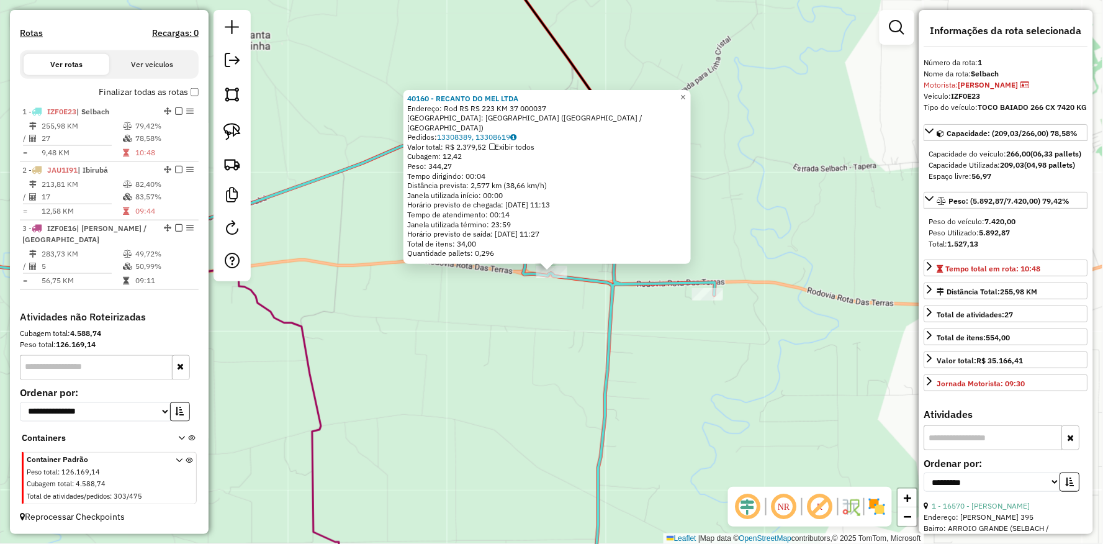
drag, startPoint x: 625, startPoint y: 336, endPoint x: 846, endPoint y: 337, distance: 220.9
click at [848, 337] on div "40160 - RECANTO DO MEL LTDA Endereço: Rod RS RS 223 KM 37 000037 Bairro: [GEOGR…" at bounding box center [551, 272] width 1103 height 544
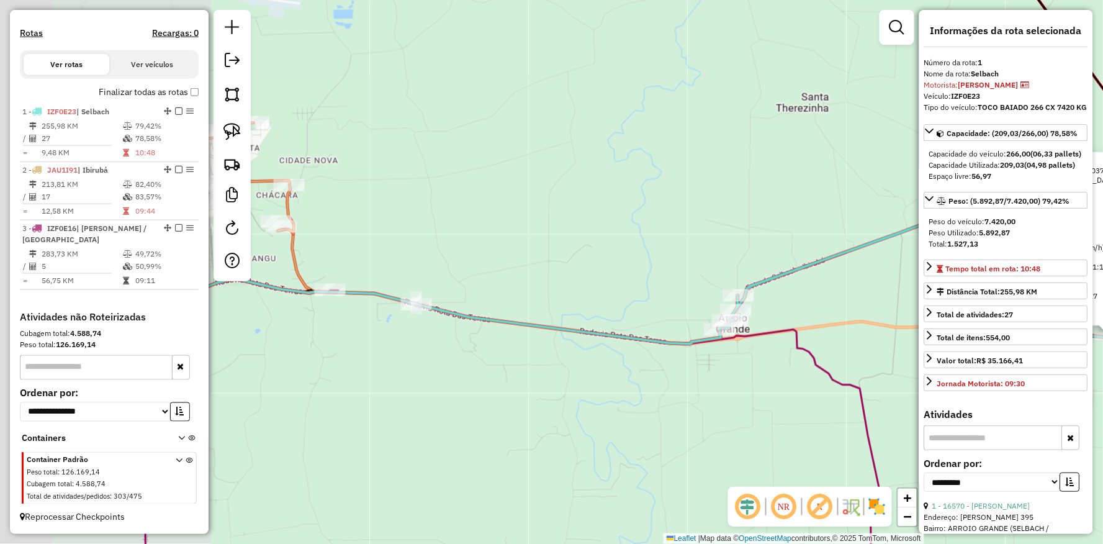
drag, startPoint x: 442, startPoint y: 282, endPoint x: 749, endPoint y: 335, distance: 311.7
click at [721, 344] on icon at bounding box center [390, 311] width 662 height 65
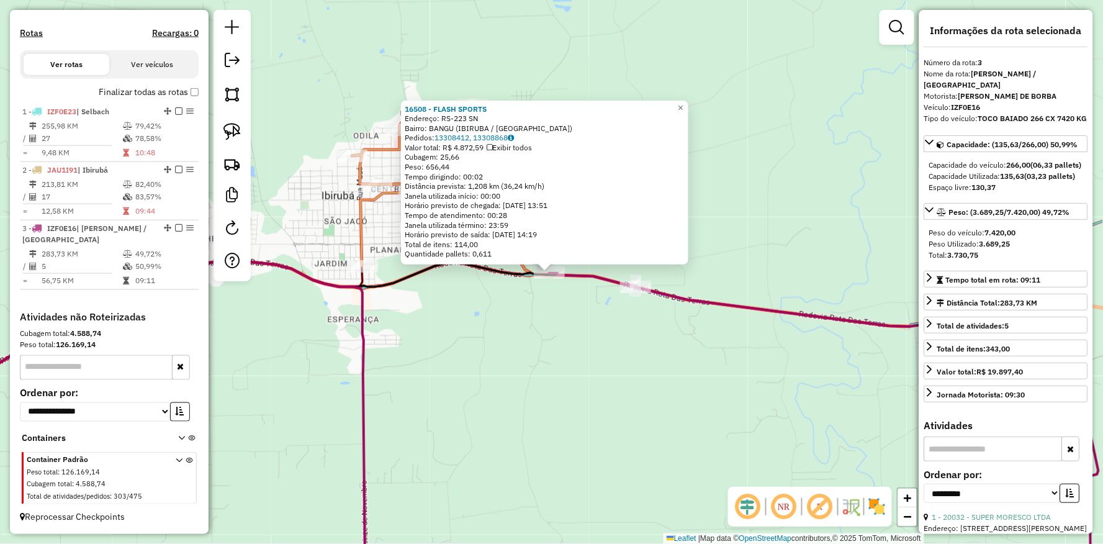
drag, startPoint x: 803, startPoint y: 362, endPoint x: 429, endPoint y: 311, distance: 378.3
click at [462, 316] on div "16508 - FLASH SPORTS Endereço: RS-223 SN Bairro: BANGU (IBIRUBA / [GEOGRAPHIC_D…" at bounding box center [551, 272] width 1103 height 544
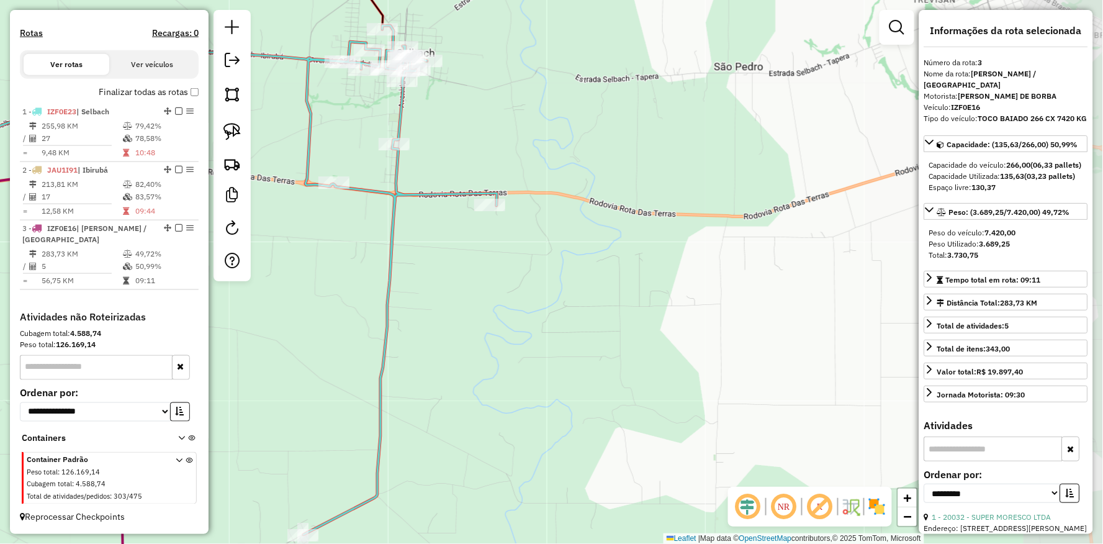
drag, startPoint x: 780, startPoint y: 354, endPoint x: 799, endPoint y: 361, distance: 19.8
click at [799, 362] on div "16508 - FLASH SPORTS Endereço: RS-223 SN Bairro: BANGU (IBIRUBA / [GEOGRAPHIC_D…" at bounding box center [551, 272] width 1103 height 544
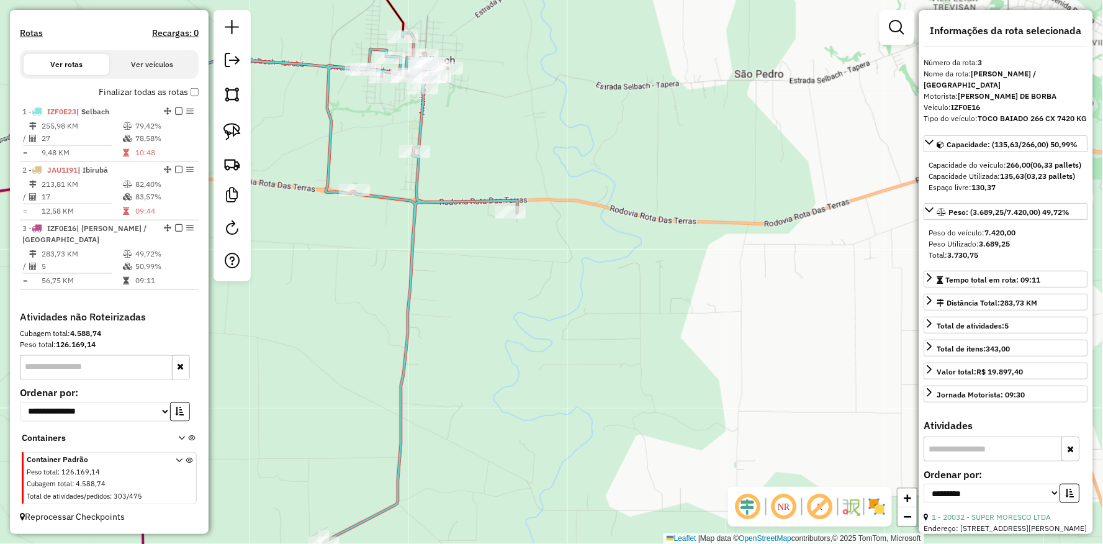
click at [512, 223] on div "Rota 1 - Placa IZF0E23 18136 - [PERSON_NAME] 16508 - FLASH SPORTS Endereço: RS-…" at bounding box center [551, 272] width 1103 height 544
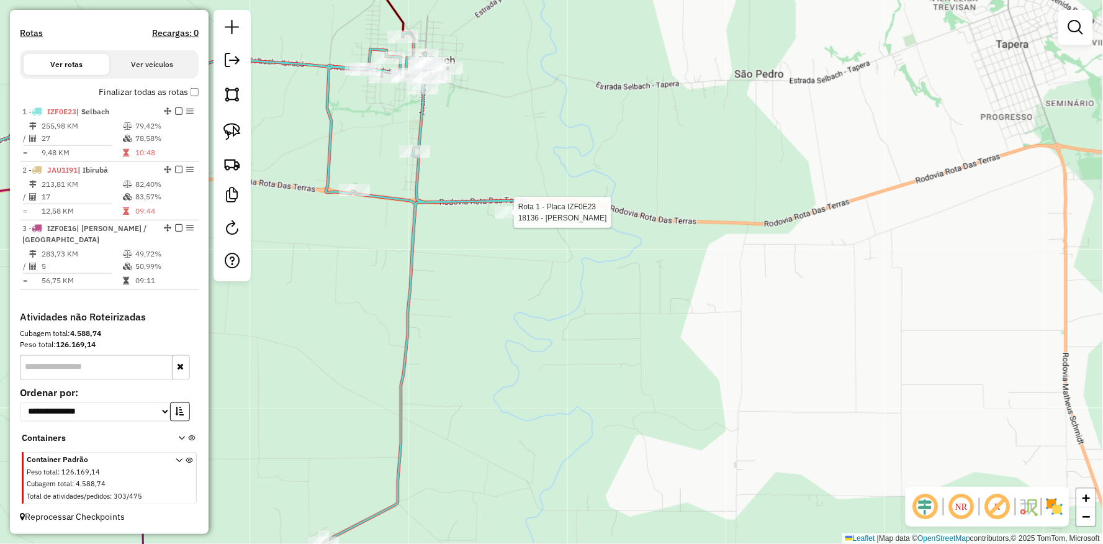
click at [512, 218] on div at bounding box center [510, 212] width 31 height 12
select select "**********"
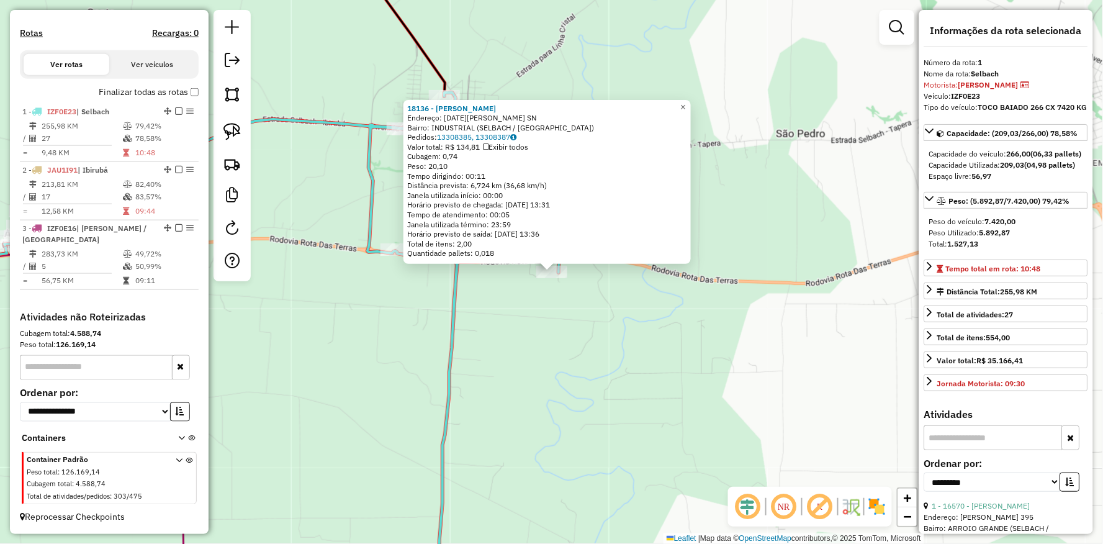
click at [444, 326] on div "18136 - [PERSON_NAME]: [DATE][PERSON_NAME] SN Bairro: INDUSTRIAL ([GEOGRAPHIC_D…" at bounding box center [551, 272] width 1103 height 544
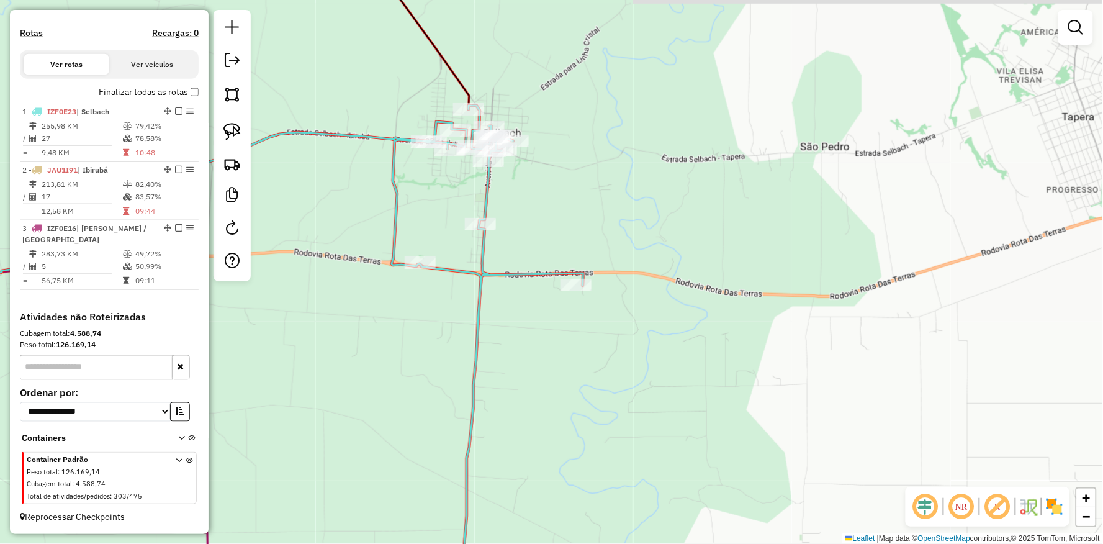
drag, startPoint x: 352, startPoint y: 280, endPoint x: 513, endPoint y: 306, distance: 162.8
click at [513, 306] on div "Janela de atendimento Grade de atendimento Capacidade Transportadoras Veículos …" at bounding box center [551, 272] width 1103 height 544
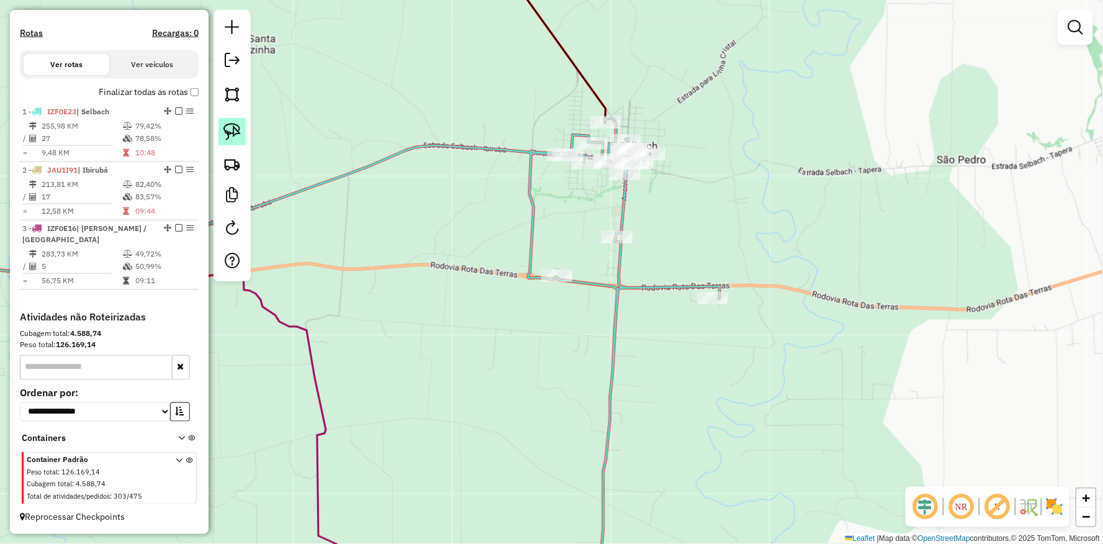
click at [238, 125] on img at bounding box center [231, 131] width 17 height 17
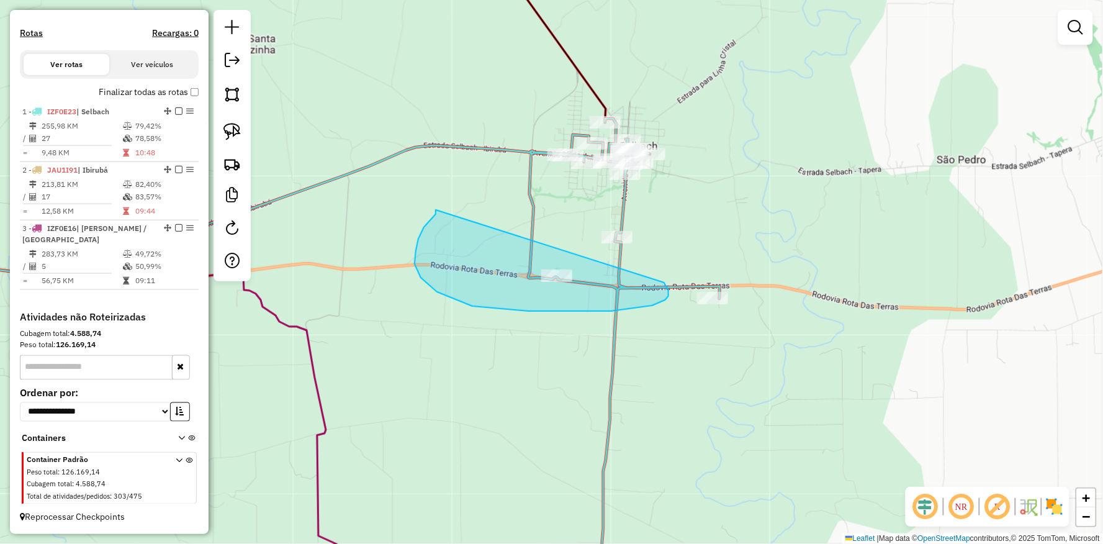
drag, startPoint x: 414, startPoint y: 264, endPoint x: 663, endPoint y: 282, distance: 248.8
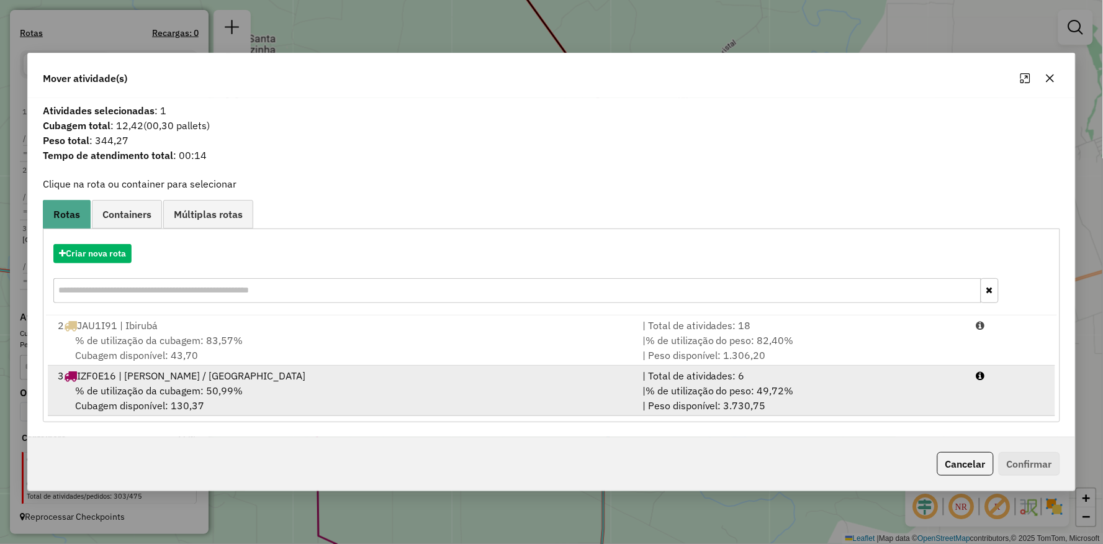
click at [231, 384] on span "% de utilização da cubagem: 50,99%" at bounding box center [159, 390] width 168 height 12
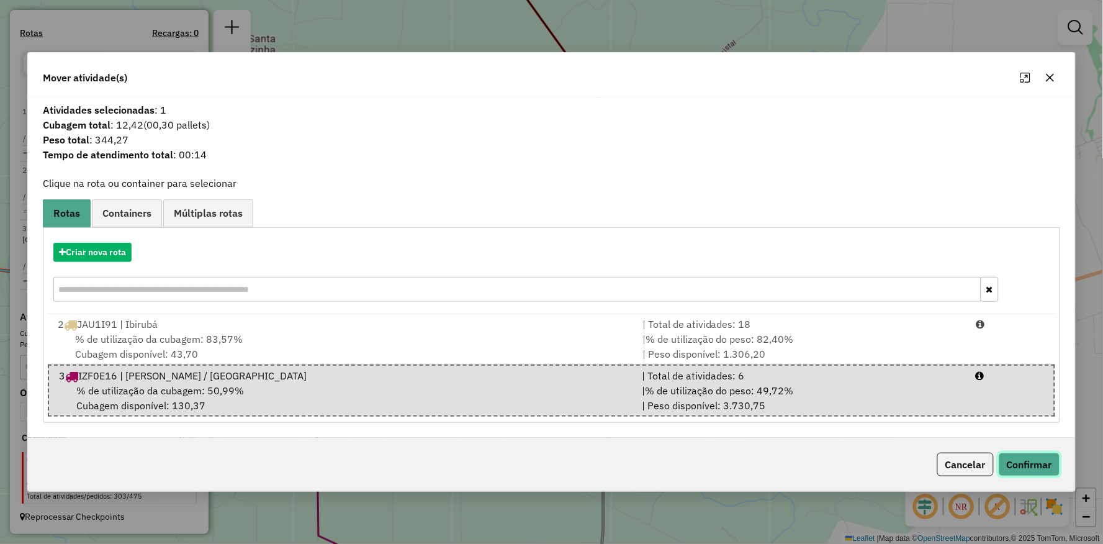
click at [1030, 464] on button "Confirmar" at bounding box center [1028, 464] width 61 height 24
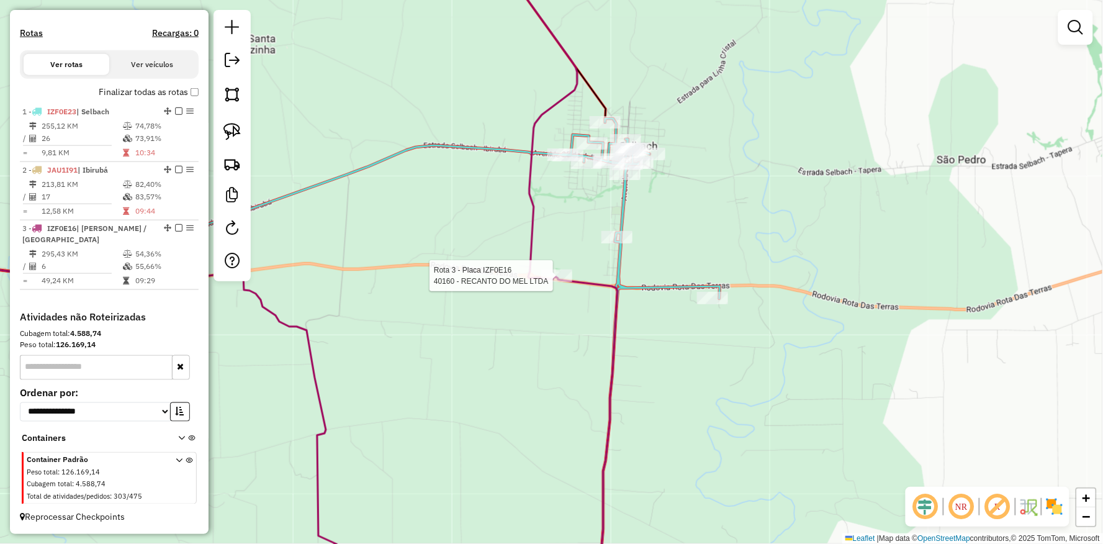
select select "**********"
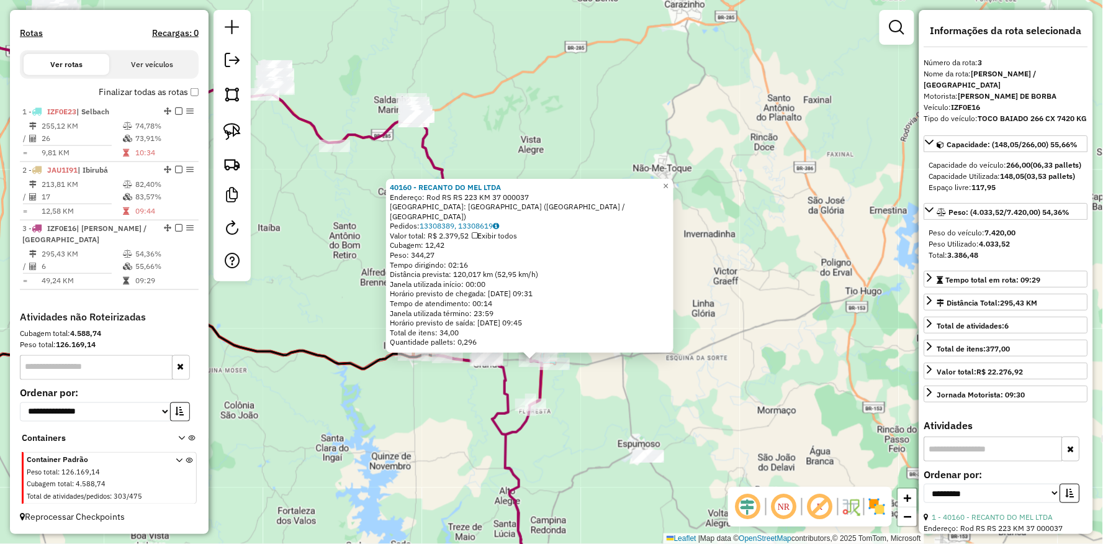
click at [493, 423] on icon at bounding box center [489, 476] width 105 height 243
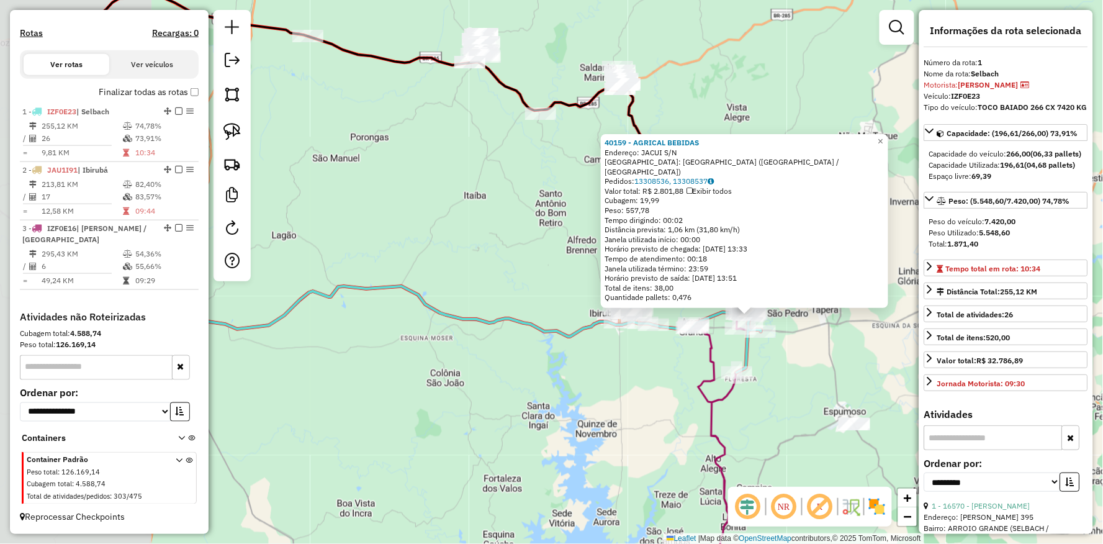
drag, startPoint x: 489, startPoint y: 371, endPoint x: 684, endPoint y: 393, distance: 196.1
click at [687, 413] on div "40159 - AGRICAL BEBIDAS Endereço: JACUI S/N Bairro: [GEOGRAPHIC_DATA] ([GEOGRAP…" at bounding box center [551, 272] width 1103 height 544
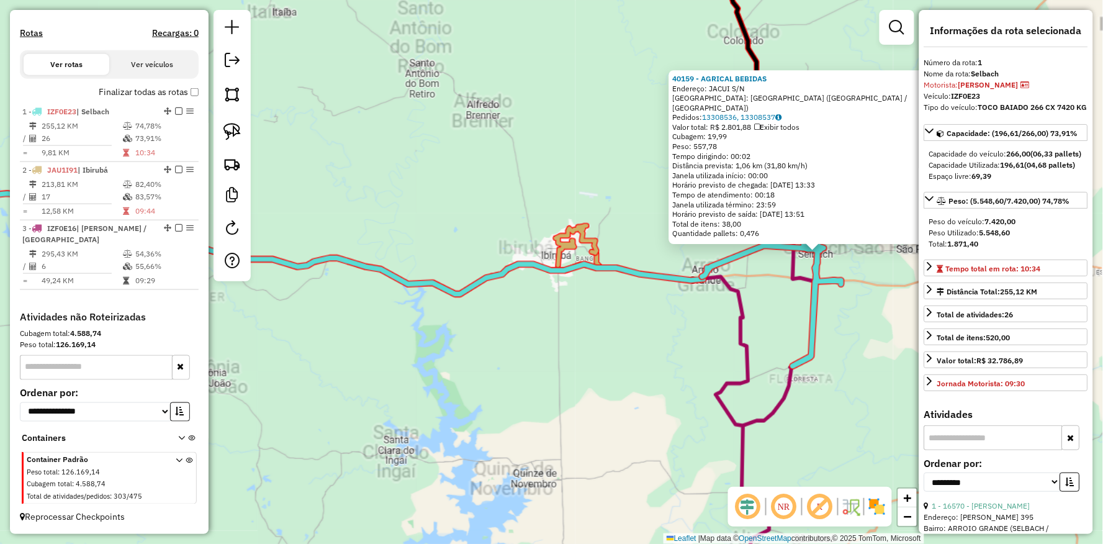
click at [663, 352] on div "40159 - AGRICAL BEBIDAS Endereço: JACUI S/N Bairro: [GEOGRAPHIC_DATA] ([GEOGRAP…" at bounding box center [551, 272] width 1103 height 544
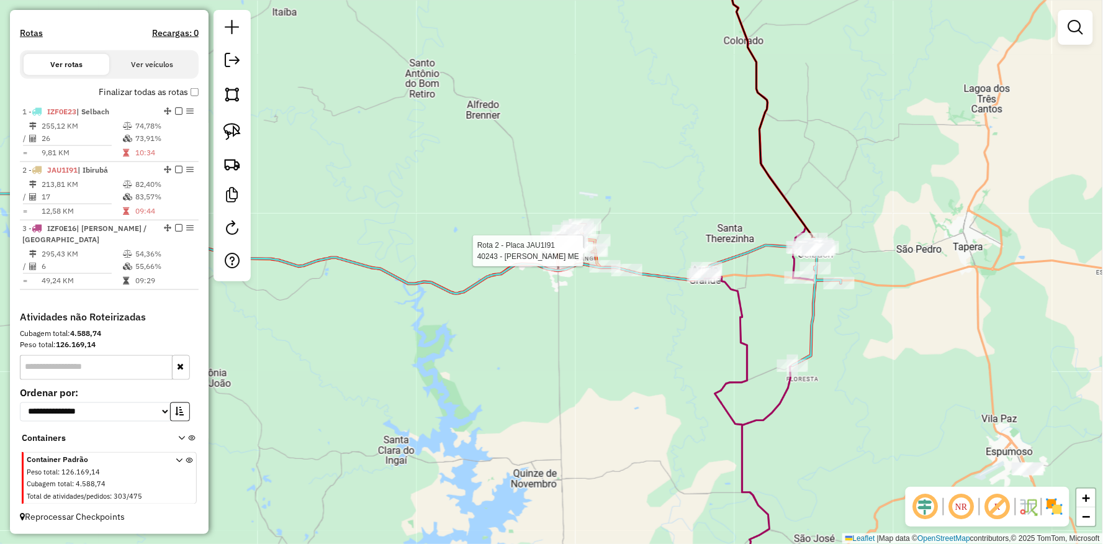
select select "**********"
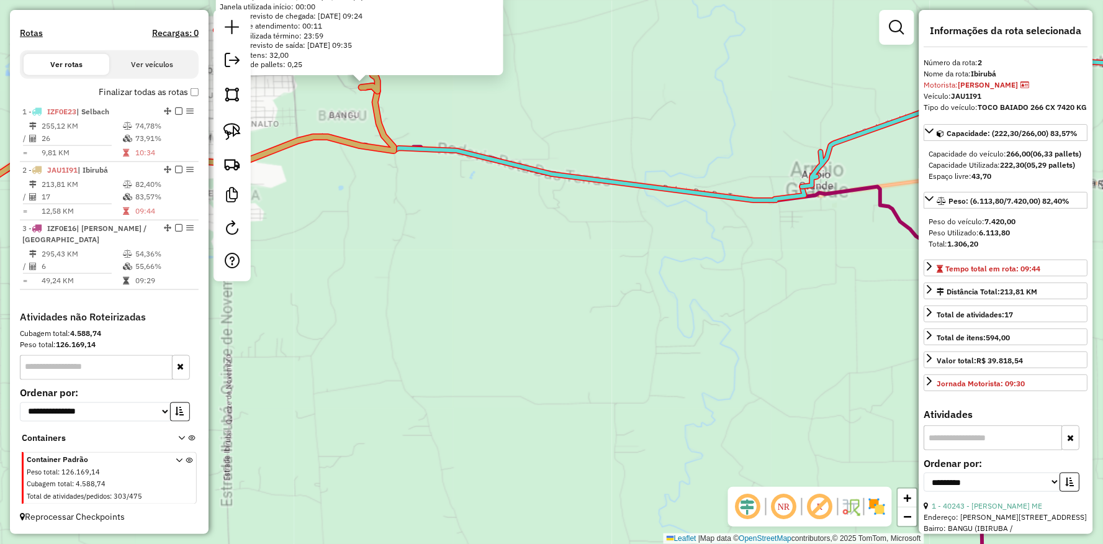
click at [515, 304] on div "40243 - [PERSON_NAME] ME Endereço: R [PERSON_NAME] 580 Bairro: BANGU (IBIRUBA /…" at bounding box center [551, 272] width 1103 height 544
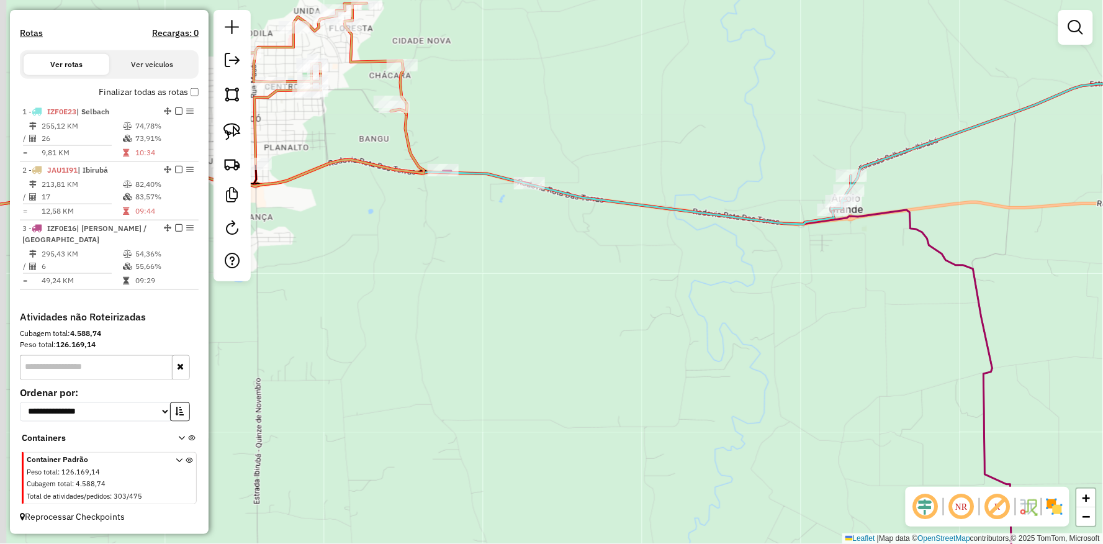
drag, startPoint x: 486, startPoint y: 290, endPoint x: 730, endPoint y: 399, distance: 267.2
click at [730, 399] on div "Janela de atendimento Grade de atendimento Capacidade Transportadoras Veículos …" at bounding box center [551, 272] width 1103 height 544
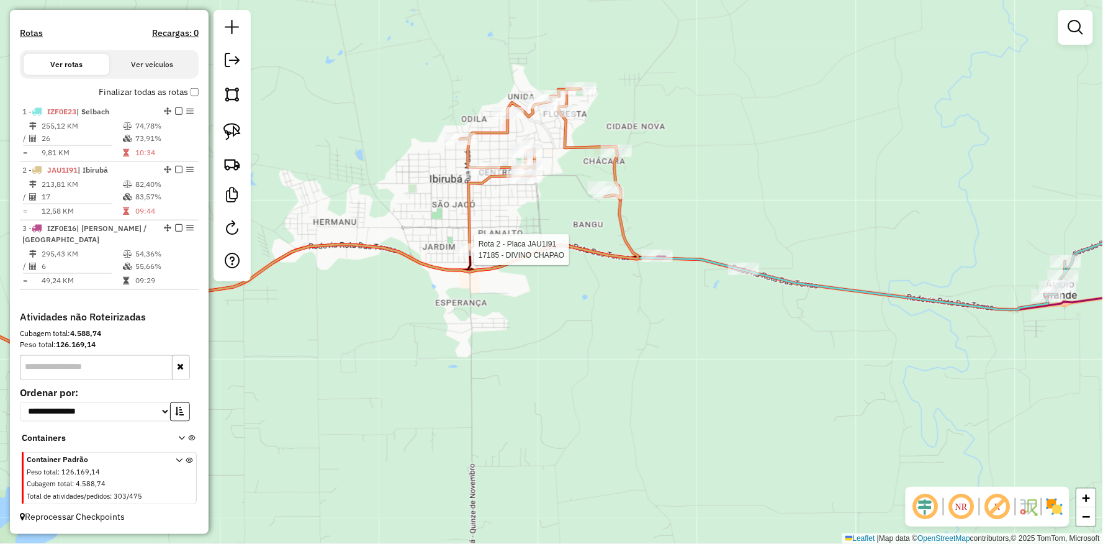
select select "**********"
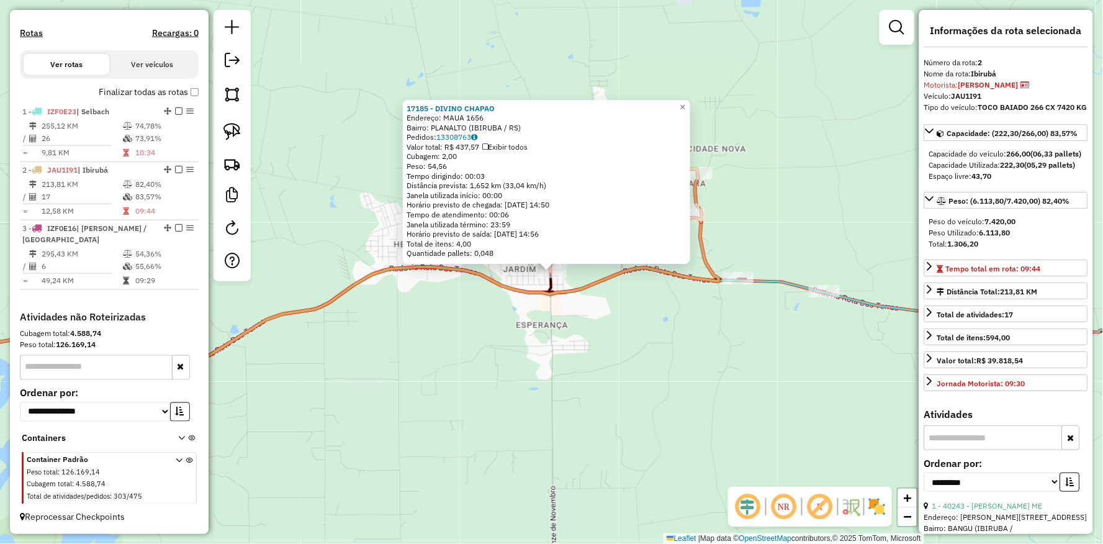
click at [661, 312] on div "17185 - DIVINO CHAPAO Endereço: MAUA 1656 Bairro: PLANALTO (IBIRUBA / [GEOGRAPH…" at bounding box center [551, 272] width 1103 height 544
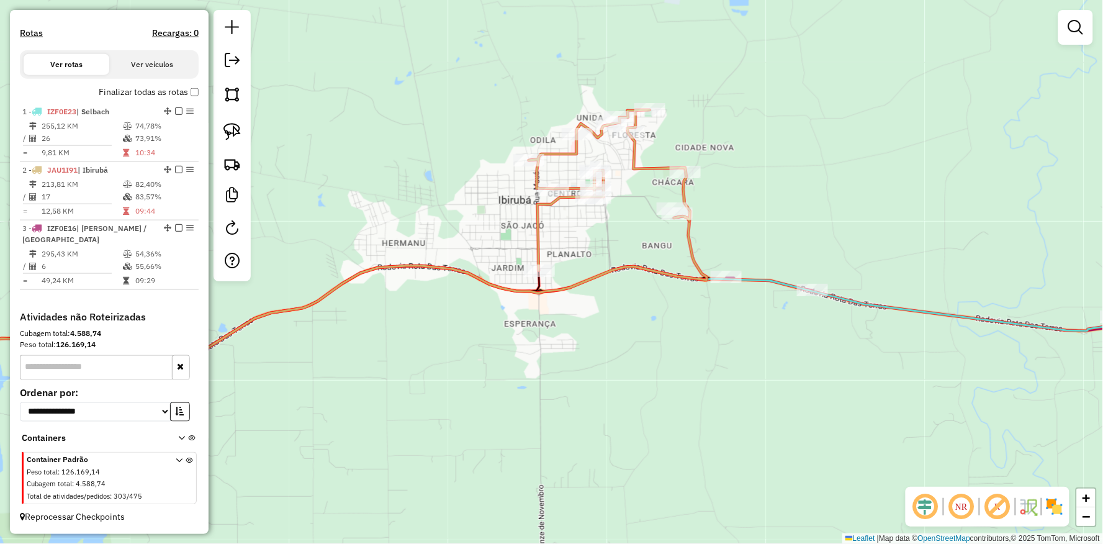
drag, startPoint x: 689, startPoint y: 307, endPoint x: 596, endPoint y: 274, distance: 98.5
click at [603, 299] on div "Janela de atendimento Grade de atendimento Capacidade Transportadoras Veículos …" at bounding box center [551, 272] width 1103 height 544
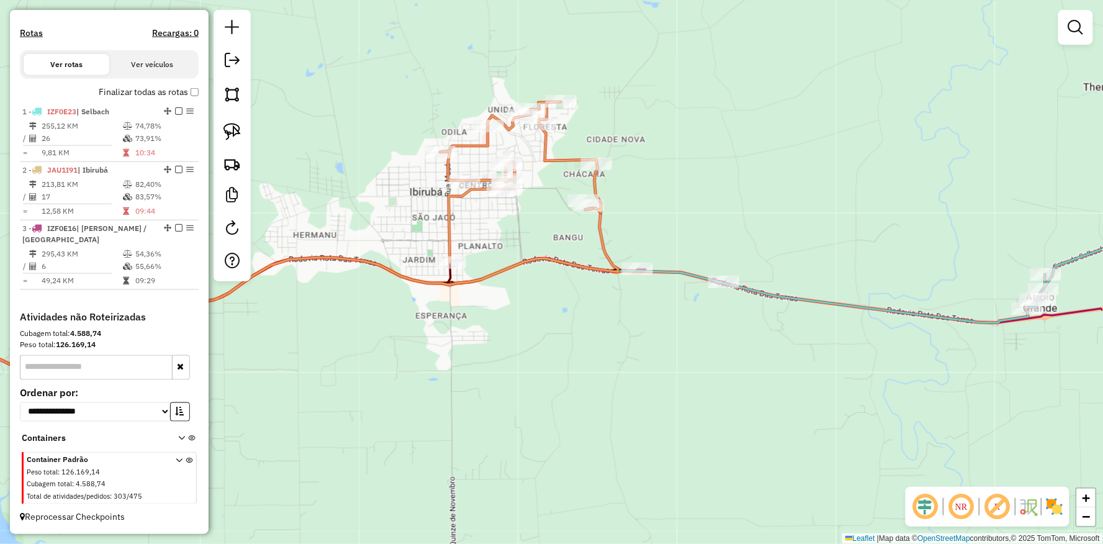
select select "**********"
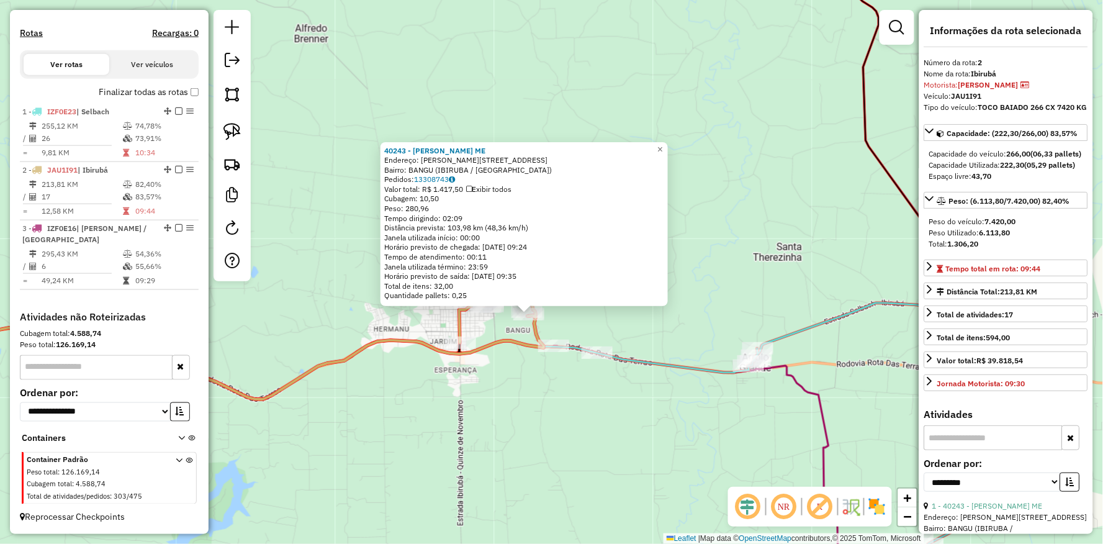
drag, startPoint x: 376, startPoint y: 414, endPoint x: 364, endPoint y: 404, distance: 15.8
click at [356, 408] on div "40243 - [PERSON_NAME] ME Endereço: R [PERSON_NAME] 580 Bairro: BANGU (IBIRUBA /…" at bounding box center [551, 272] width 1103 height 544
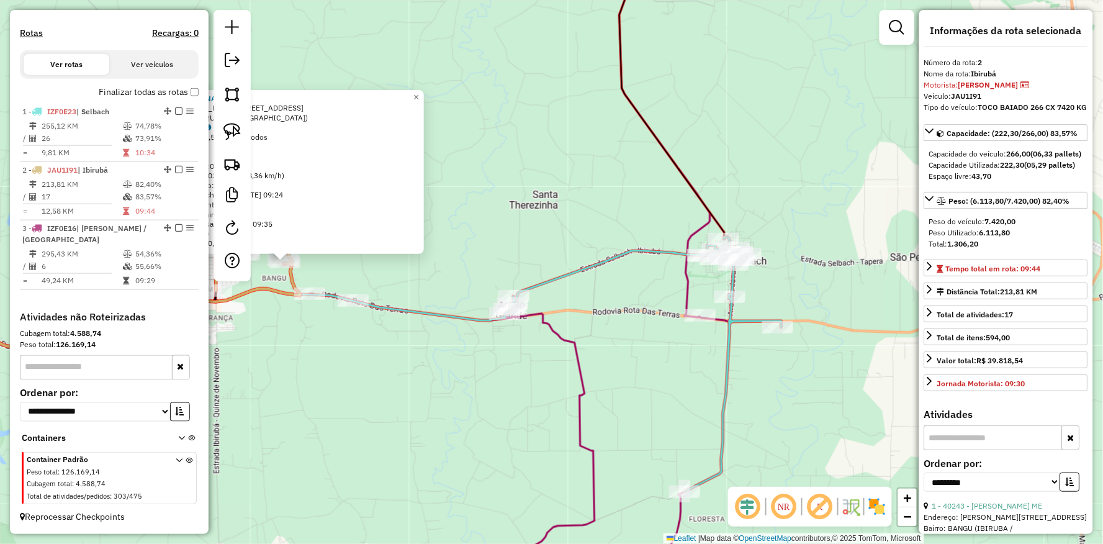
click at [480, 401] on div "40243 - [PERSON_NAME] ME Endereço: R [PERSON_NAME] 580 Bairro: BANGU (IBIRUBA /…" at bounding box center [551, 272] width 1103 height 544
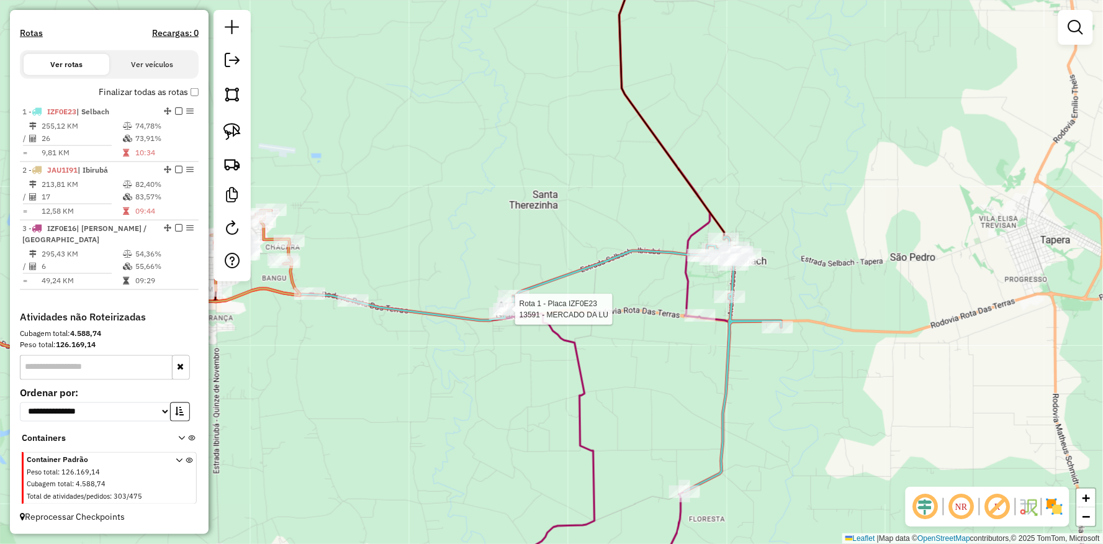
select select "**********"
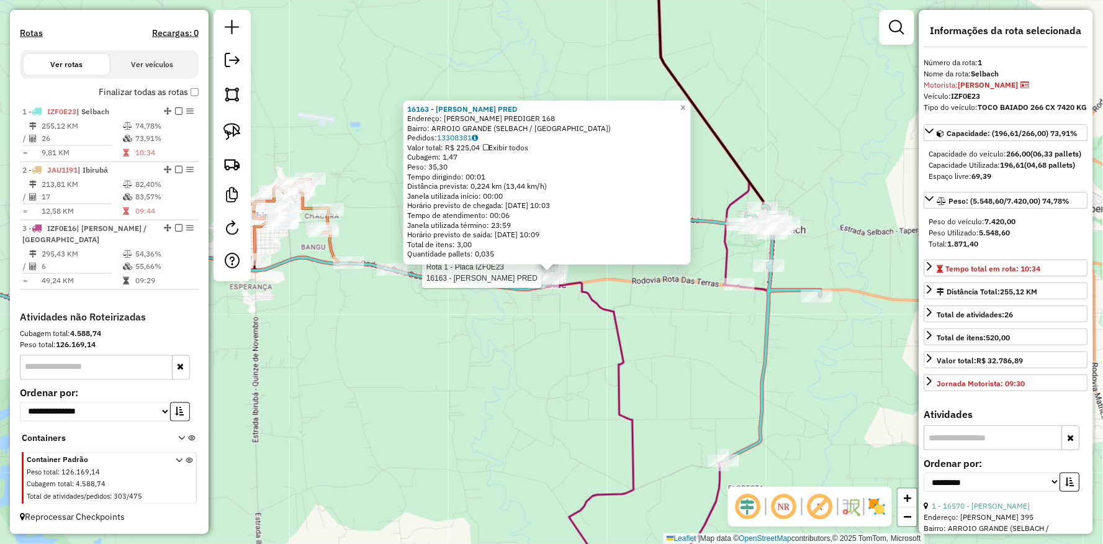
click at [581, 370] on div "Rota 1 - Placa IZF0E23 16163 - ELIZANGELA POTT PRED 16163 - [PERSON_NAME] PRED …" at bounding box center [551, 272] width 1103 height 544
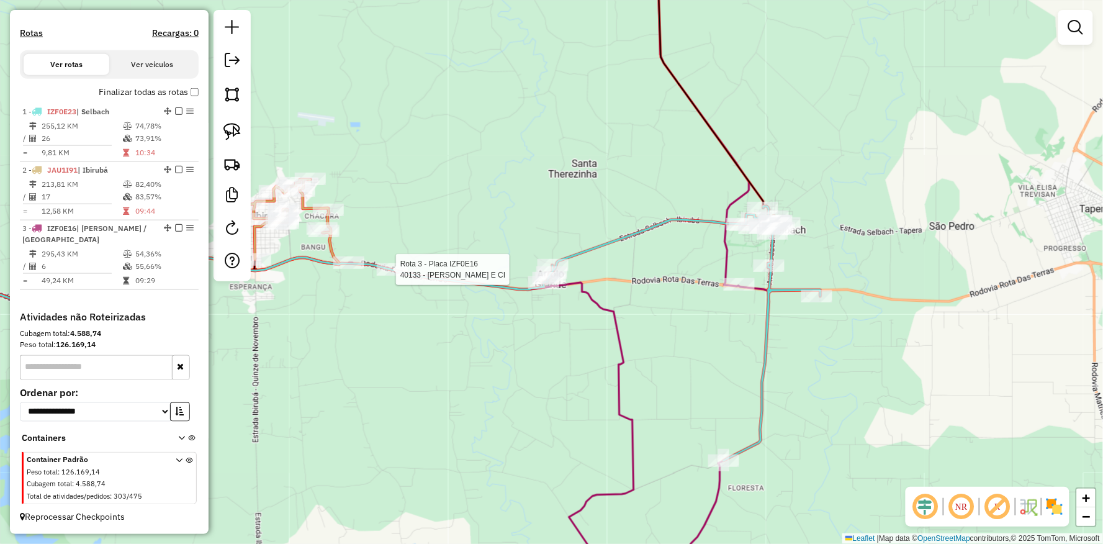
select select "**********"
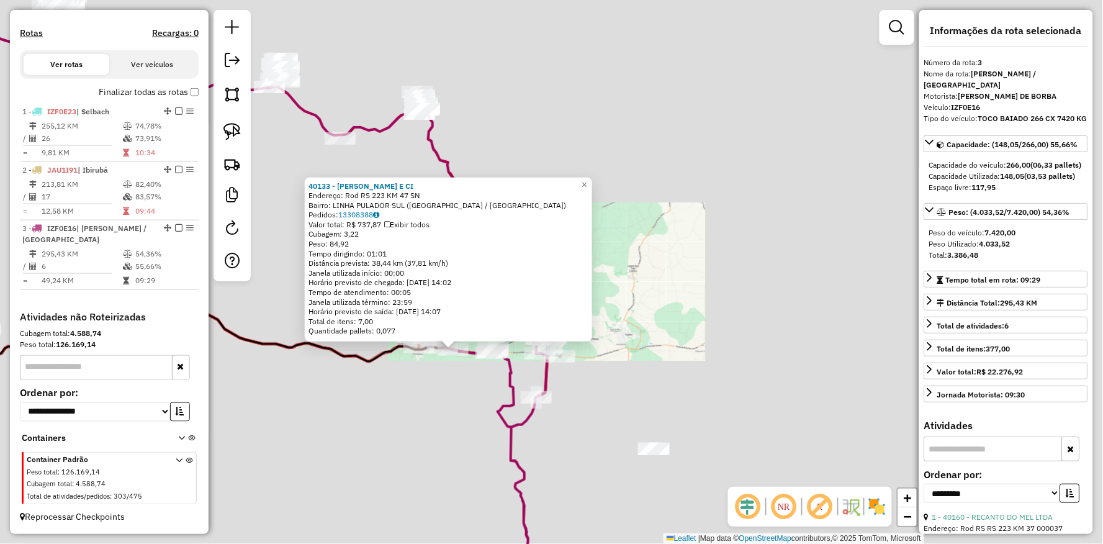
click at [421, 375] on div "40133 - [PERSON_NAME] E CI Endereço: Rod RS 223 KM 47 SN Bairro: LINHA [GEOGRAP…" at bounding box center [551, 272] width 1103 height 544
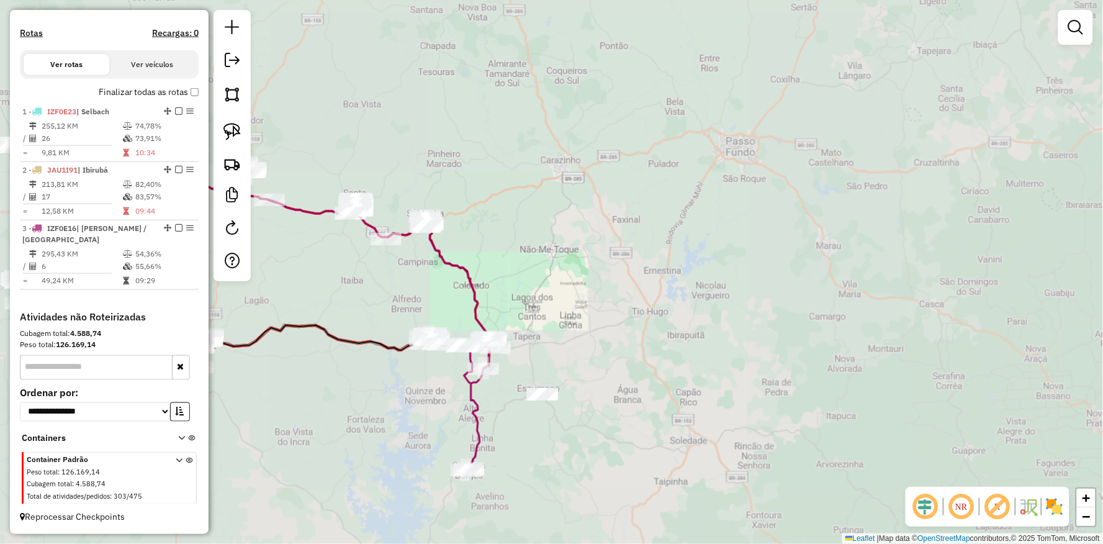
drag, startPoint x: 385, startPoint y: 474, endPoint x: 362, endPoint y: 280, distance: 195.0
click at [360, 281] on div "Janela de atendimento Grade de atendimento Capacidade Transportadoras Veículos …" at bounding box center [551, 272] width 1103 height 544
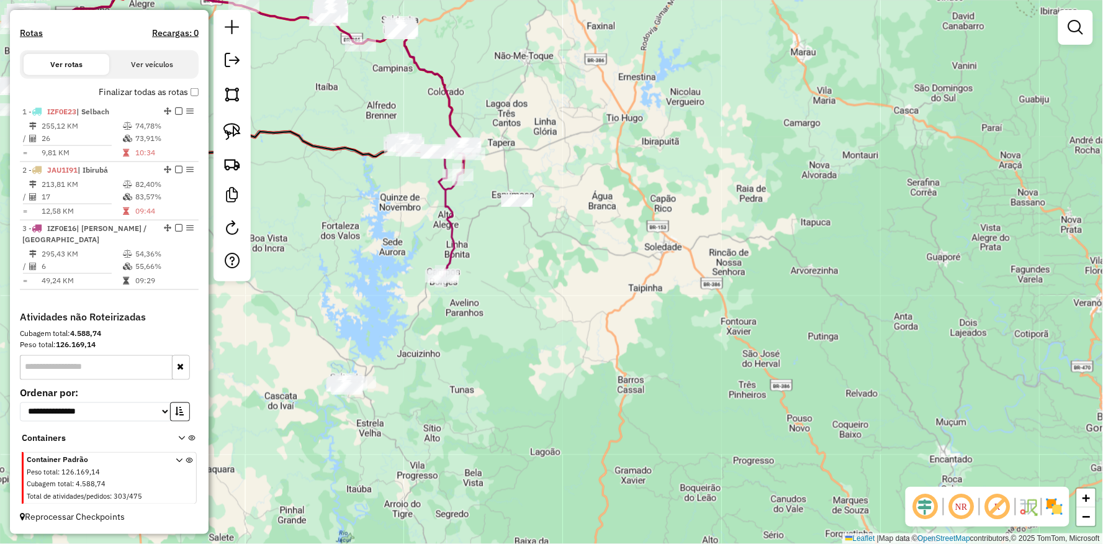
drag, startPoint x: 395, startPoint y: 391, endPoint x: 393, endPoint y: 350, distance: 41.0
click at [395, 389] on div "Janela de atendimento Grade de atendimento Capacidade Transportadoras Veículos …" at bounding box center [551, 272] width 1103 height 544
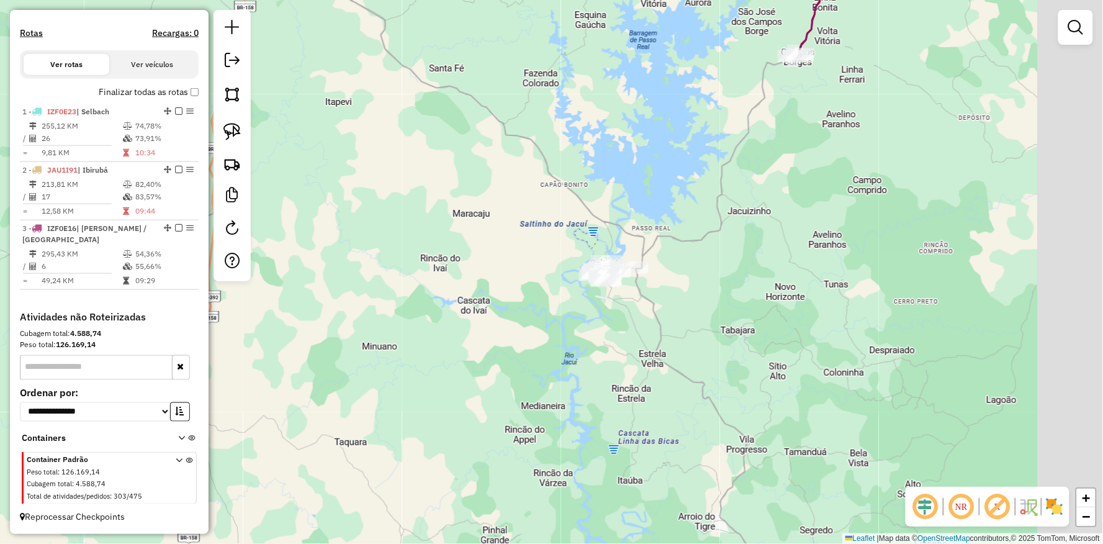
drag, startPoint x: 514, startPoint y: 321, endPoint x: 495, endPoint y: 329, distance: 20.5
click at [495, 329] on div "Janela de atendimento Grade de atendimento Capacidade Transportadoras Veículos …" at bounding box center [551, 272] width 1103 height 544
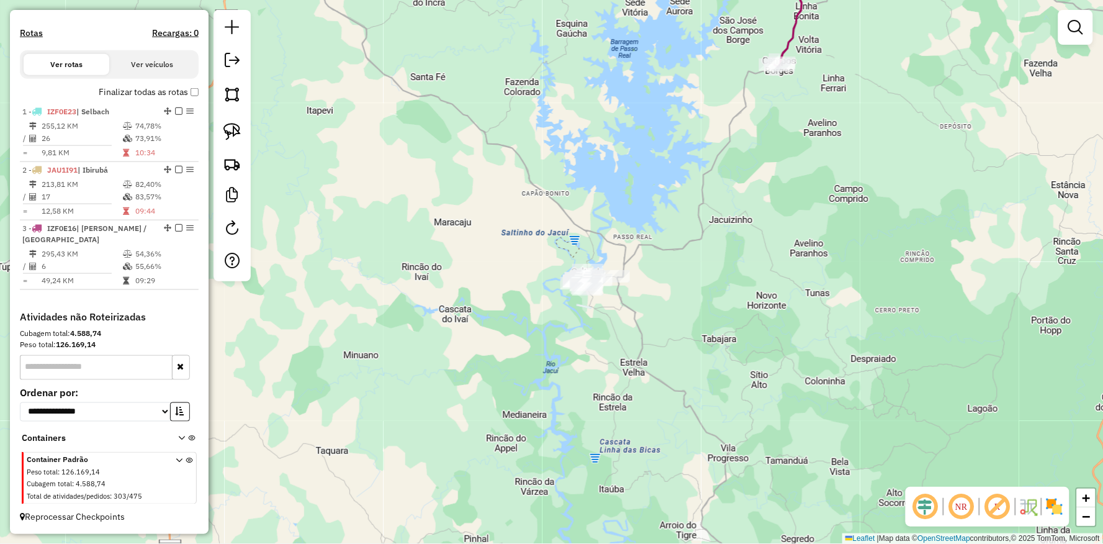
click at [591, 400] on div "Janela de atendimento Grade de atendimento Capacidade Transportadoras Veículos …" at bounding box center [551, 272] width 1103 height 544
drag, startPoint x: 648, startPoint y: 397, endPoint x: 623, endPoint y: 413, distance: 29.8
click at [623, 413] on div "Janela de atendimento Grade de atendimento Capacidade Transportadoras Veículos …" at bounding box center [551, 272] width 1103 height 544
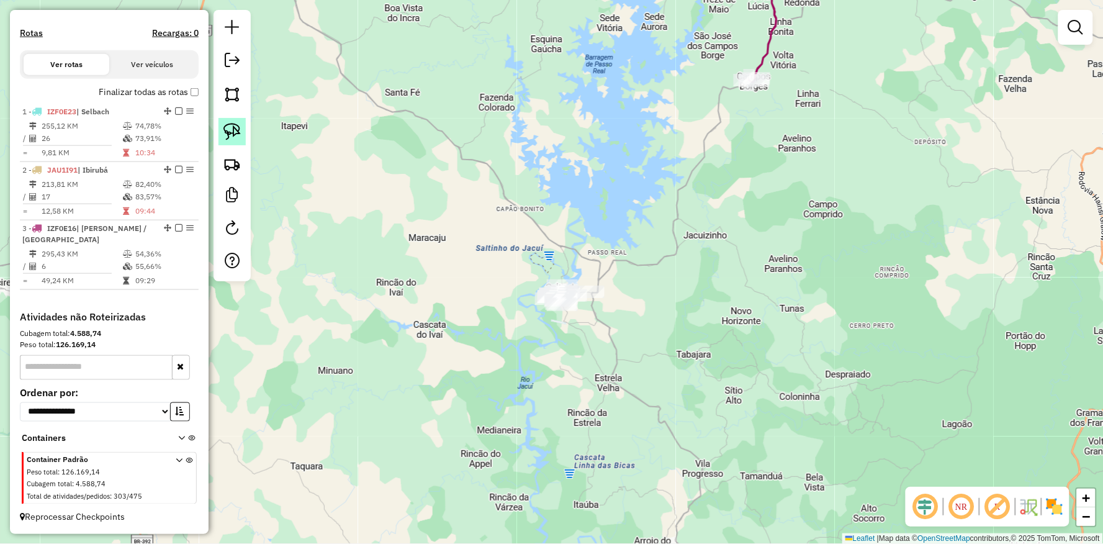
click at [240, 130] on img at bounding box center [231, 131] width 17 height 17
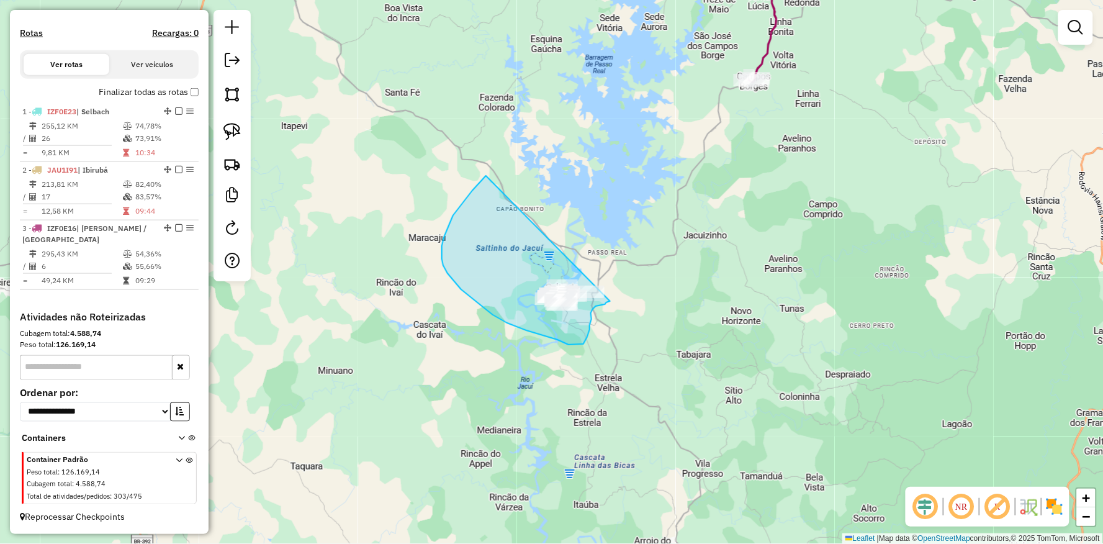
drag, startPoint x: 465, startPoint y: 199, endPoint x: 610, endPoint y: 299, distance: 175.7
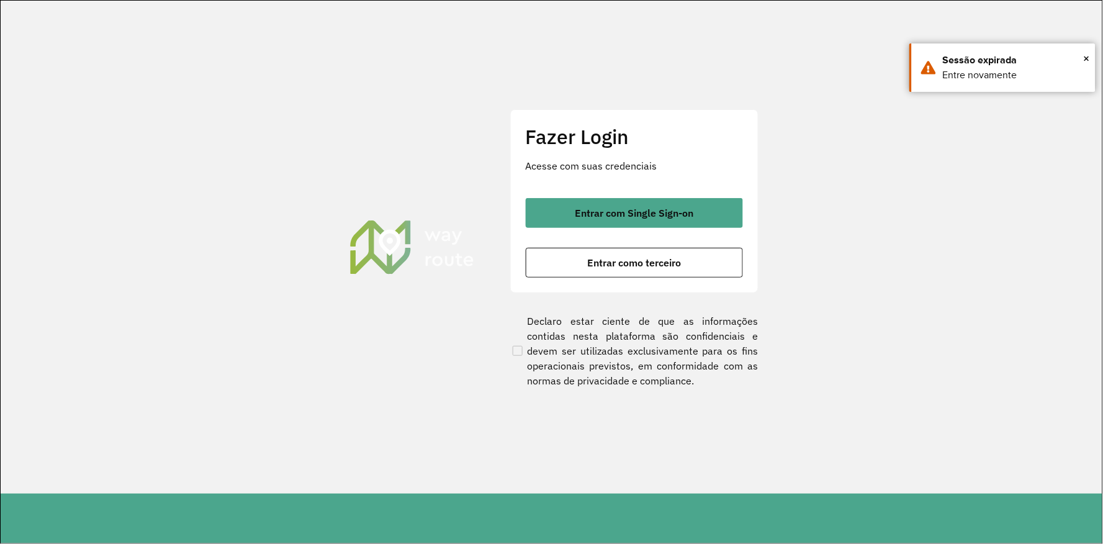
click at [112, 225] on section "Fazer Login Acesse com suas credenciais Entrar com Single Sign-on Entrar como t…" at bounding box center [551, 247] width 1101 height 493
click at [604, 259] on span "Entrar como terceiro" at bounding box center [634, 262] width 94 height 10
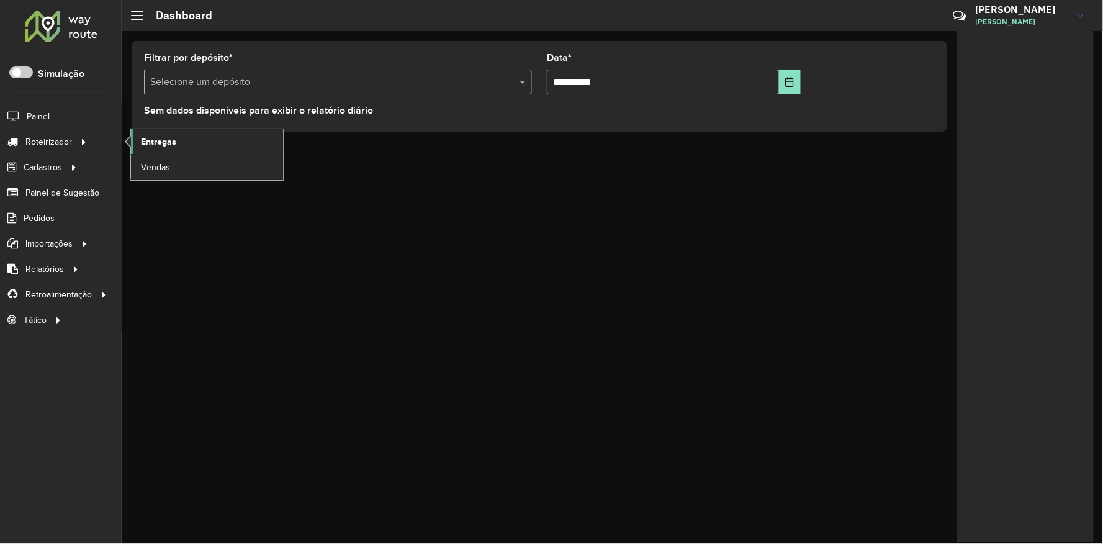
click at [164, 137] on span "Entregas" at bounding box center [158, 141] width 35 height 13
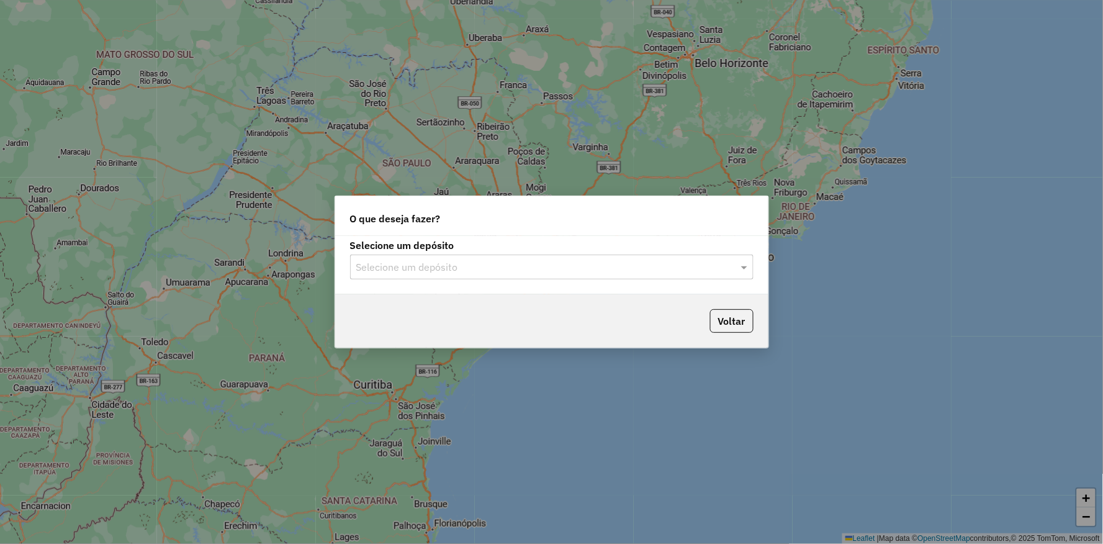
click at [522, 263] on input "text" at bounding box center [539, 267] width 366 height 15
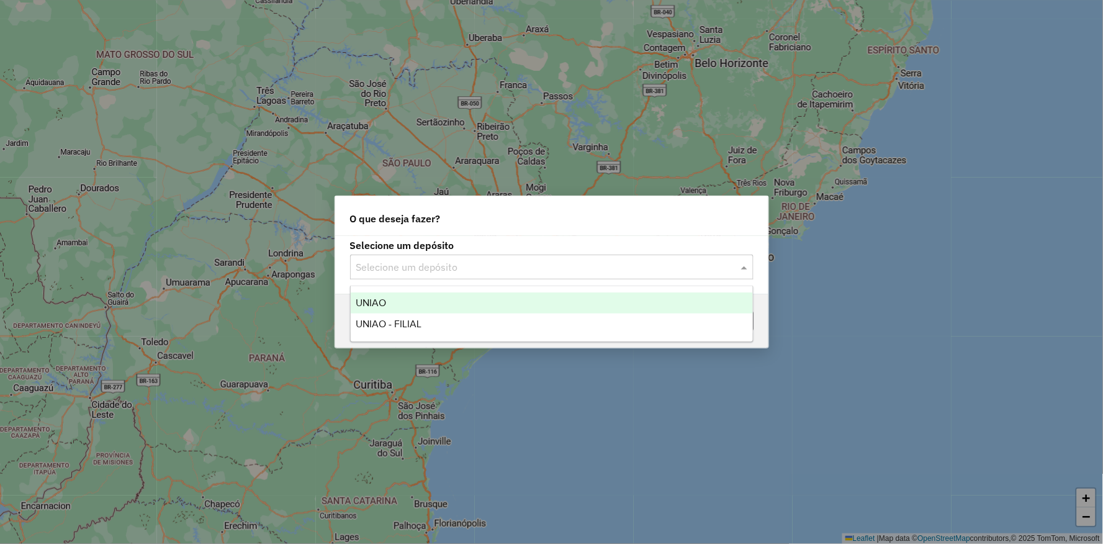
click at [400, 306] on div "UNIAO" at bounding box center [552, 302] width 402 height 21
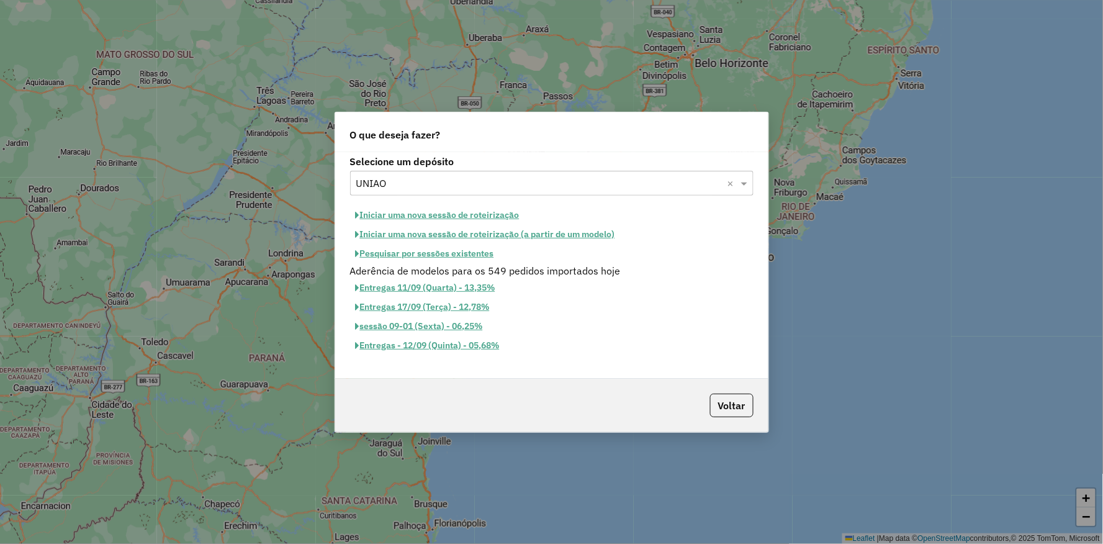
click at [426, 253] on button "Pesquisar por sessões existentes" at bounding box center [425, 253] width 150 height 19
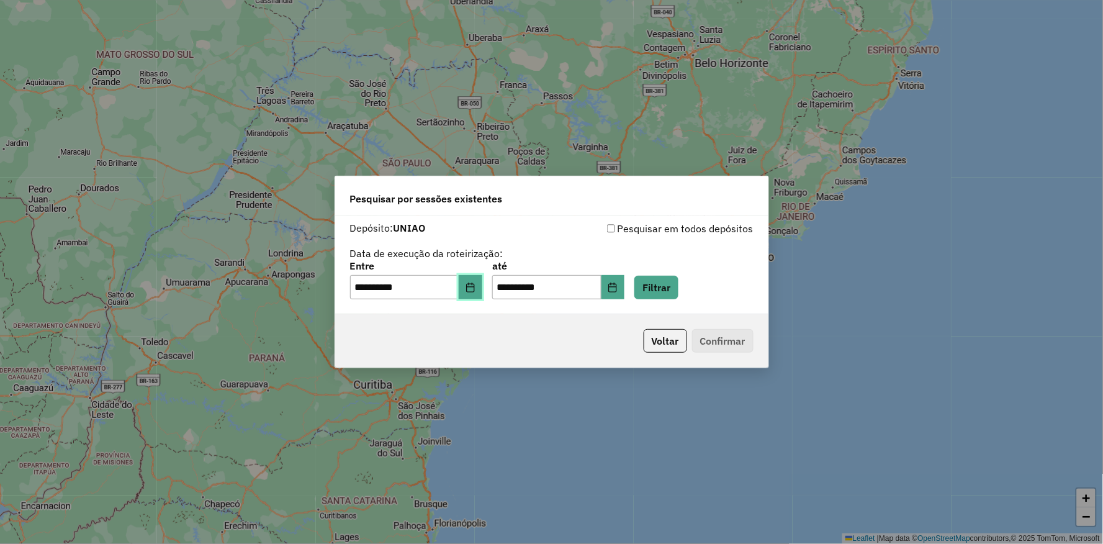
click at [474, 282] on icon "Choose Date" at bounding box center [470, 287] width 8 height 10
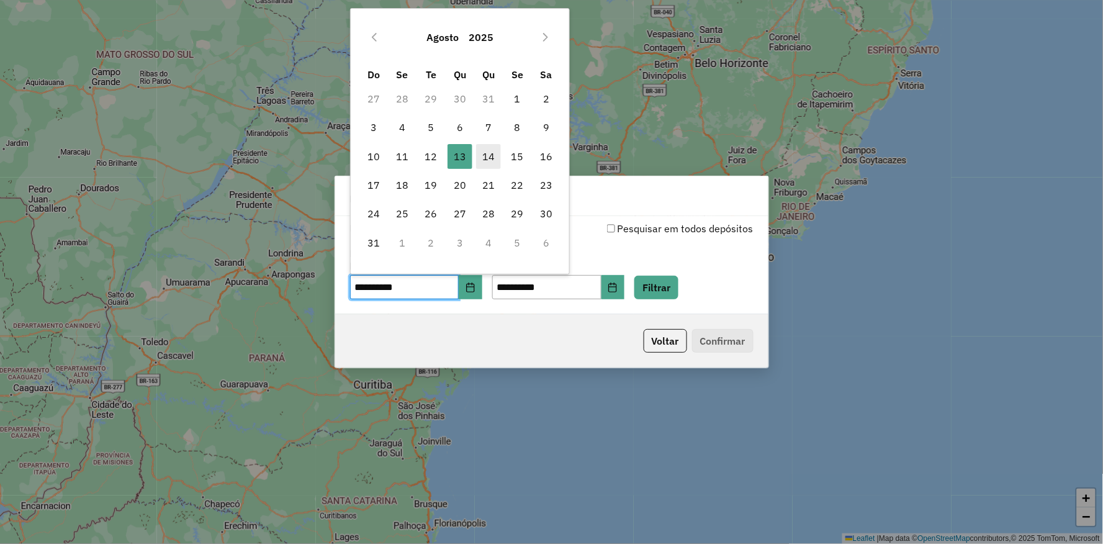
click at [493, 160] on span "14" at bounding box center [488, 156] width 25 height 25
type input "**********"
click at [493, 160] on span "14" at bounding box center [488, 156] width 25 height 25
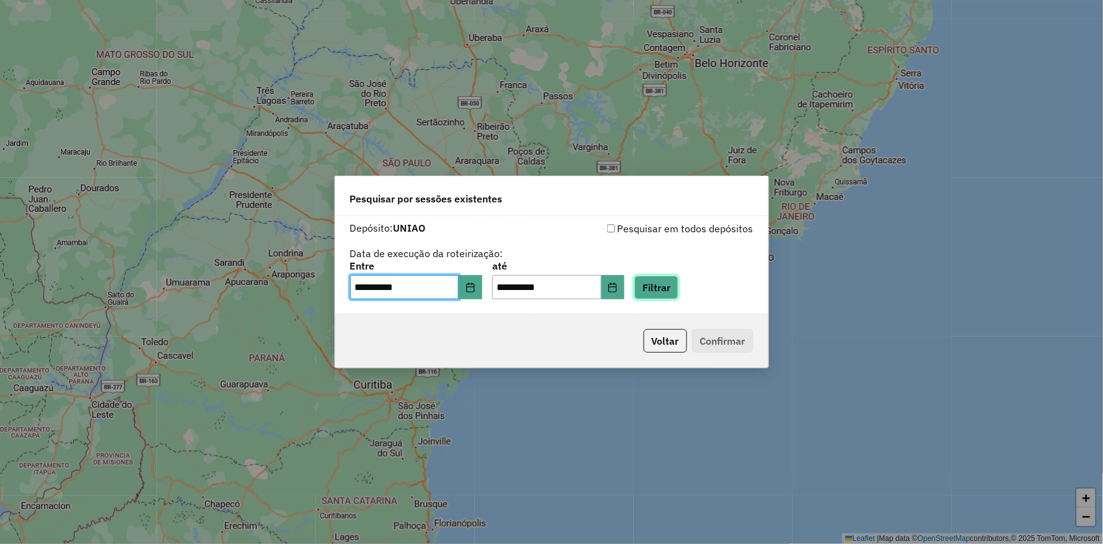
click at [678, 294] on button "Filtrar" at bounding box center [656, 287] width 44 height 24
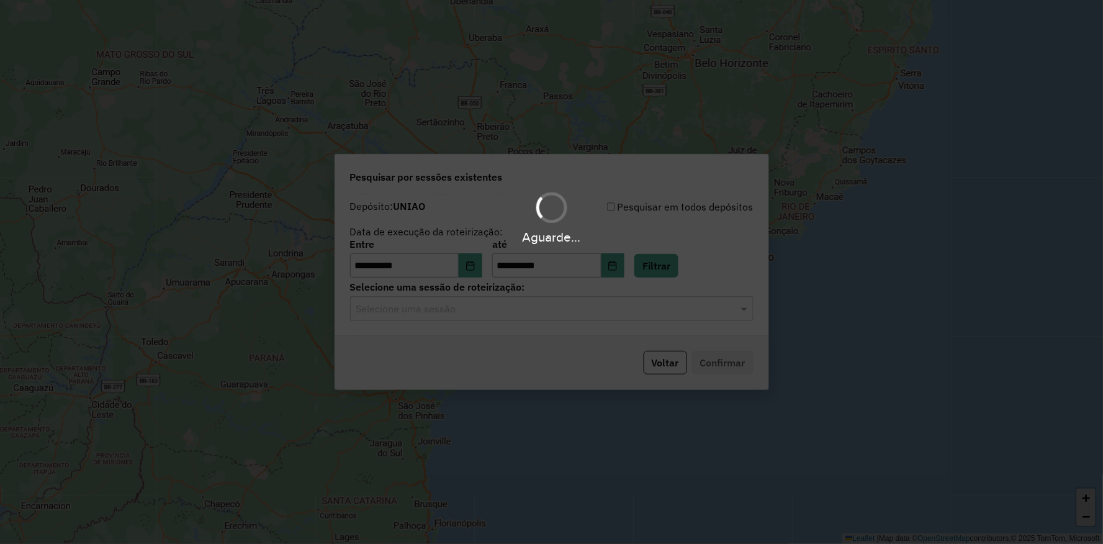
click at [451, 319] on div "Selecione uma sessão" at bounding box center [551, 308] width 403 height 25
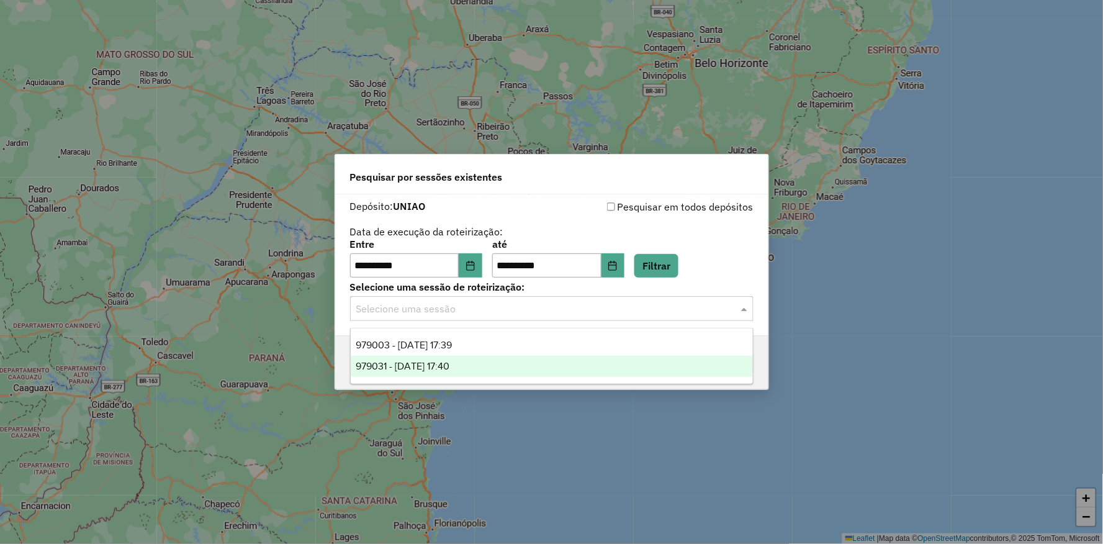
click at [428, 364] on span "979031 - 14/08/2025 17:40" at bounding box center [403, 365] width 94 height 11
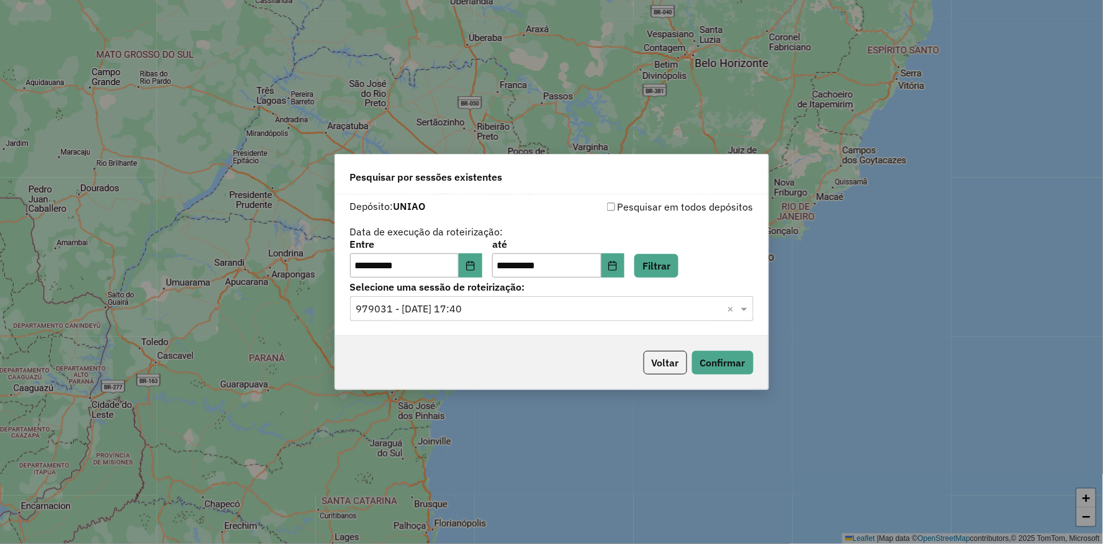
click at [522, 312] on input "text" at bounding box center [539, 309] width 366 height 15
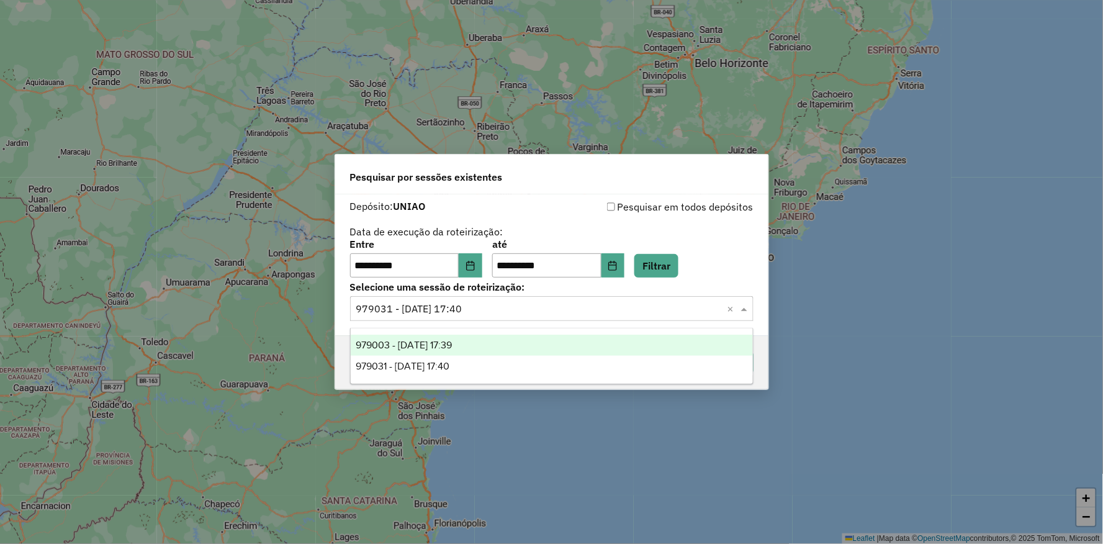
click at [445, 346] on span "979003 - 14/08/2025 17:39" at bounding box center [404, 344] width 96 height 11
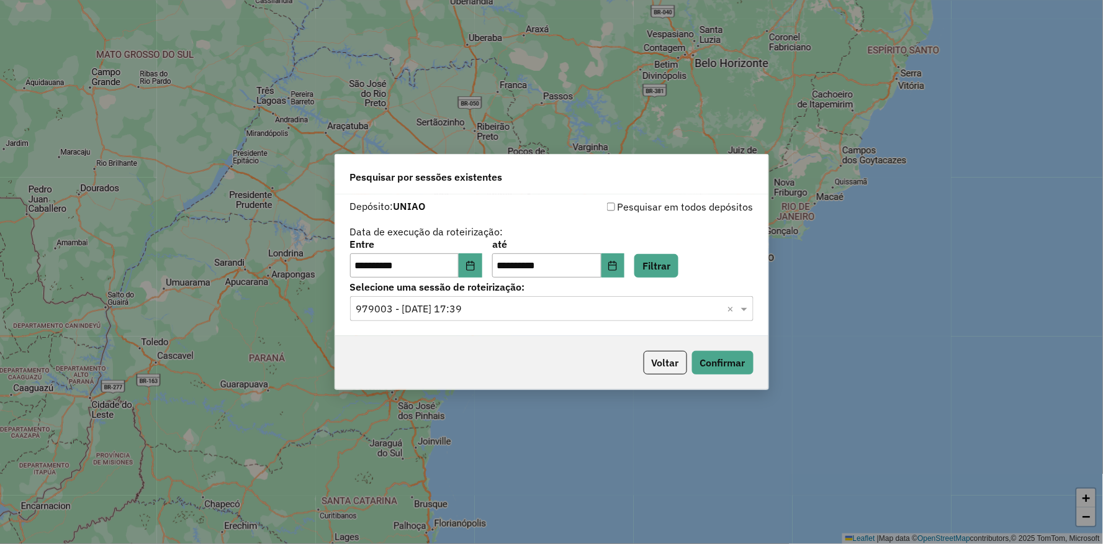
click at [472, 350] on div "Voltar Confirmar" at bounding box center [551, 362] width 433 height 53
click at [715, 367] on button "Confirmar" at bounding box center [722, 363] width 61 height 24
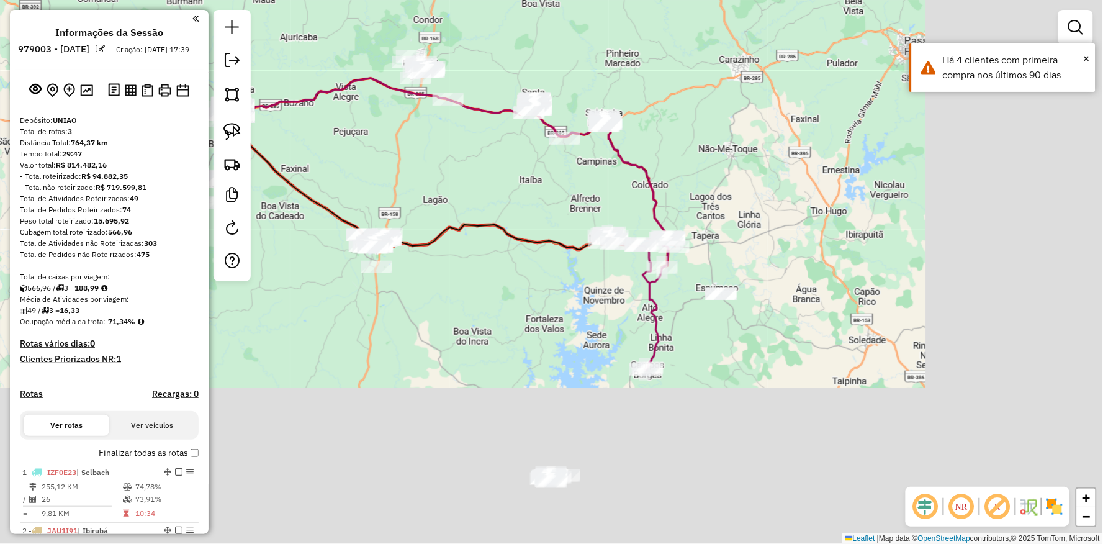
drag, startPoint x: 801, startPoint y: 341, endPoint x: 421, endPoint y: 141, distance: 429.6
click at [426, 146] on div "Janela de atendimento Grade de atendimento Capacidade Transportadoras Veículos …" at bounding box center [551, 272] width 1103 height 544
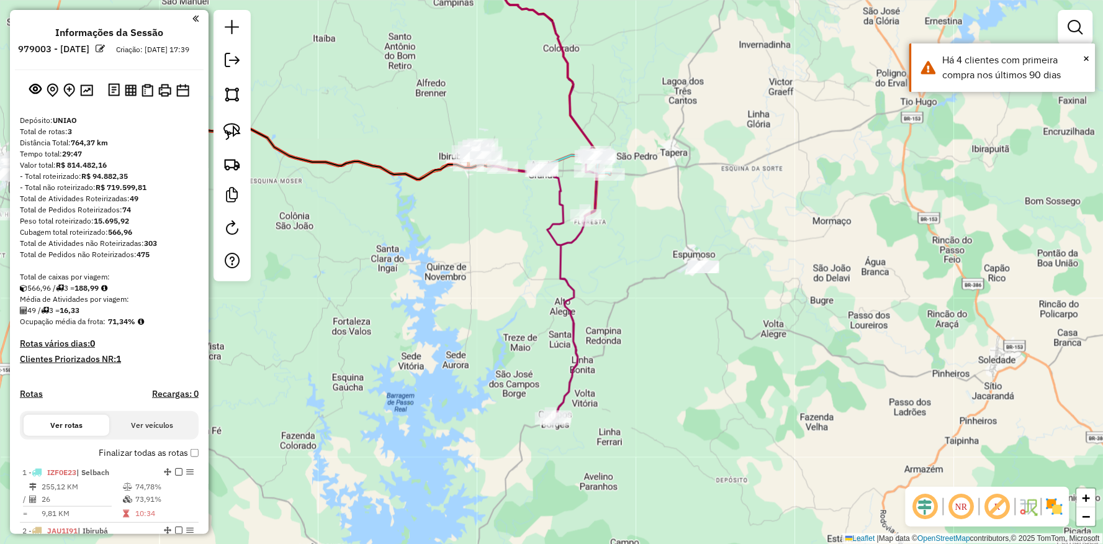
drag, startPoint x: 561, startPoint y: 217, endPoint x: 448, endPoint y: 215, distance: 112.9
click at [448, 215] on div "Janela de atendimento Grade de atendimento Capacidade Transportadoras Veículos …" at bounding box center [551, 272] width 1103 height 544
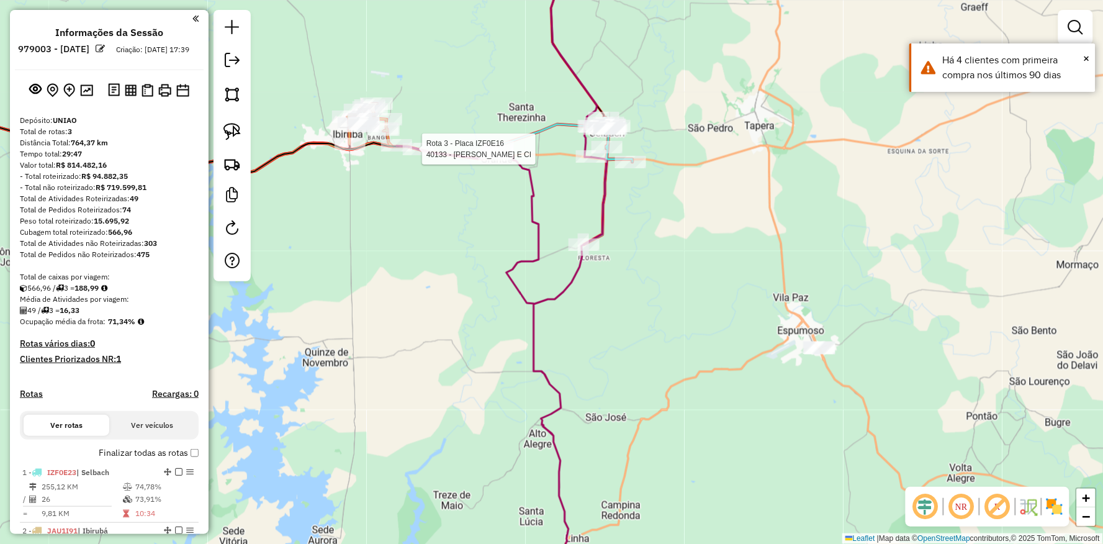
select select "**********"
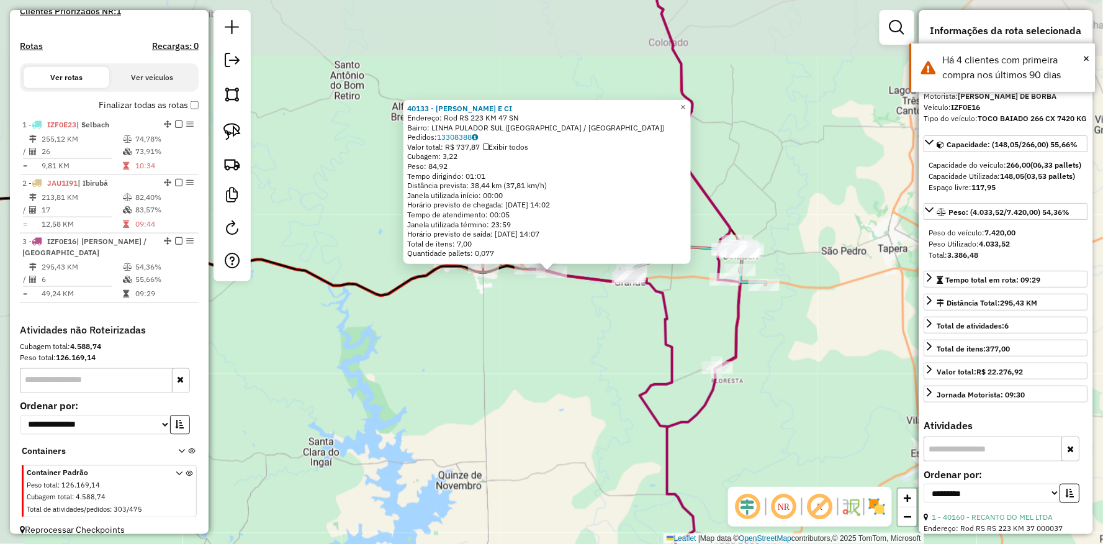
scroll to position [370, 0]
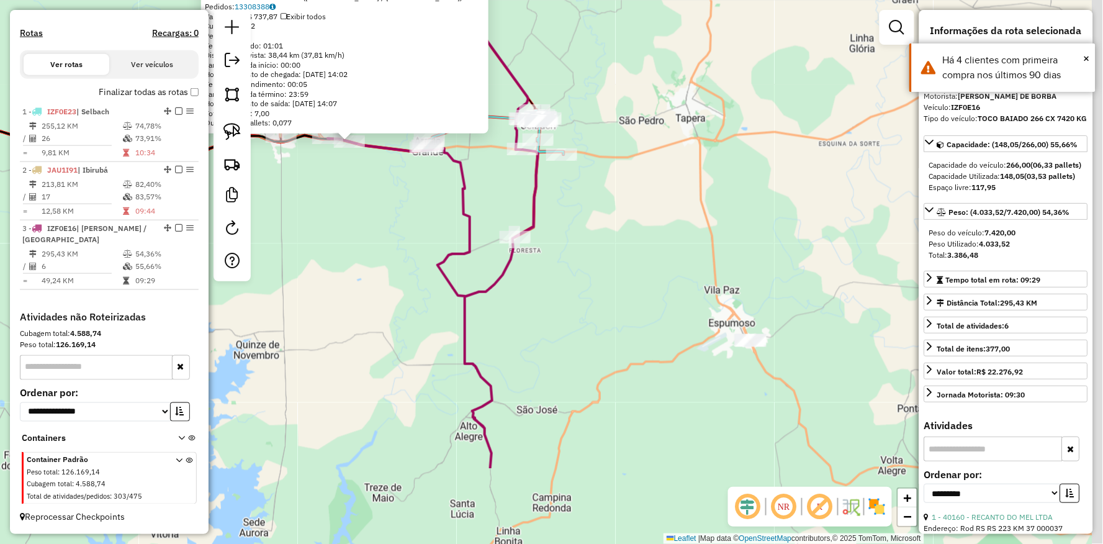
drag, startPoint x: 673, startPoint y: 382, endPoint x: 490, endPoint y: 262, distance: 218.5
click at [489, 262] on div "40133 - [PERSON_NAME] E CI Endereço: Rod RS 223 KM 47 SN Bairro: LINHA [GEOGRAP…" at bounding box center [551, 272] width 1103 height 544
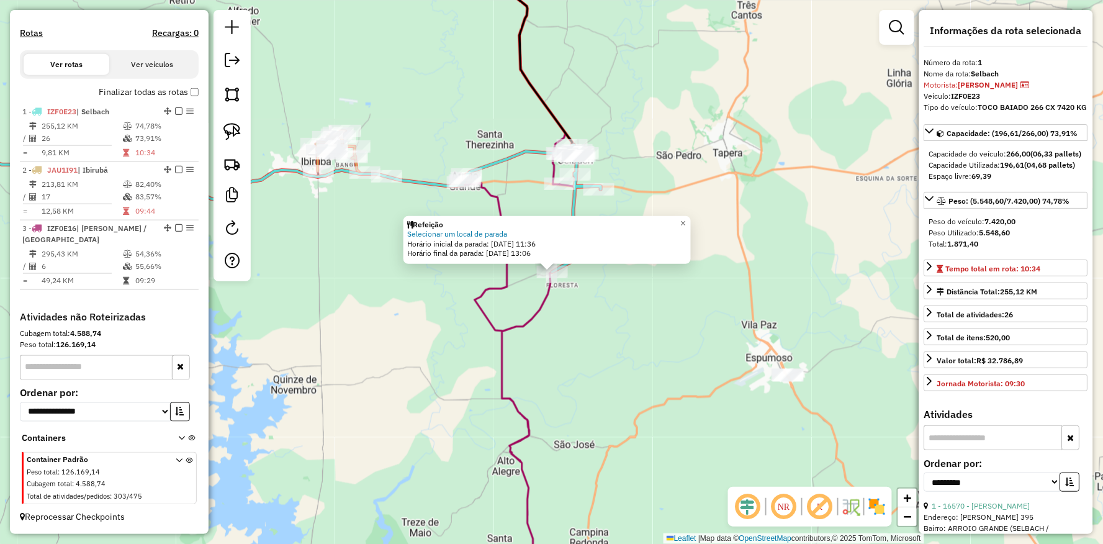
click at [479, 289] on icon at bounding box center [470, 385] width 210 height 425
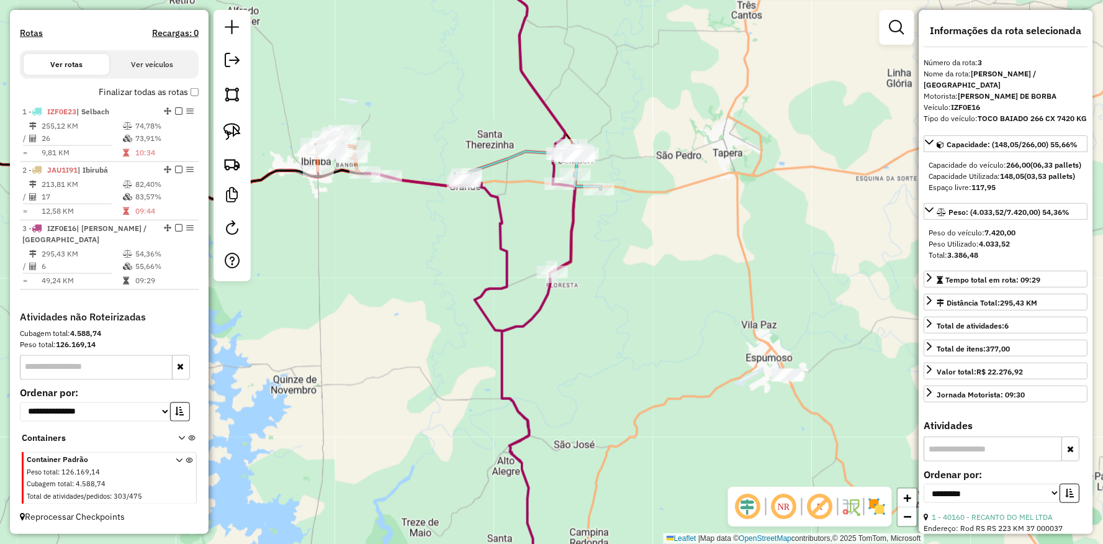
drag, startPoint x: 418, startPoint y: 290, endPoint x: 723, endPoint y: 355, distance: 311.4
click at [723, 355] on div "Janela de atendimento Grade de atendimento Capacidade Transportadoras Veículos …" at bounding box center [551, 272] width 1103 height 544
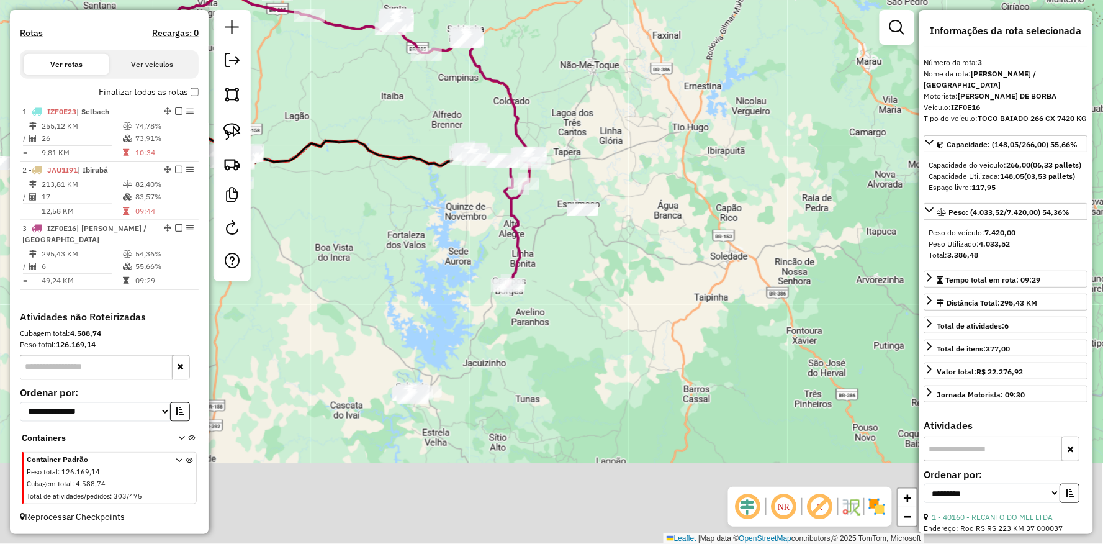
drag, startPoint x: 556, startPoint y: 374, endPoint x: 460, endPoint y: 255, distance: 152.6
click at [463, 258] on div "Janela de atendimento Grade de atendimento Capacidade Transportadoras Veículos …" at bounding box center [551, 272] width 1103 height 544
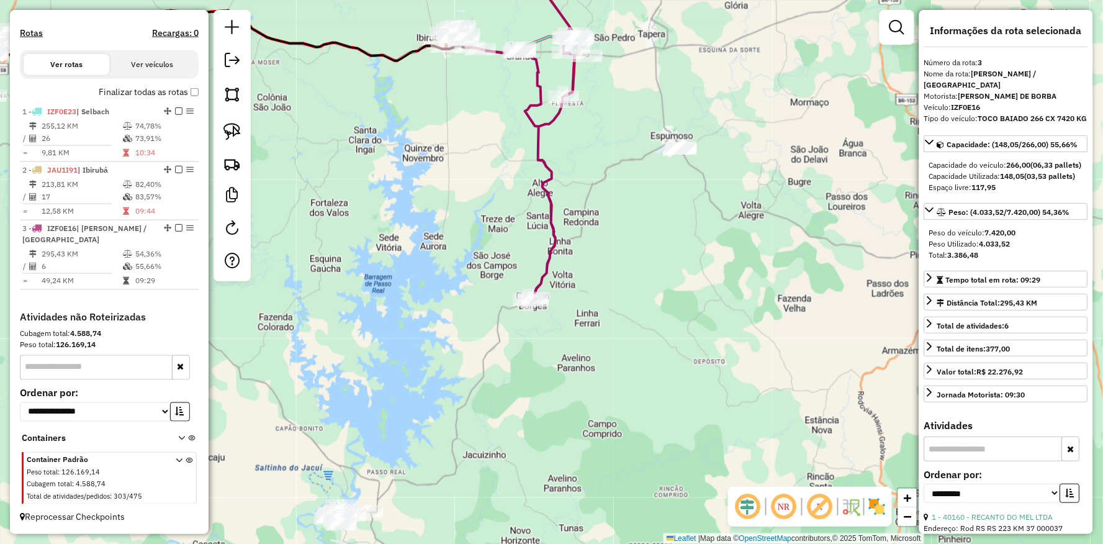
drag, startPoint x: 472, startPoint y: 194, endPoint x: 426, endPoint y: 313, distance: 128.0
click at [426, 315] on div "Janela de atendimento Grade de atendimento Capacidade Transportadoras Veículos …" at bounding box center [551, 272] width 1103 height 544
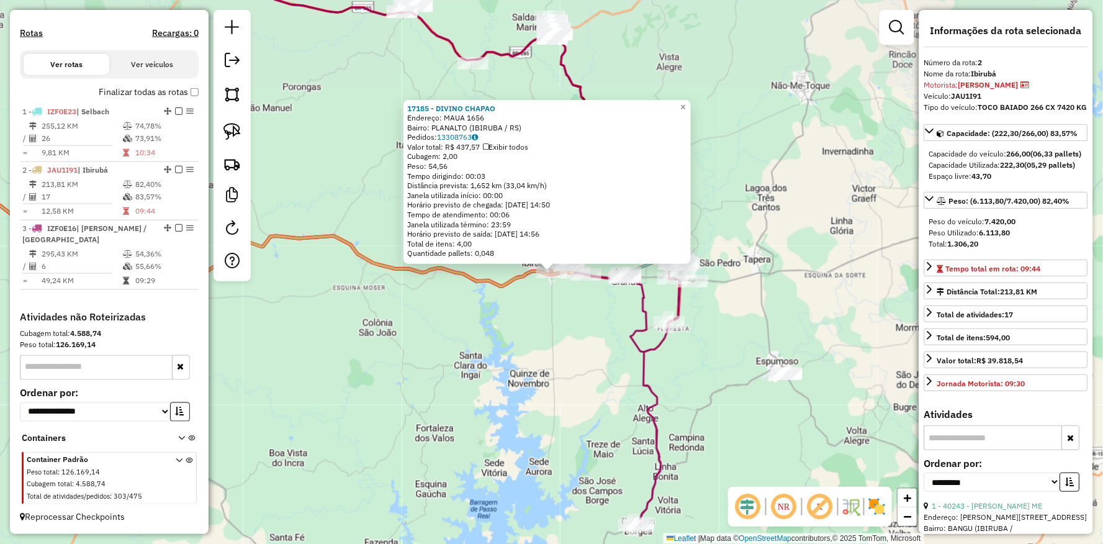
click at [535, 356] on div "17185 - DIVINO CHAPAO Endereço: MAUA 1656 Bairro: PLANALTO (IBIRUBA / [GEOGRAPH…" at bounding box center [551, 272] width 1103 height 544
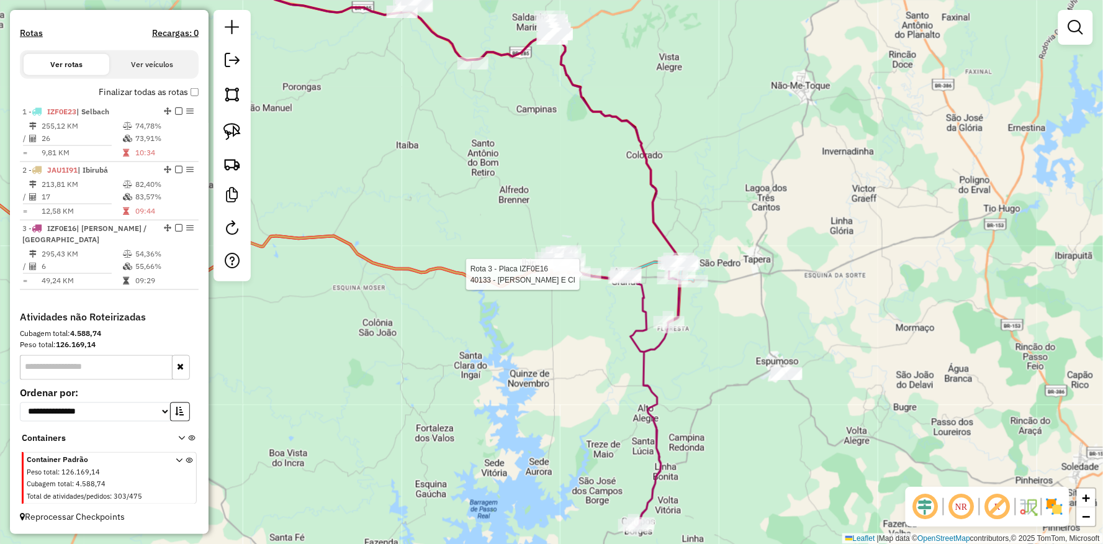
select select "**********"
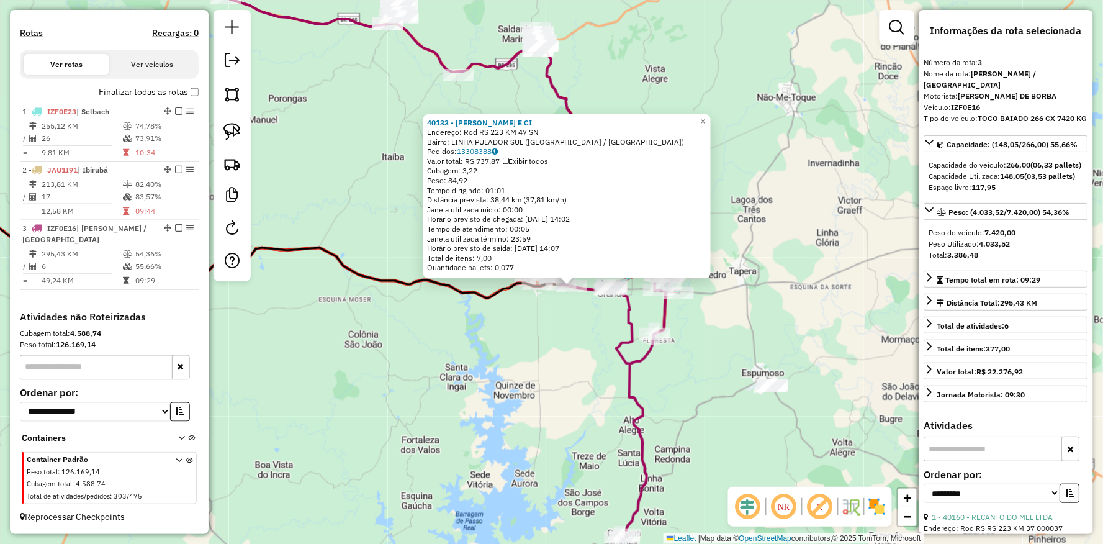
drag, startPoint x: 443, startPoint y: 425, endPoint x: 460, endPoint y: 441, distance: 23.3
click at [463, 437] on div "40133 - [PERSON_NAME] E CI Endereço: Rod RS 223 KM 47 SN Bairro: LINHA [GEOGRAP…" at bounding box center [551, 272] width 1103 height 544
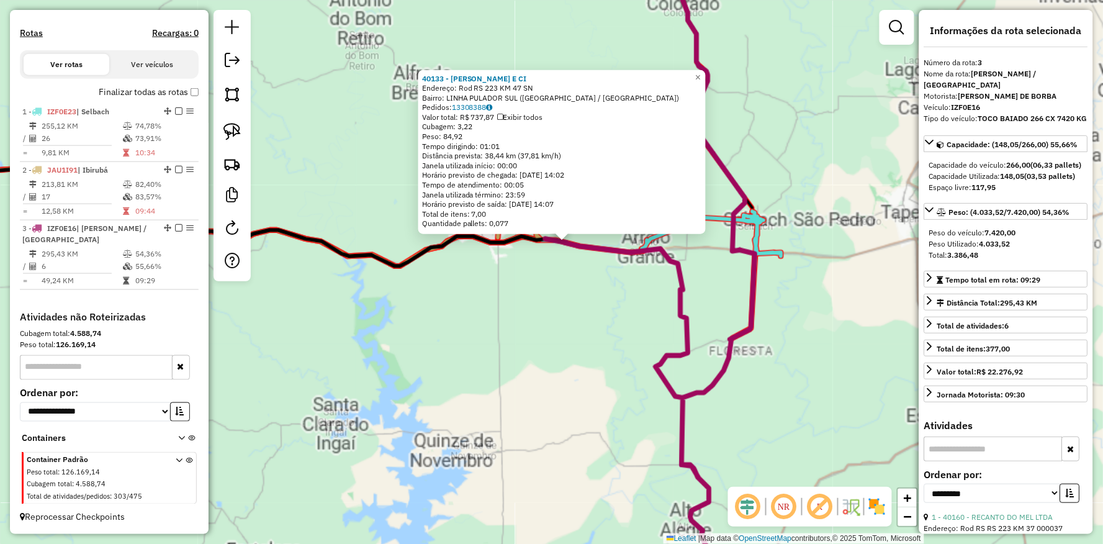
click at [567, 339] on div "40133 - [PERSON_NAME] E CI Endereço: Rod RS 223 KM 47 SN Bairro: LINHA [GEOGRAP…" at bounding box center [551, 272] width 1103 height 544
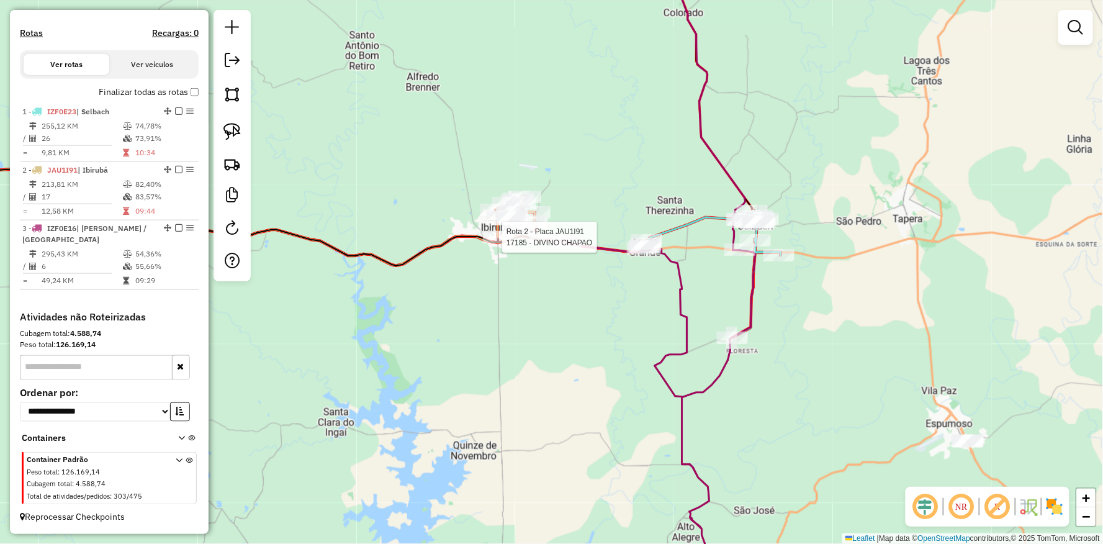
select select "**********"
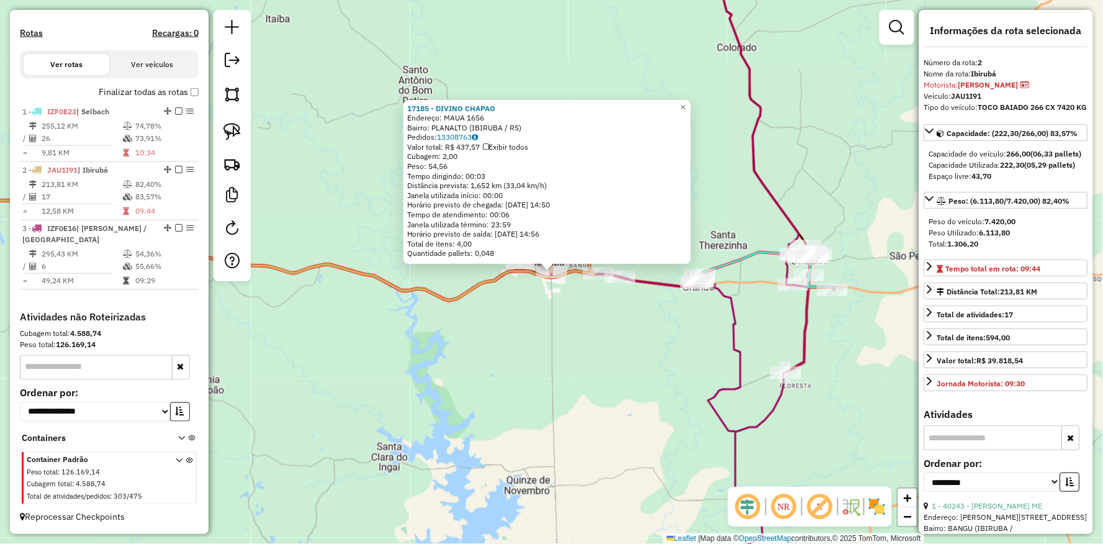
click at [460, 421] on div "Rota 2 - Placa JAU1I91 17185 - DIVINO CHAPAO 17185 - DIVINO CHAPAO Endereço: MA…" at bounding box center [551, 272] width 1103 height 544
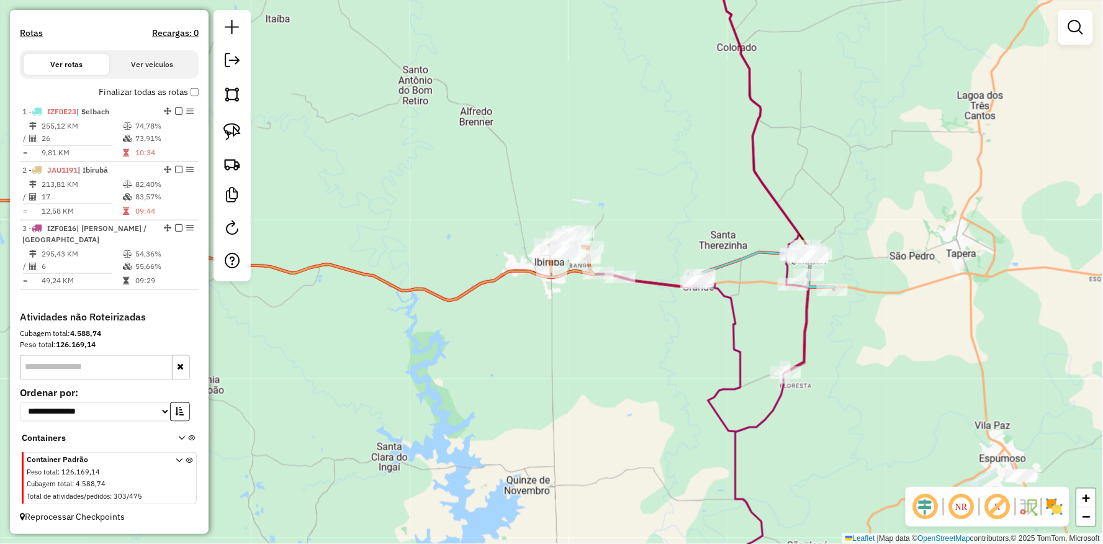
click at [680, 275] on div "Rota 1 - Placa IZF0E23 16570 - [PERSON_NAME] Janela de atendimento Grade de ate…" at bounding box center [551, 272] width 1103 height 544
select select "**********"
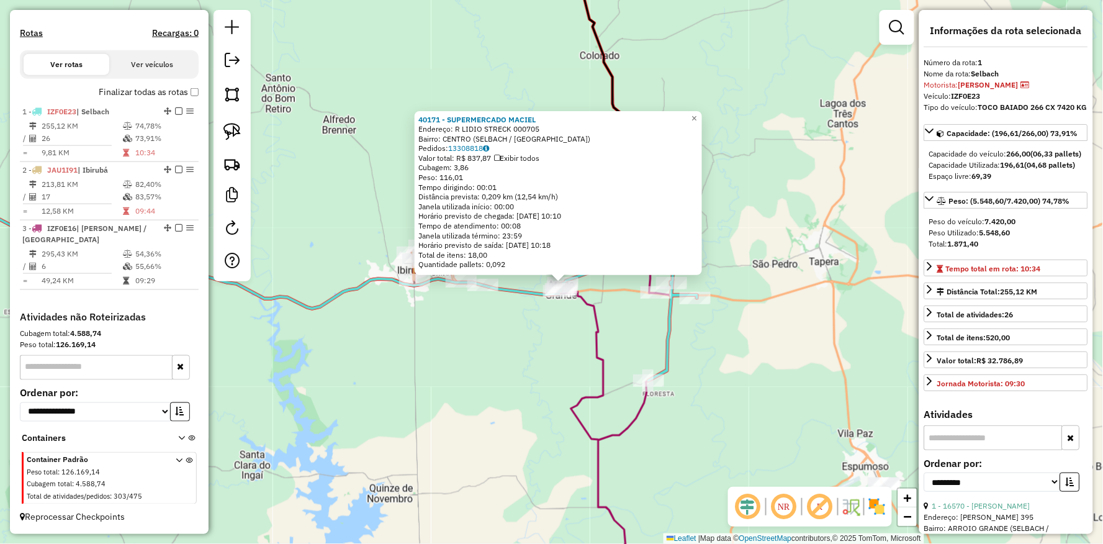
click at [463, 441] on div "40171 - SUPERMERCADO MACIEL Endereço: R LIDIO STRECK 000705 Bairro: CENTRO (SEL…" at bounding box center [551, 272] width 1103 height 544
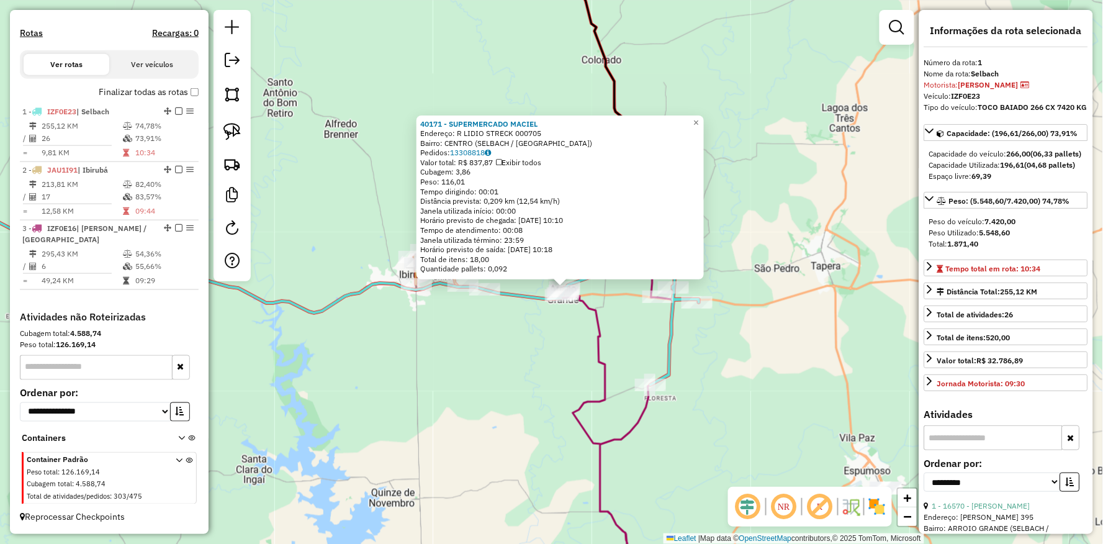
click at [507, 367] on div "40171 - SUPERMERCADO MACIEL Endereço: R LIDIO STRECK 000705 Bairro: CENTRO (SEL…" at bounding box center [551, 272] width 1103 height 544
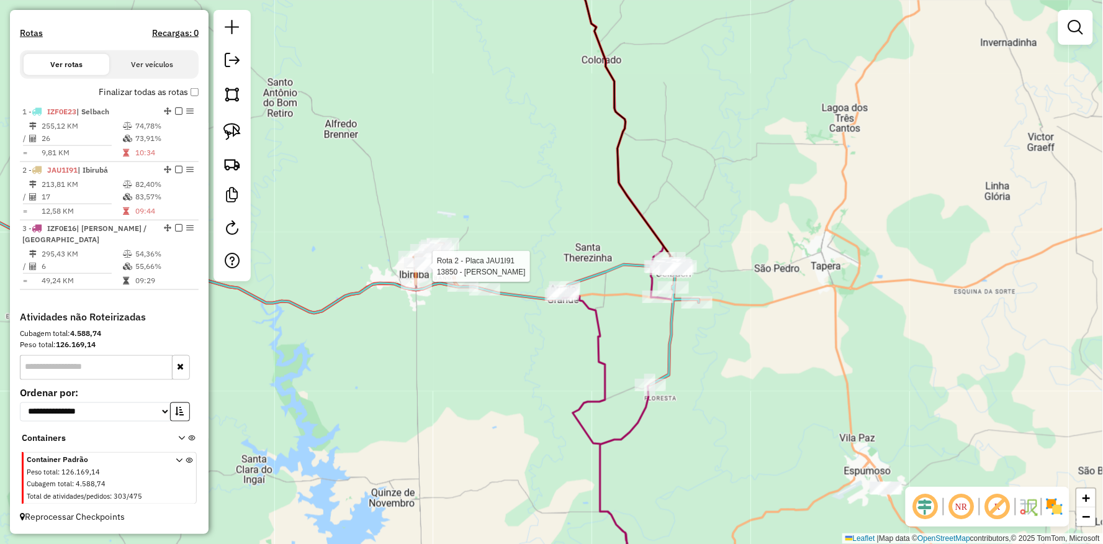
select select "**********"
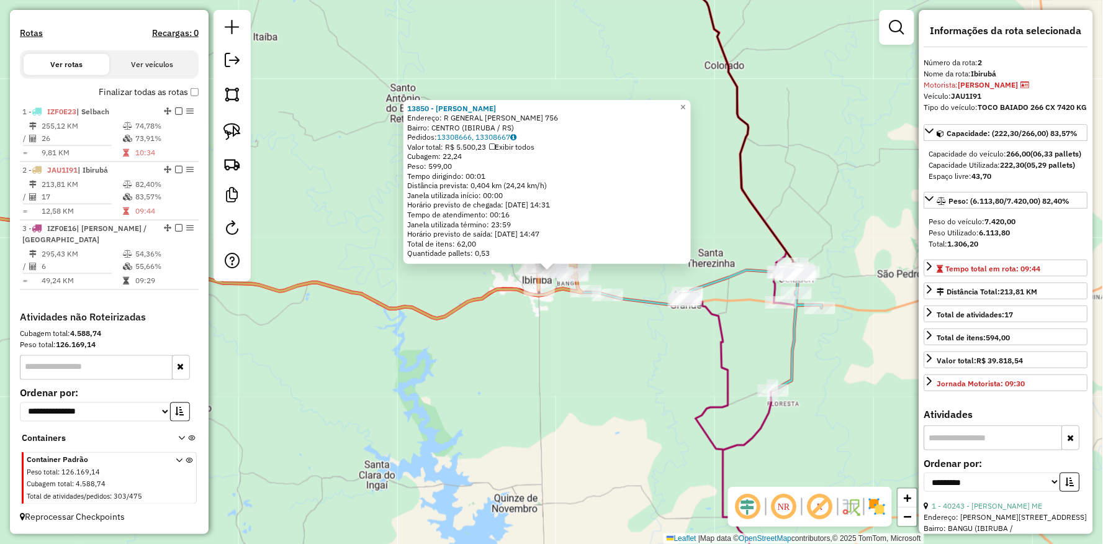
click at [589, 311] on div "13850 - ROGERIO VANDERLEI HO Endereço: R GENERAL OSORIO 756 Bairro: CENTRO (IBI…" at bounding box center [551, 272] width 1103 height 544
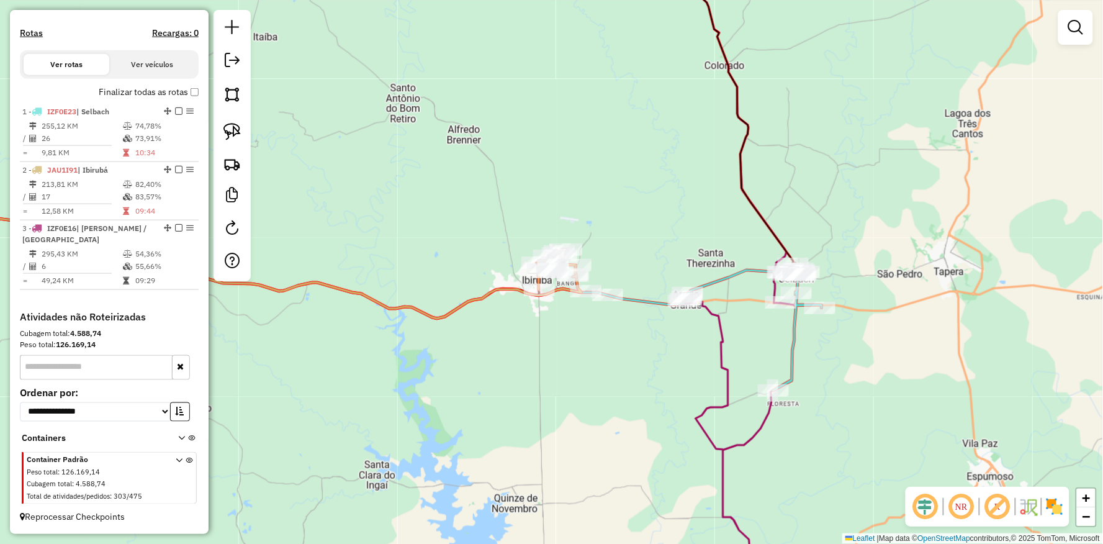
click at [589, 304] on div "13850 - ROGERIO VANDERLEI HO Endereço: R GENERAL OSORIO 756 Bairro: CENTRO (IBI…" at bounding box center [551, 272] width 1103 height 544
click at [588, 297] on div at bounding box center [585, 291] width 31 height 12
select select "**********"
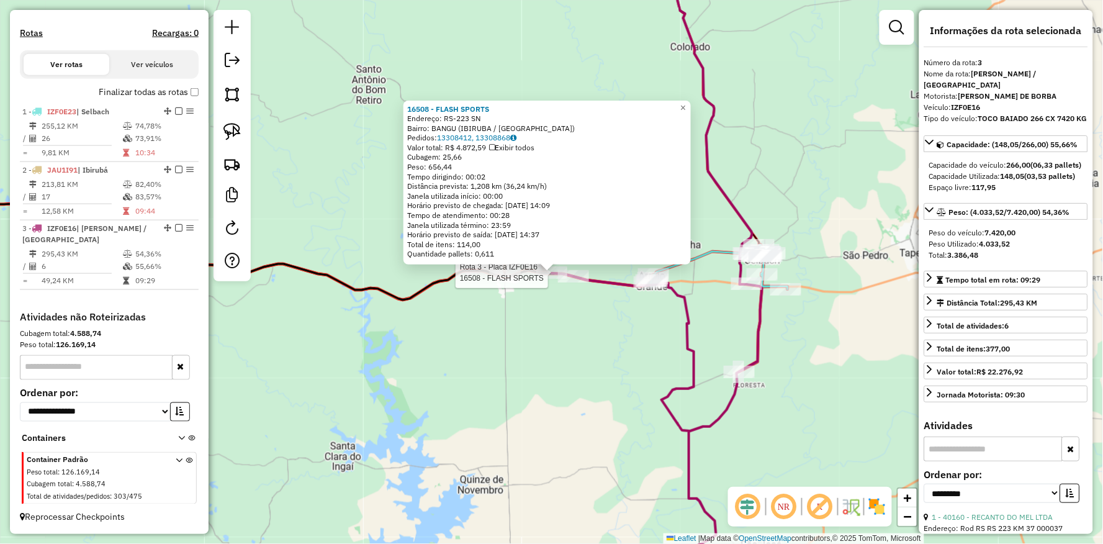
click at [493, 378] on div "Rota 3 - Placa IZF0E16 16508 - FLASH SPORTS 16508 - FLASH SPORTS Endereço: RS-2…" at bounding box center [551, 272] width 1103 height 544
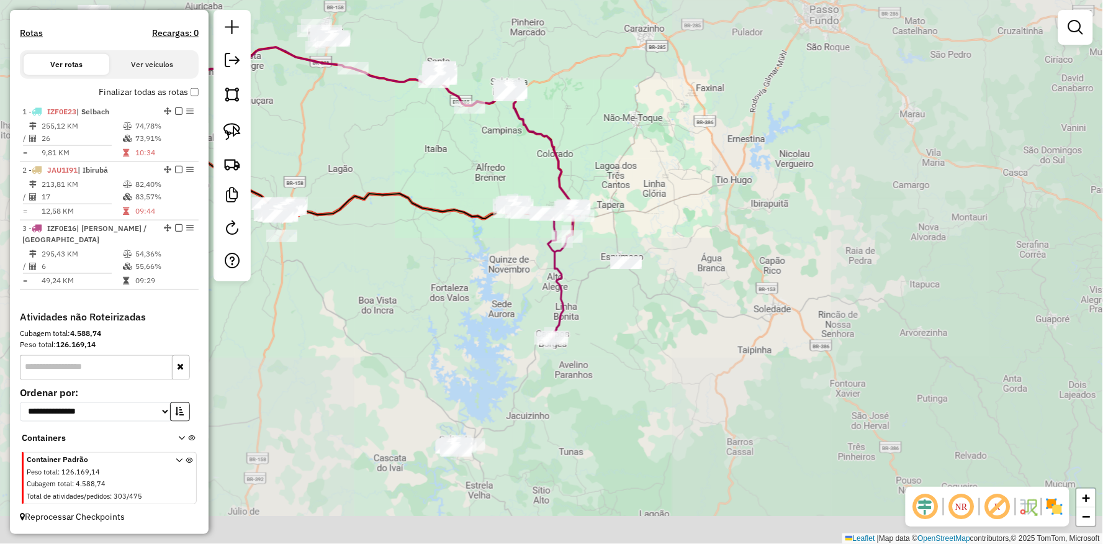
drag, startPoint x: 449, startPoint y: 308, endPoint x: 463, endPoint y: 213, distance: 96.1
click at [463, 213] on div "Janela de atendimento Grade de atendimento Capacidade Transportadoras Veículos …" at bounding box center [551, 272] width 1103 height 544
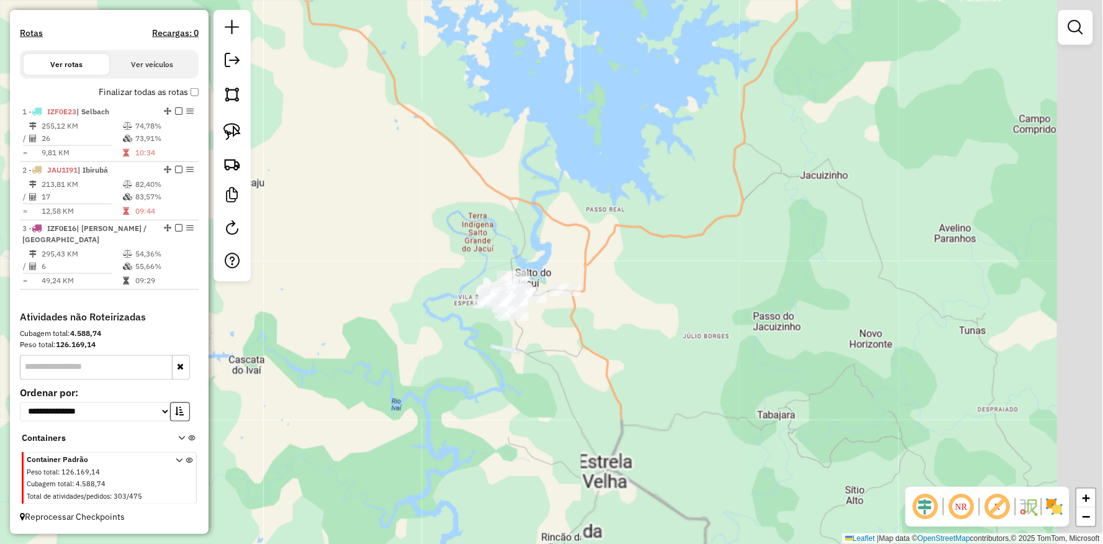
drag, startPoint x: 615, startPoint y: 375, endPoint x: 413, endPoint y: 318, distance: 210.8
click at [413, 318] on div "Janela de atendimento Grade de atendimento Capacidade Transportadoras Veículos …" at bounding box center [551, 272] width 1103 height 544
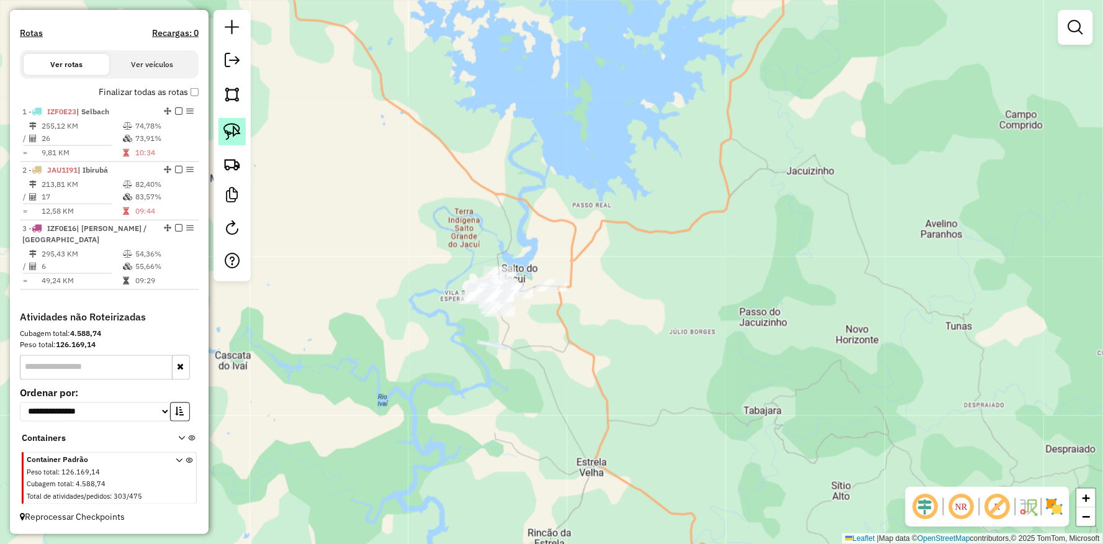
click at [223, 127] on img at bounding box center [231, 131] width 17 height 17
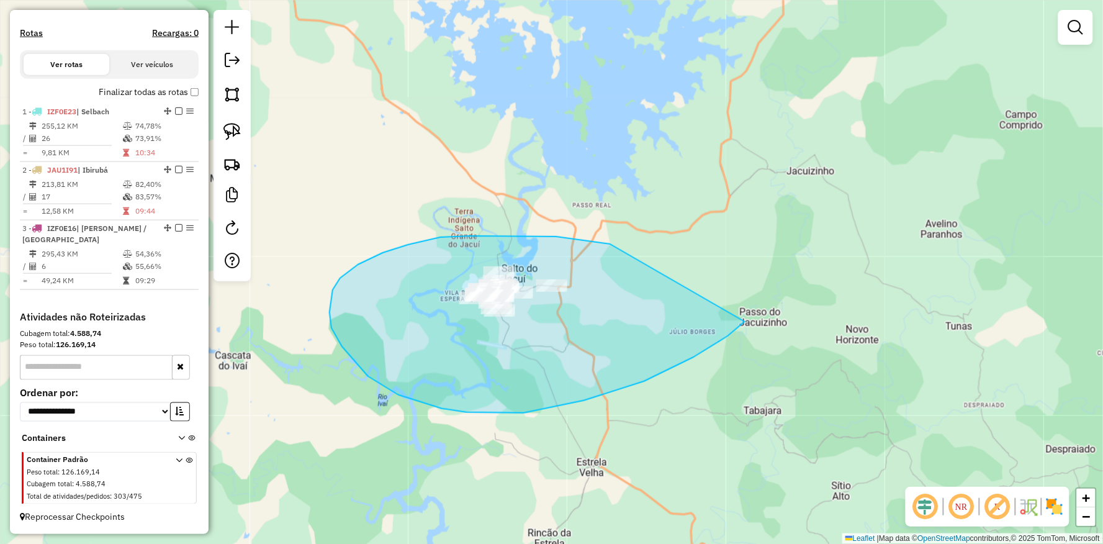
drag, startPoint x: 531, startPoint y: 236, endPoint x: 748, endPoint y: 309, distance: 228.6
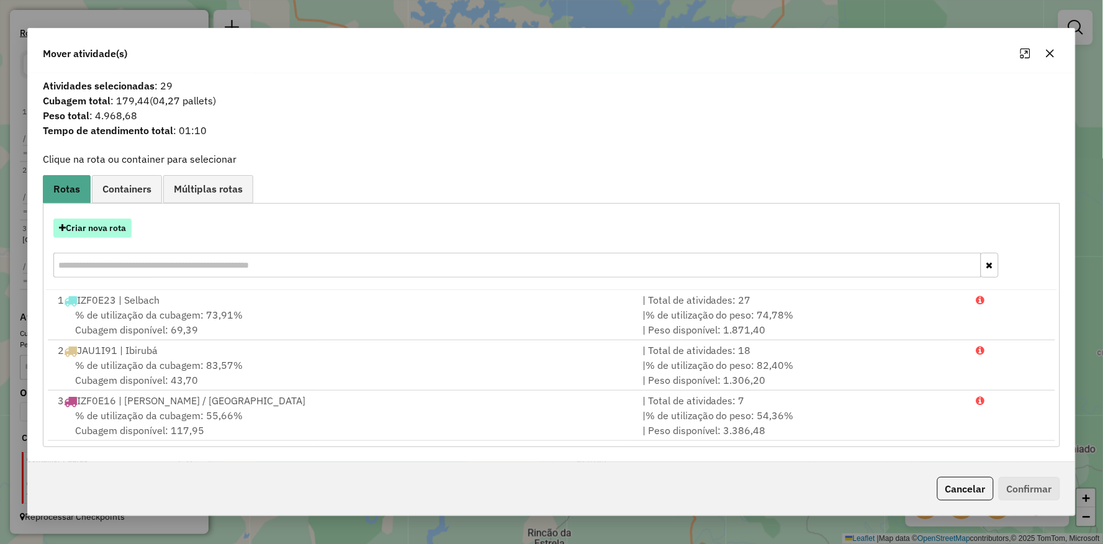
click at [108, 236] on button "Criar nova rota" at bounding box center [92, 227] width 78 height 19
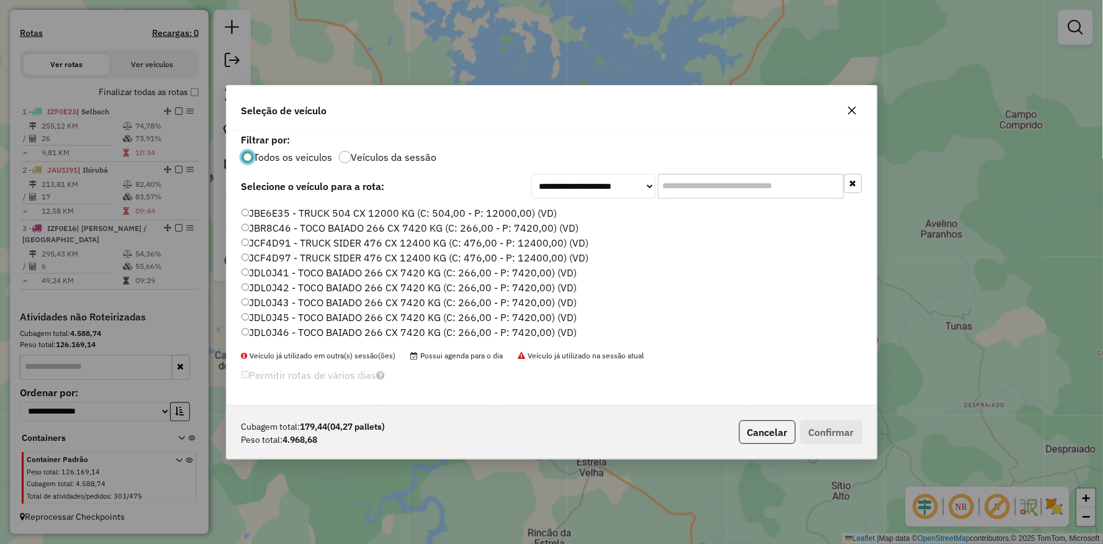
click at [263, 271] on label "JDL0J41 - TOCO BAIADO 266 CX 7420 KG (C: 266,00 - P: 7420,00) (VD)" at bounding box center [409, 272] width 336 height 15
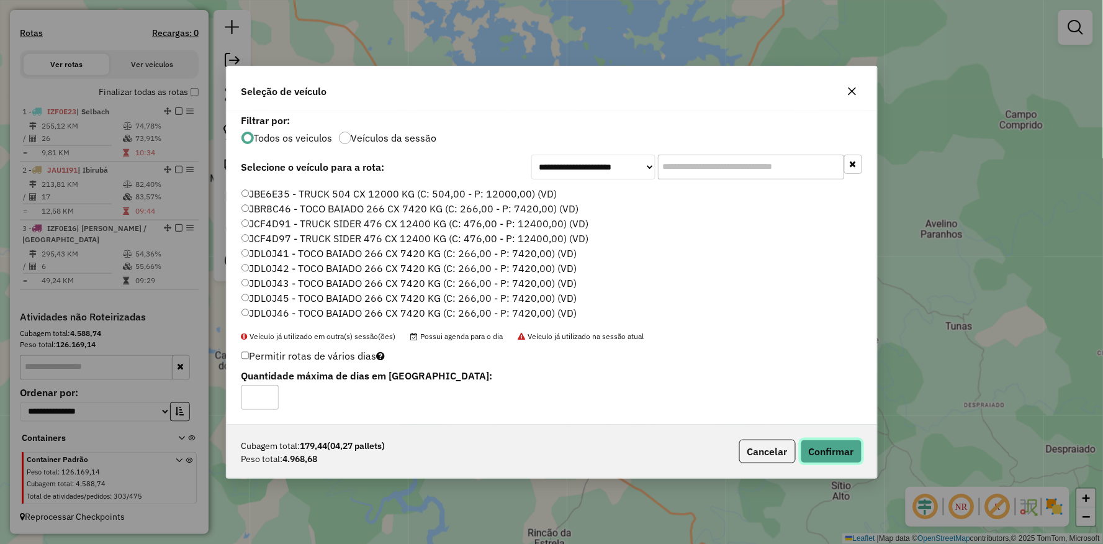
click at [830, 455] on button "Confirmar" at bounding box center [830, 451] width 61 height 24
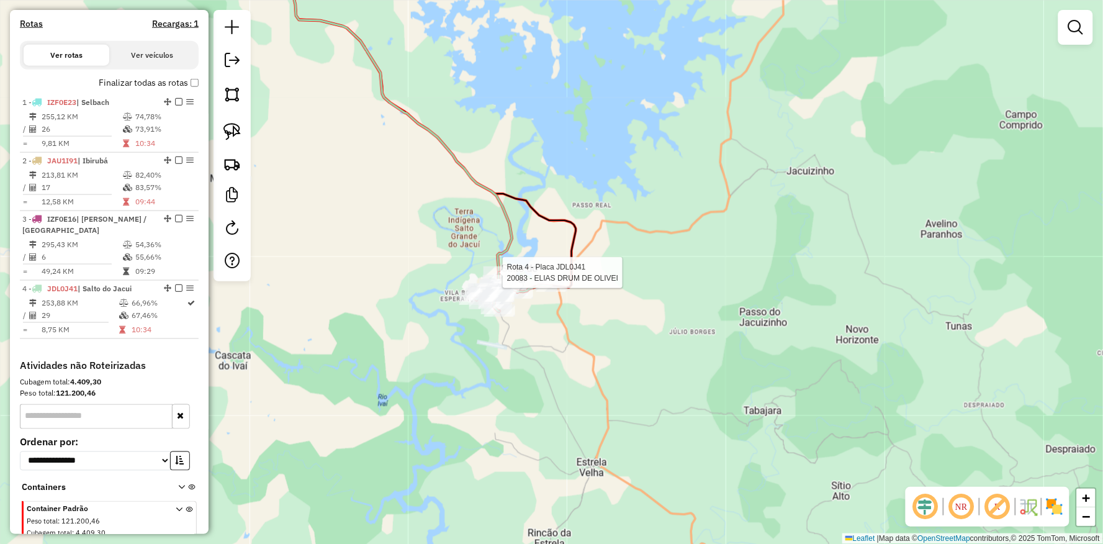
select select "**********"
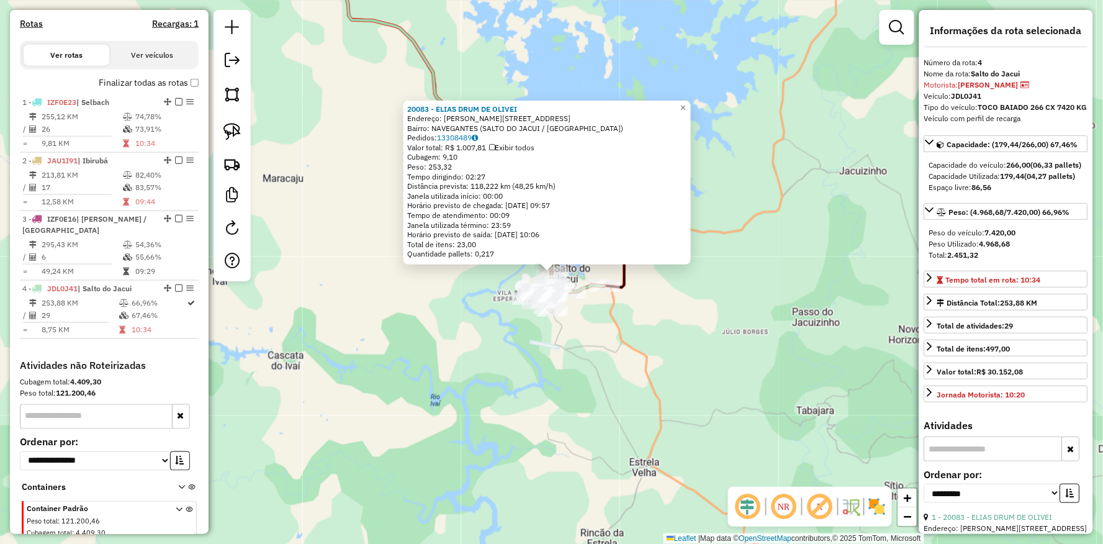
scroll to position [429, 0]
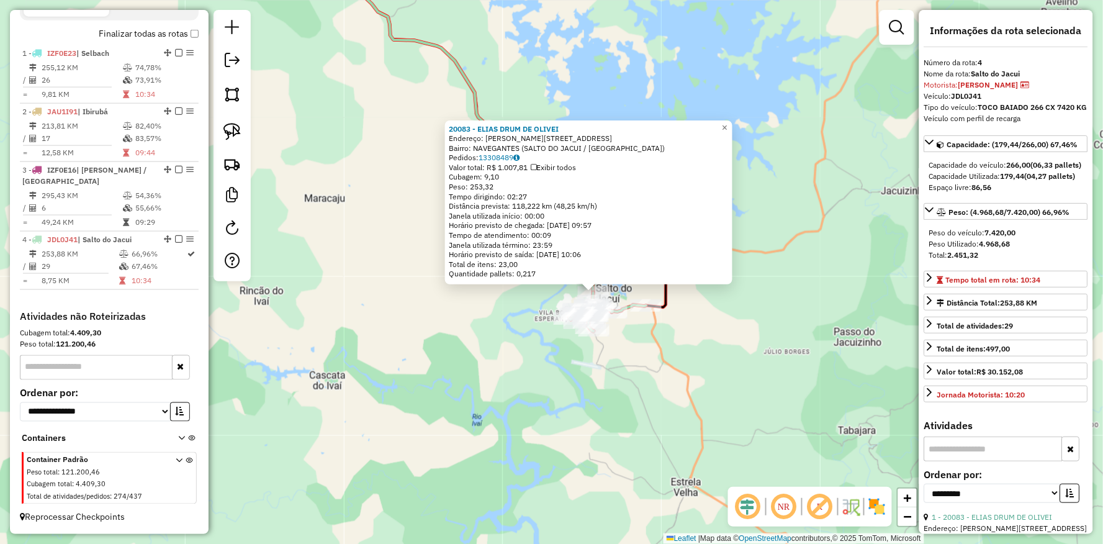
drag, startPoint x: 414, startPoint y: 388, endPoint x: 425, endPoint y: 395, distance: 12.8
click at [426, 393] on div "20083 - ELIAS DRUM DE OLIVEI Endereço: Av MAIA FILHO 0657 Bairro: NAVEGANTES (S…" at bounding box center [551, 272] width 1103 height 544
click at [575, 329] on div at bounding box center [569, 318] width 11 height 22
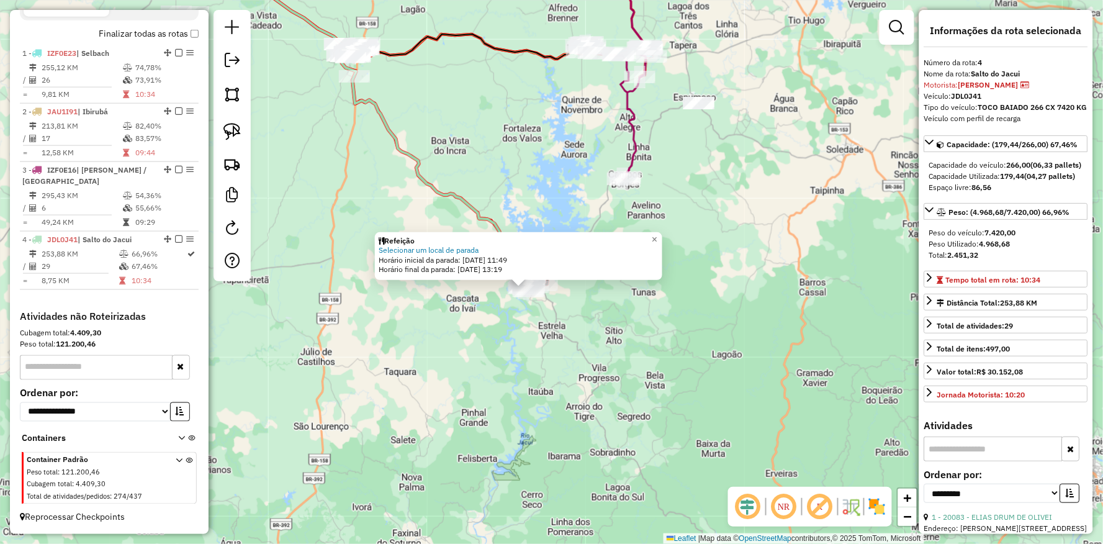
click at [445, 380] on div "Refeição Selecionar um local de parada Horário inicial da parada: 14/08/2025 11…" at bounding box center [551, 272] width 1103 height 544
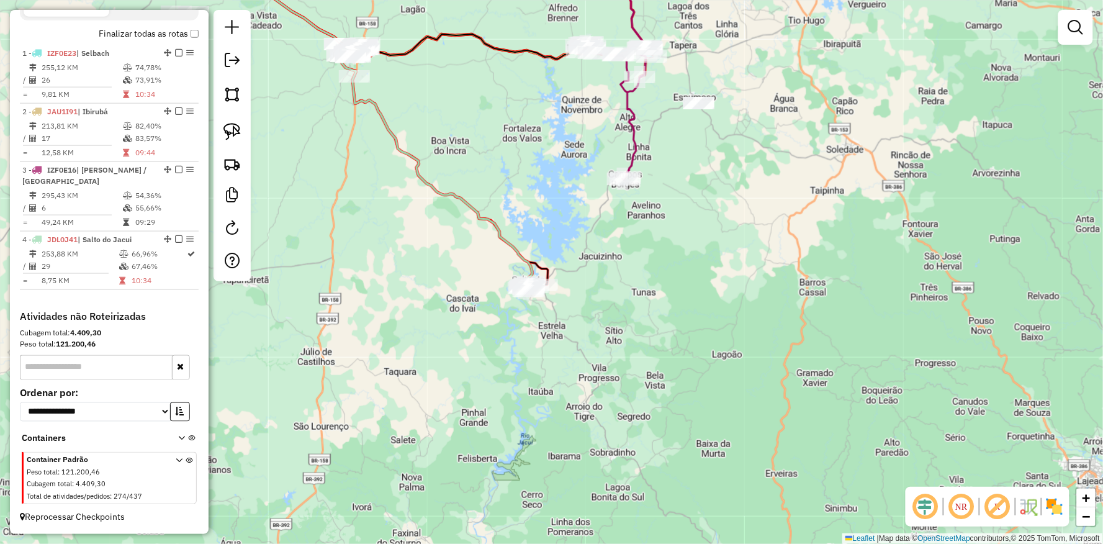
select select "**********"
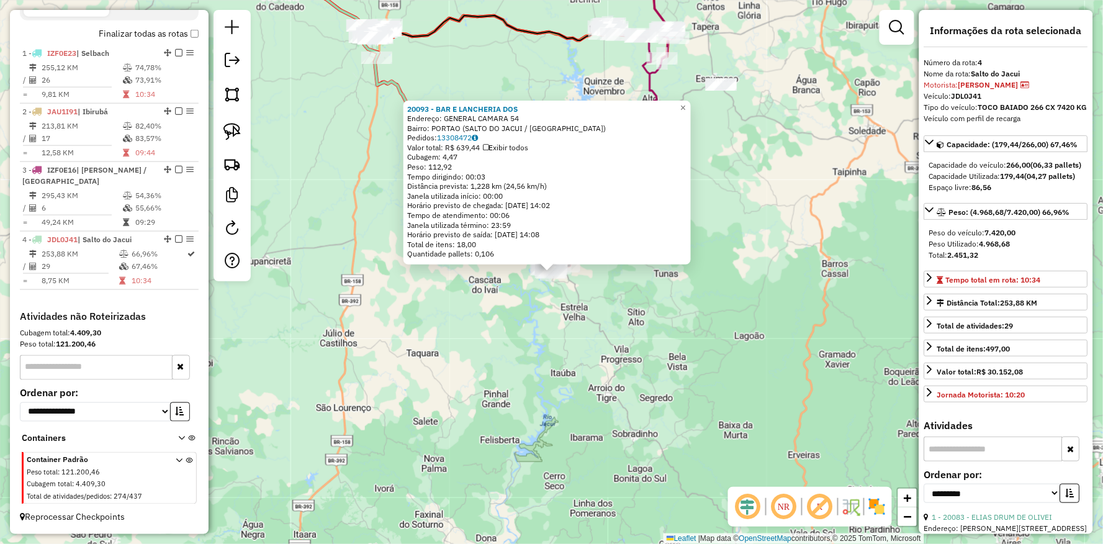
click at [560, 363] on div "Rota 4 - Placa JDL0J41 20093 - BAR E LANCHERIA DOS 20093 - BAR E LANCHERIA DOS …" at bounding box center [551, 272] width 1103 height 544
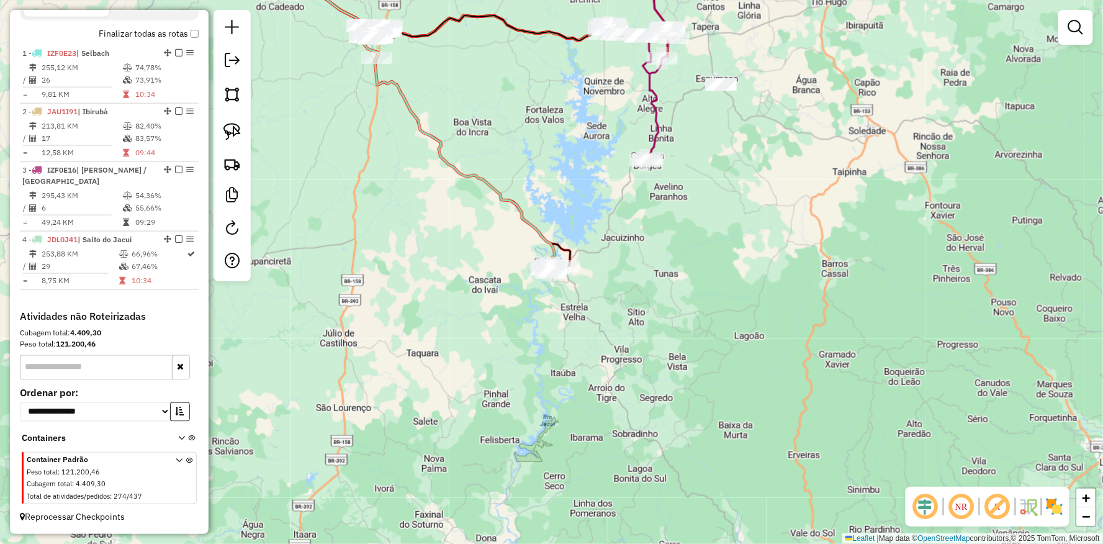
click at [565, 288] on div "Janela de atendimento Grade de atendimento Capacidade Transportadoras Veículos …" at bounding box center [551, 272] width 1103 height 544
select select "**********"
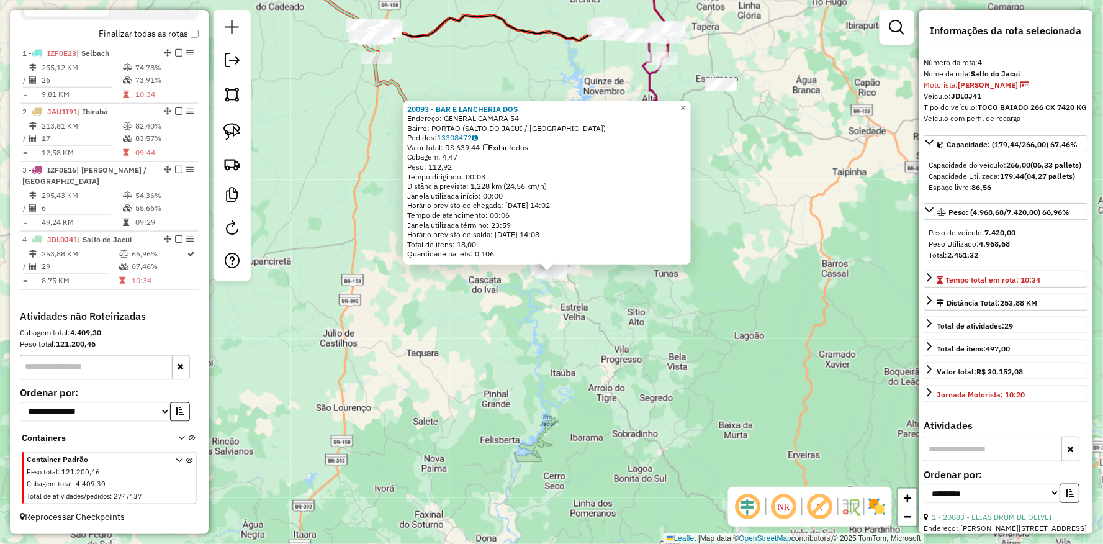
click at [565, 336] on div "Rota 4 - Placa JDL0J41 20093 - BAR E LANCHERIA DOS 20093 - BAR E LANCHERIA DOS …" at bounding box center [551, 272] width 1103 height 544
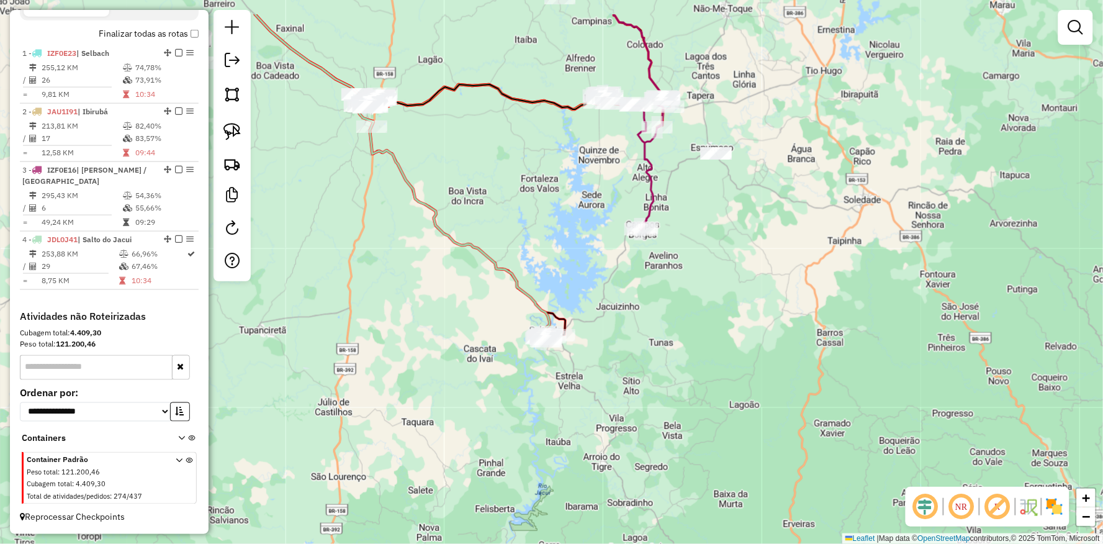
drag, startPoint x: 567, startPoint y: 340, endPoint x: 538, endPoint y: 459, distance: 122.6
click at [538, 459] on div "Janela de atendimento Grade de atendimento Capacidade Transportadoras Veículos …" at bounding box center [551, 272] width 1103 height 544
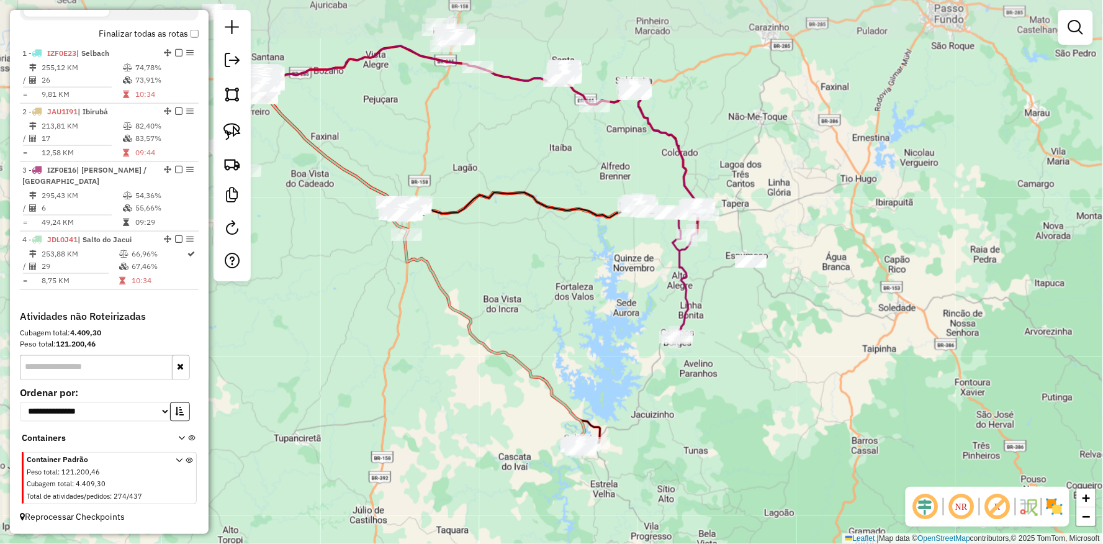
drag, startPoint x: 466, startPoint y: 304, endPoint x: 516, endPoint y: 315, distance: 51.4
click at [516, 315] on icon at bounding box center [423, 260] width 322 height 360
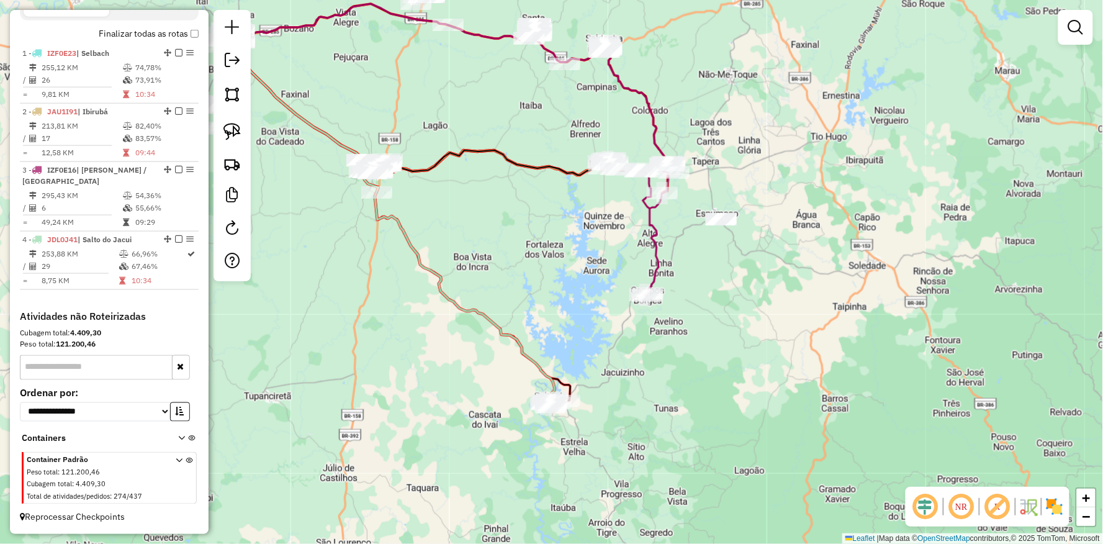
drag, startPoint x: 529, startPoint y: 200, endPoint x: 495, endPoint y: 313, distance: 118.1
click at [495, 313] on div "Janela de atendimento Grade de atendimento Capacidade Transportadoras Veículos …" at bounding box center [551, 272] width 1103 height 544
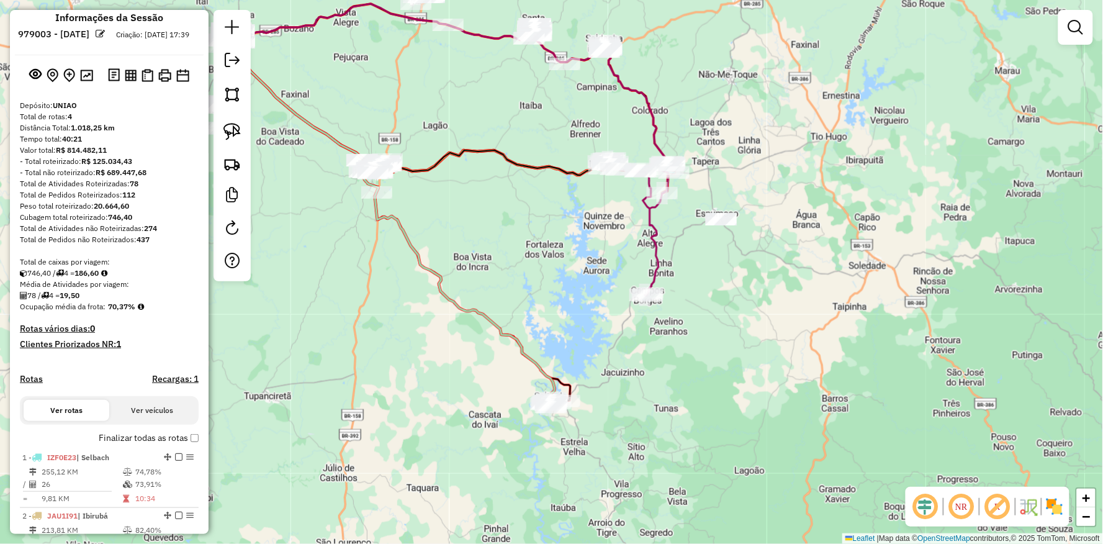
scroll to position [0, 0]
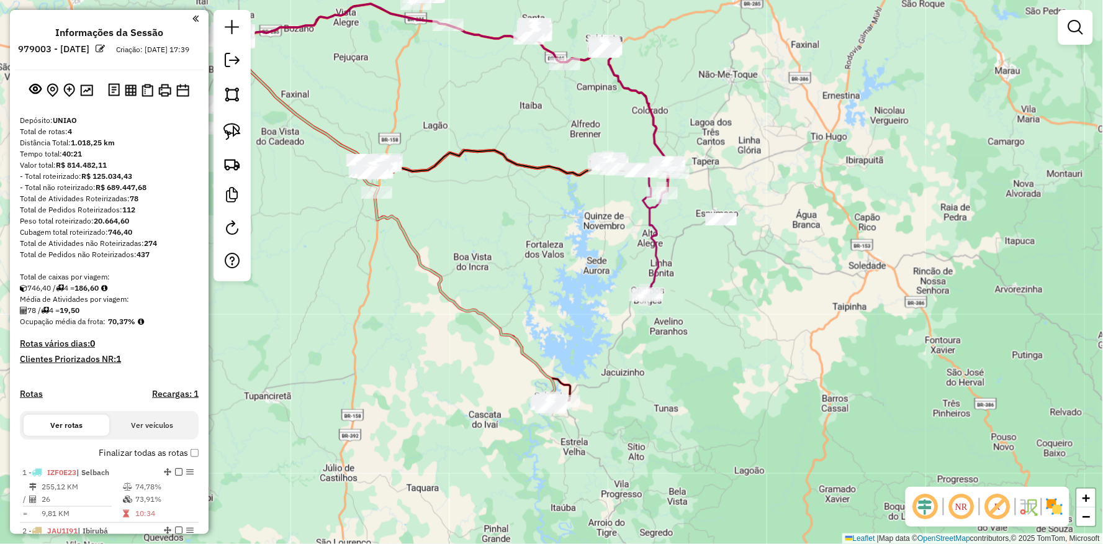
drag, startPoint x: 338, startPoint y: 475, endPoint x: 390, endPoint y: 501, distance: 58.3
click at [382, 505] on div "Janela de atendimento Grade de atendimento Capacidade Transportadoras Veículos …" at bounding box center [551, 272] width 1103 height 544
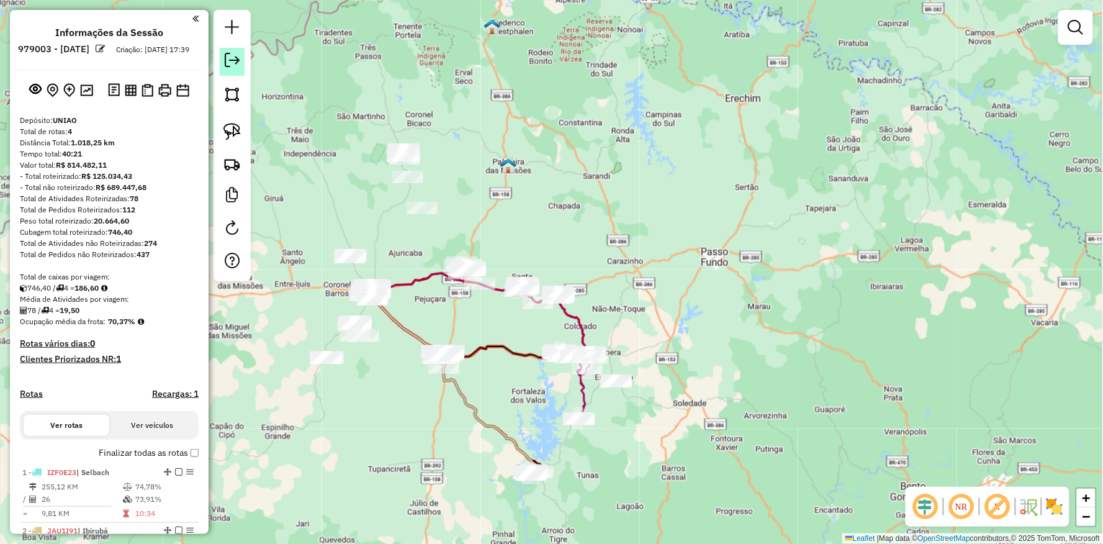
click at [236, 69] on link at bounding box center [232, 62] width 25 height 28
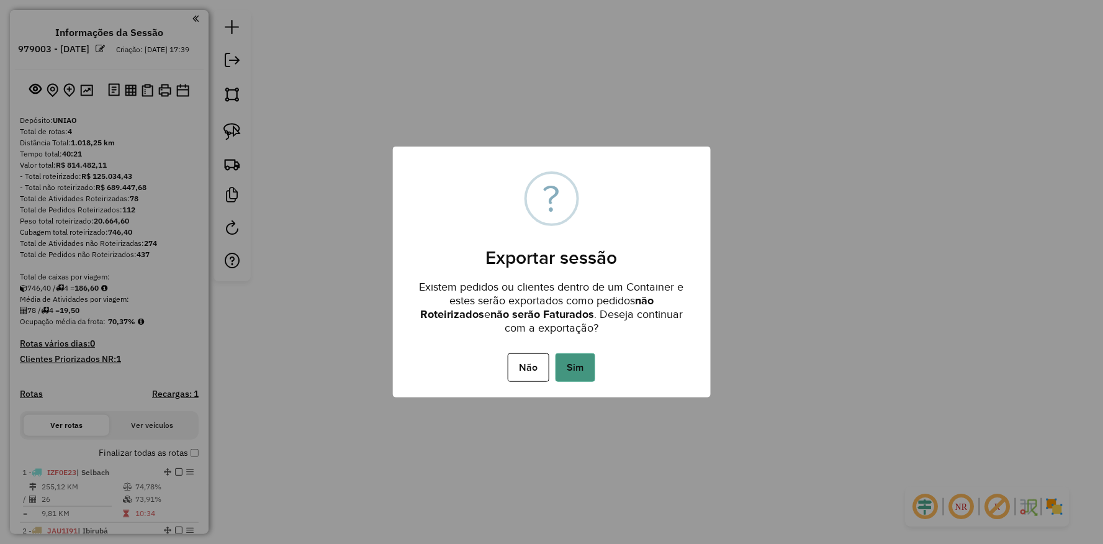
click at [582, 366] on button "Sim" at bounding box center [575, 367] width 40 height 29
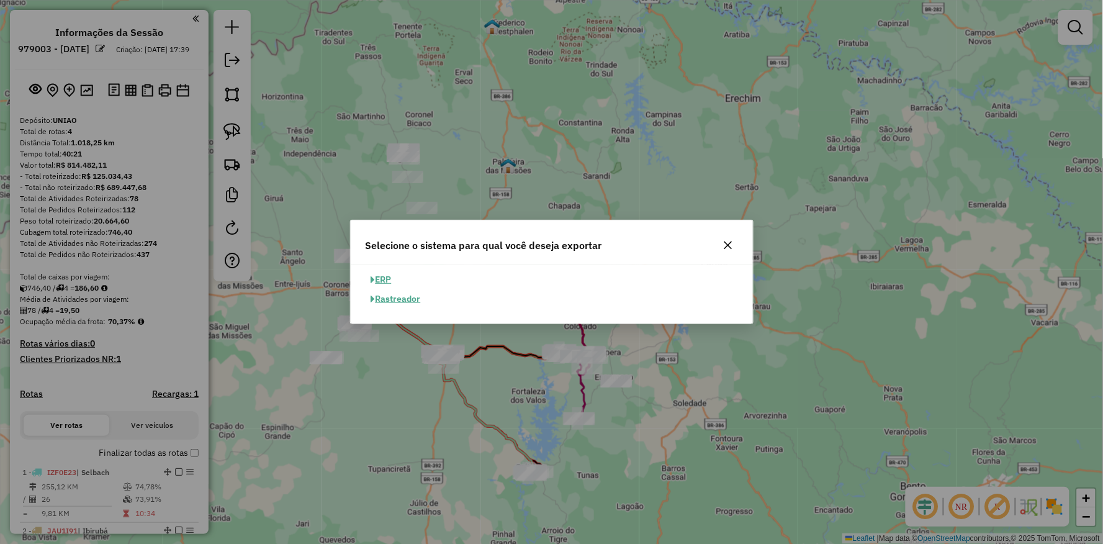
click at [391, 280] on button "ERP" at bounding box center [381, 279] width 32 height 19
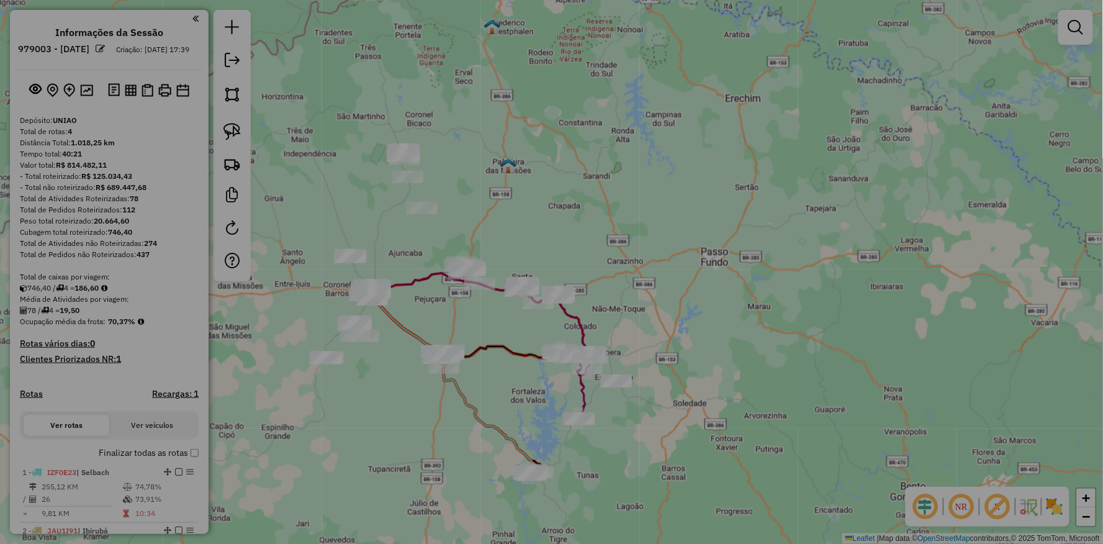
select select "**"
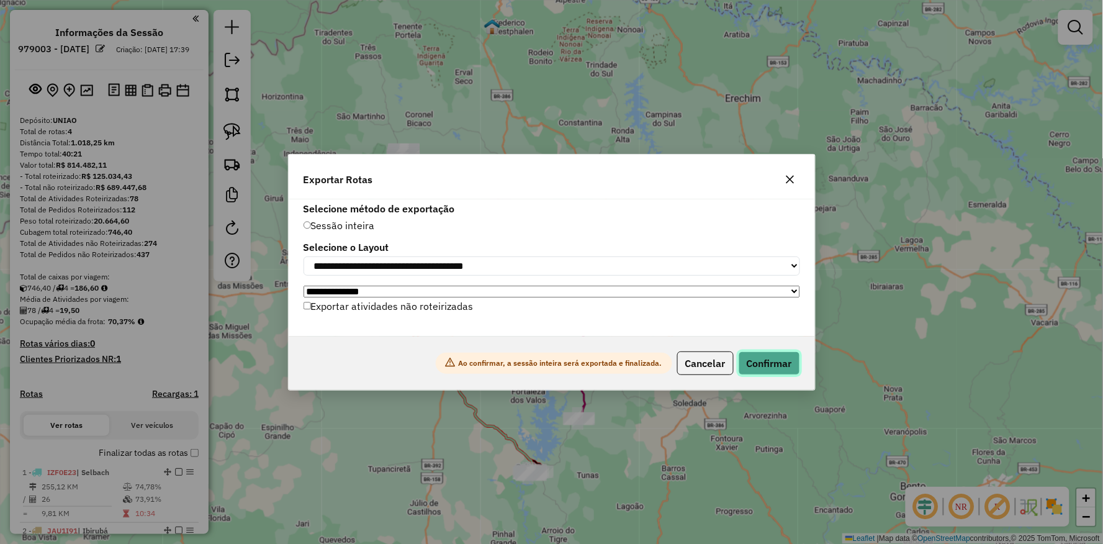
click at [754, 364] on button "Confirmar" at bounding box center [768, 363] width 61 height 24
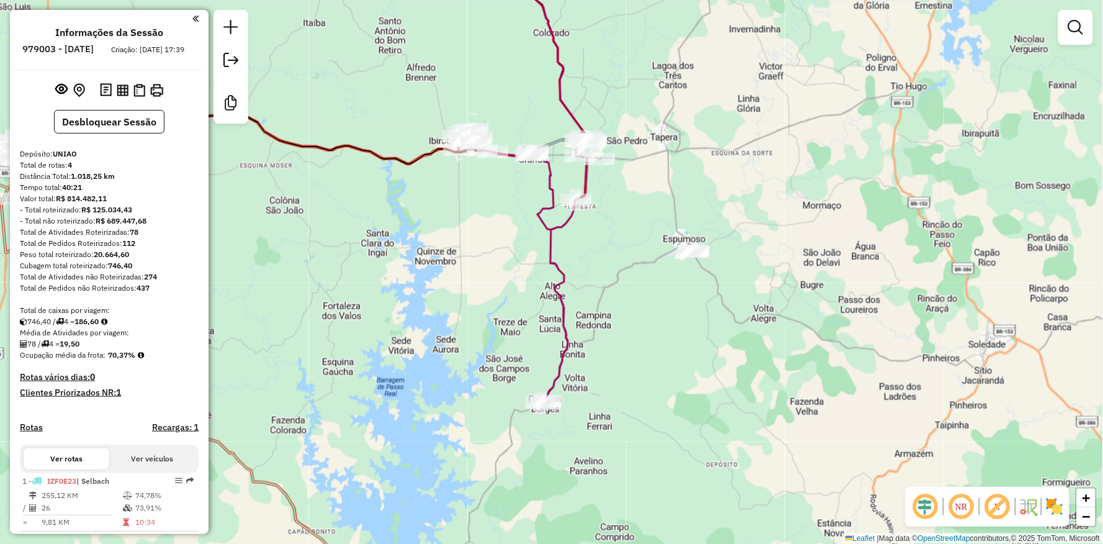
drag, startPoint x: 429, startPoint y: 344, endPoint x: 445, endPoint y: 275, distance: 70.3
click at [447, 276] on div "Janela de atendimento Grade de atendimento Capacidade Transportadoras Veículos …" at bounding box center [551, 272] width 1103 height 544
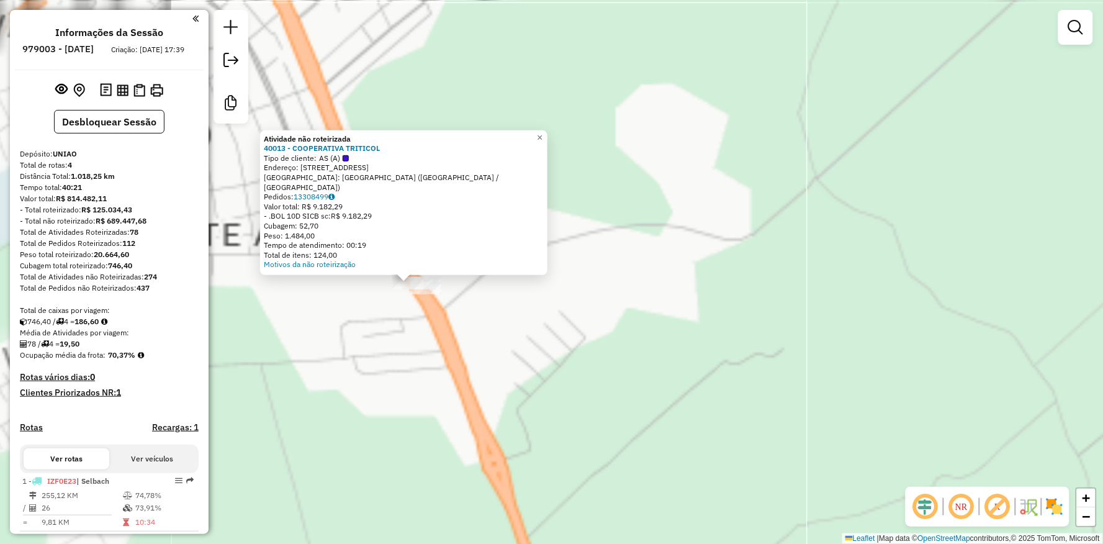
click at [392, 361] on div "Atividade não roteirizada 40013 - COOPERATIVA TRITICOL Tipo de cliente: AS (A) …" at bounding box center [551, 272] width 1103 height 544
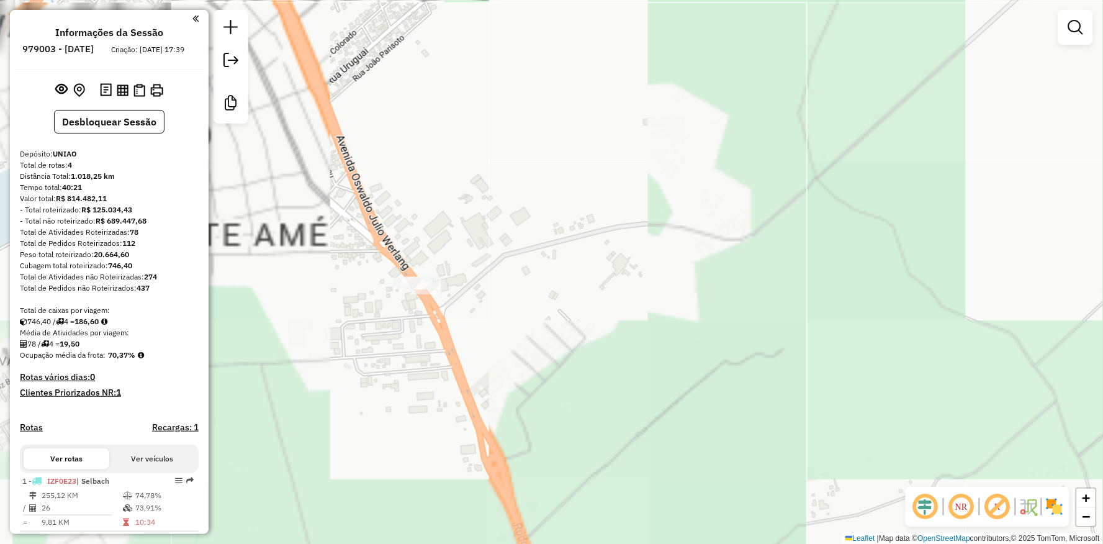
click at [395, 289] on div at bounding box center [408, 283] width 31 height 12
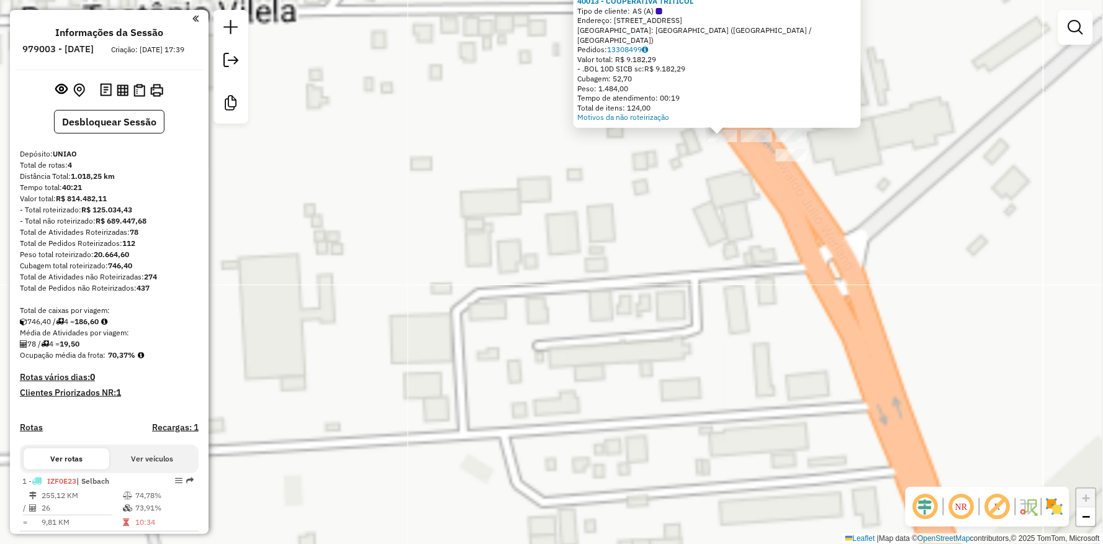
drag, startPoint x: 711, startPoint y: 204, endPoint x: 542, endPoint y: 318, distance: 204.6
click at [540, 324] on div "Atividade não roteirizada 40013 - COOPERATIVA TRITICOL Tipo de cliente: AS (A) …" at bounding box center [551, 272] width 1103 height 544
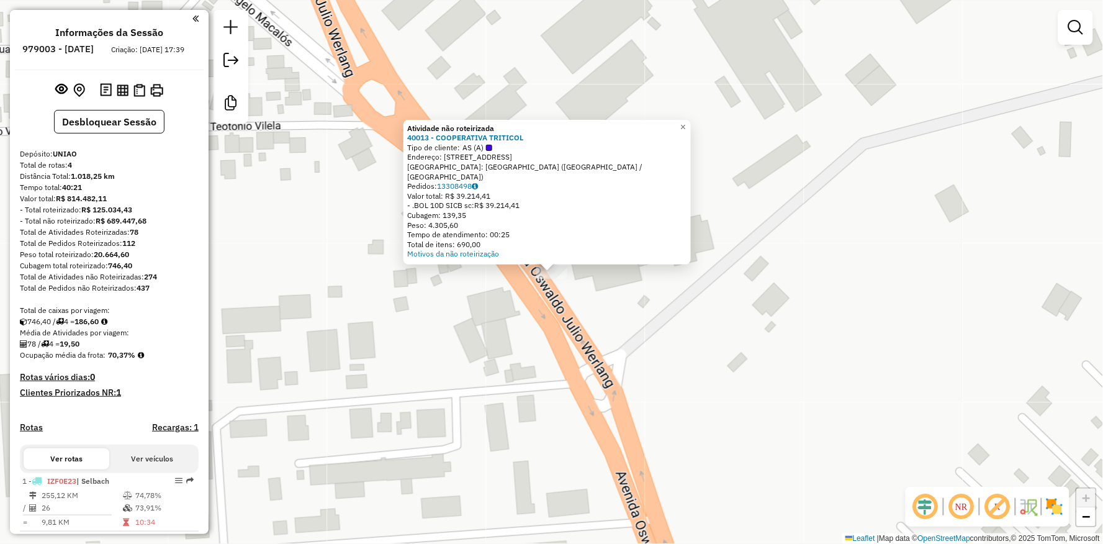
click at [482, 290] on div "Atividade não roteirizada 40013 - COOPERATIVA TRITICOL Tipo de cliente: AS (A) …" at bounding box center [551, 272] width 1103 height 544
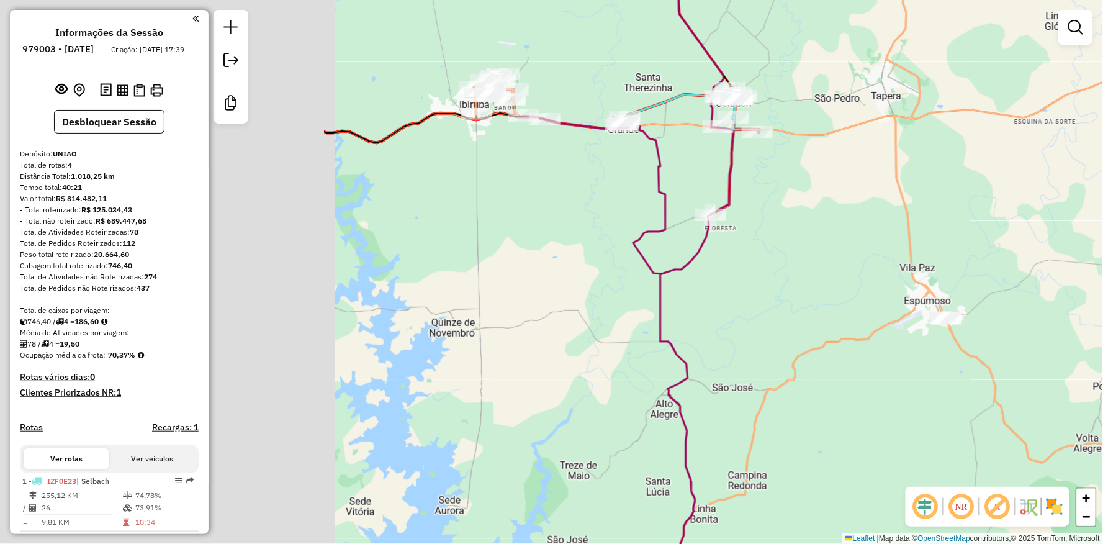
drag, startPoint x: 379, startPoint y: 346, endPoint x: 909, endPoint y: 344, distance: 529.9
click at [908, 349] on div "Janela de atendimento Grade de atendimento Capacidade Transportadoras Veículos …" at bounding box center [551, 272] width 1103 height 544
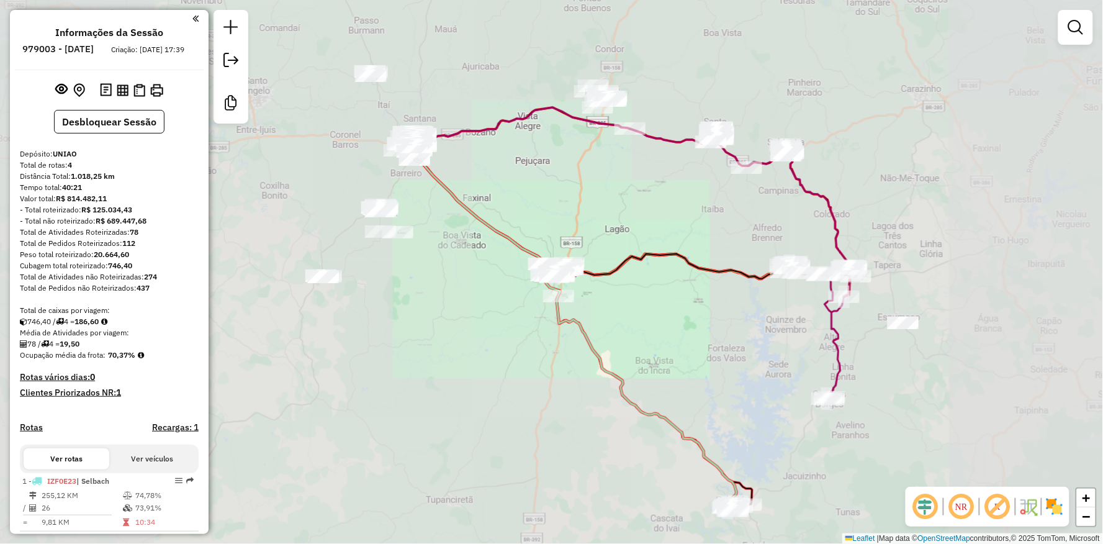
click at [659, 344] on div "Janela de atendimento Grade de atendimento Capacidade Transportadoras Veículos …" at bounding box center [551, 272] width 1103 height 544
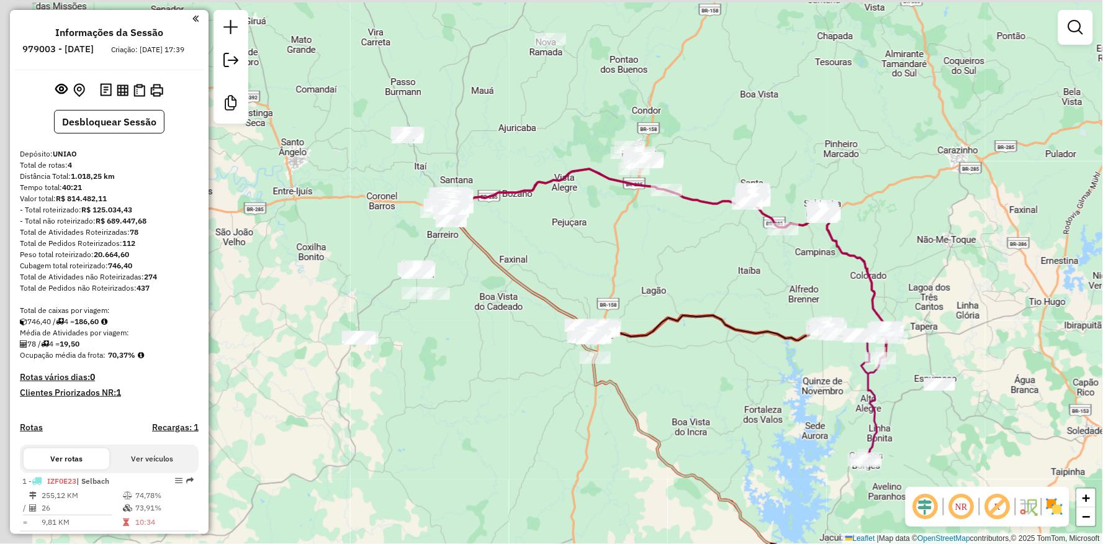
drag, startPoint x: 630, startPoint y: 354, endPoint x: 660, endPoint y: 296, distance: 65.8
click at [666, 370] on div "Janela de atendimento Grade de atendimento Capacidade Transportadoras Veículos …" at bounding box center [551, 272] width 1103 height 544
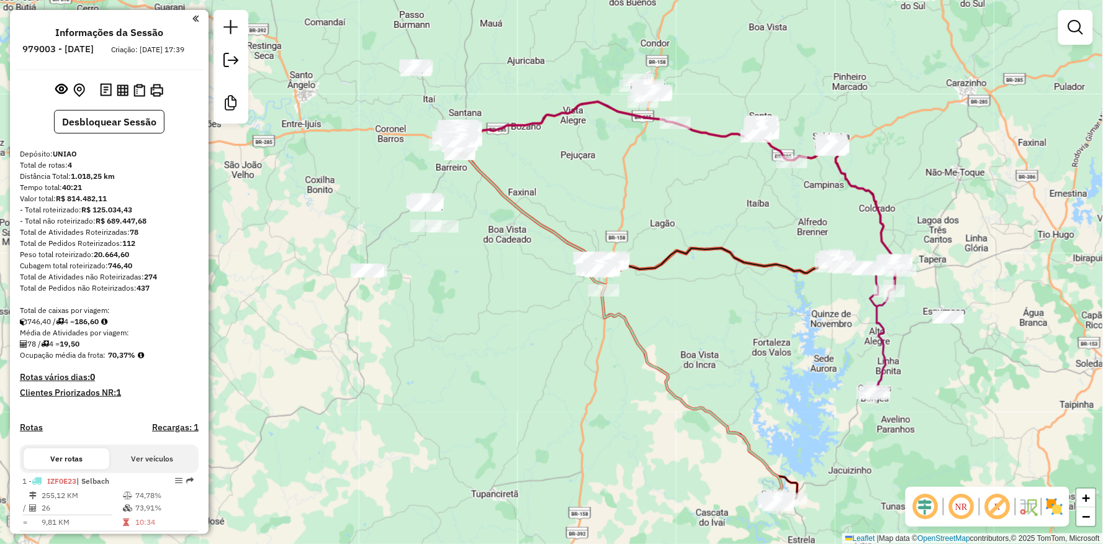
drag, startPoint x: 656, startPoint y: 267, endPoint x: 665, endPoint y: 326, distance: 59.6
click at [665, 326] on div "Janela de atendimento Grade de atendimento Capacidade Transportadoras Veículos …" at bounding box center [551, 272] width 1103 height 544
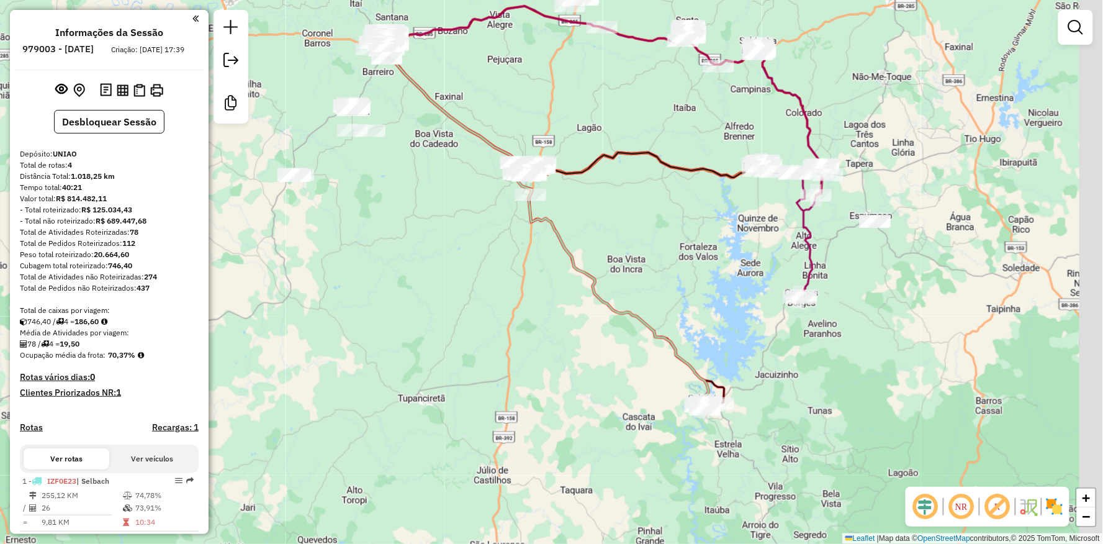
drag, startPoint x: 715, startPoint y: 293, endPoint x: 631, endPoint y: 169, distance: 149.2
click at [631, 169] on div "Janela de atendimento Grade de atendimento Capacidade Transportadoras Veículos …" at bounding box center [551, 272] width 1103 height 544
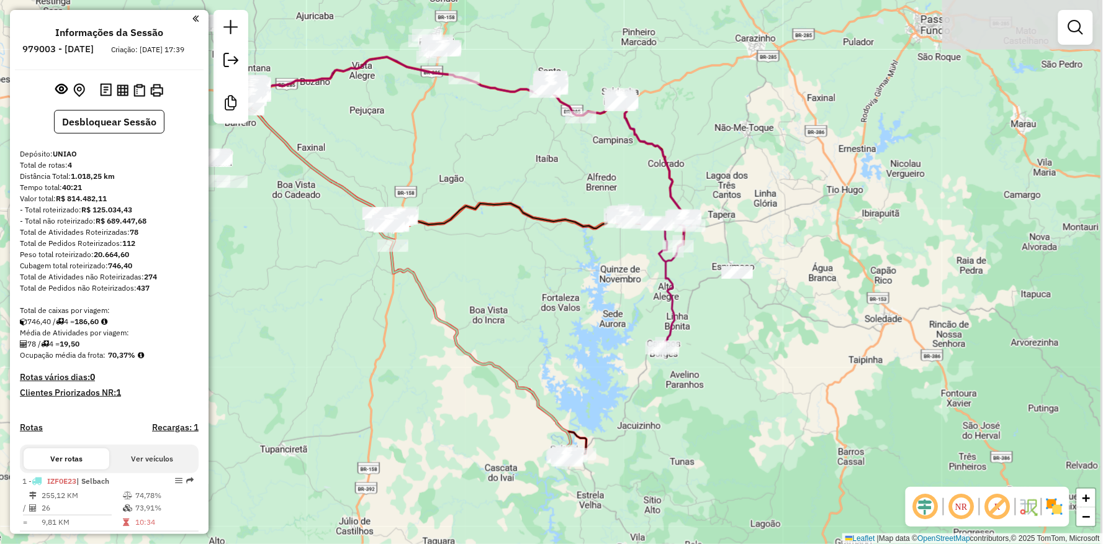
drag, startPoint x: 630, startPoint y: 190, endPoint x: 416, endPoint y: 271, distance: 229.3
click at [408, 271] on div "Janela de atendimento Grade de atendimento Capacidade Transportadoras Veículos …" at bounding box center [551, 272] width 1103 height 544
